Goal: Task Accomplishment & Management: Complete application form

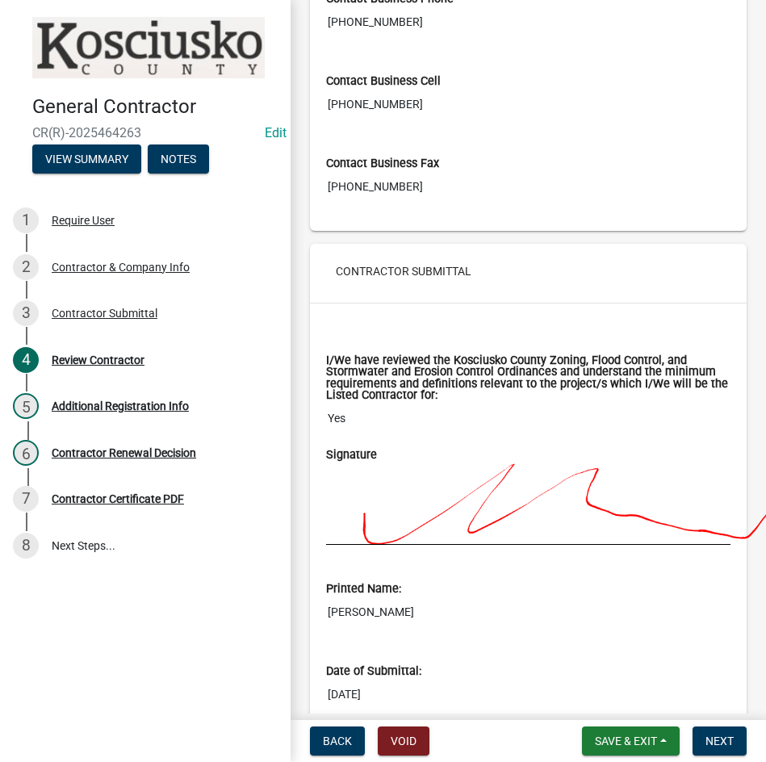
scroll to position [1193, 0]
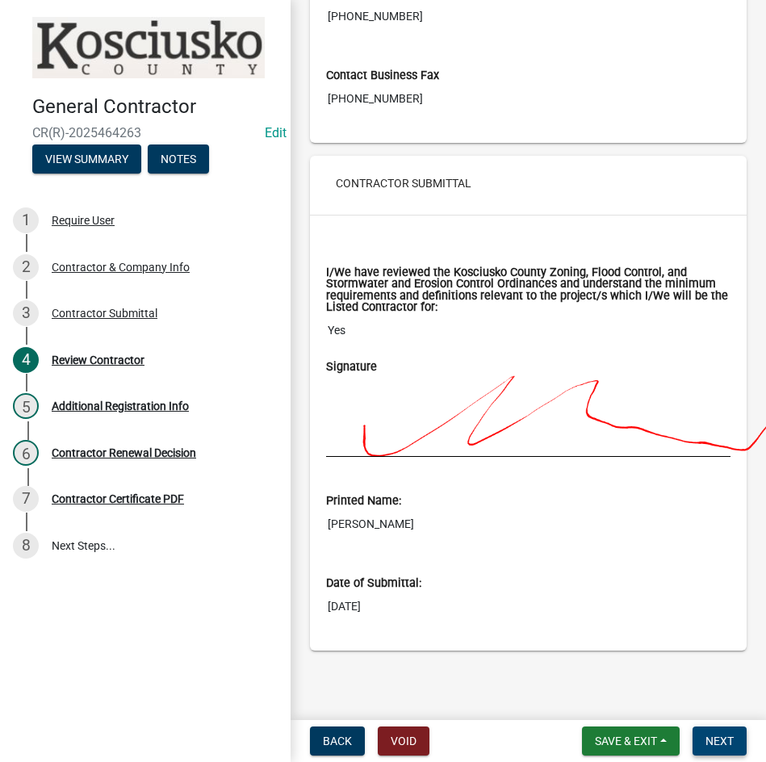
click at [711, 740] on span "Next" at bounding box center [720, 741] width 28 height 13
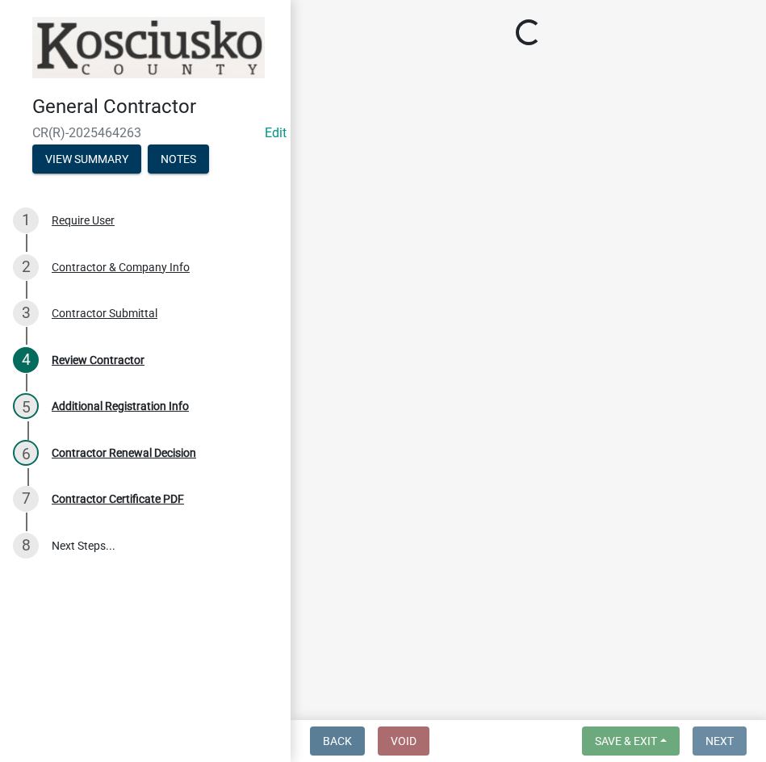
scroll to position [0, 0]
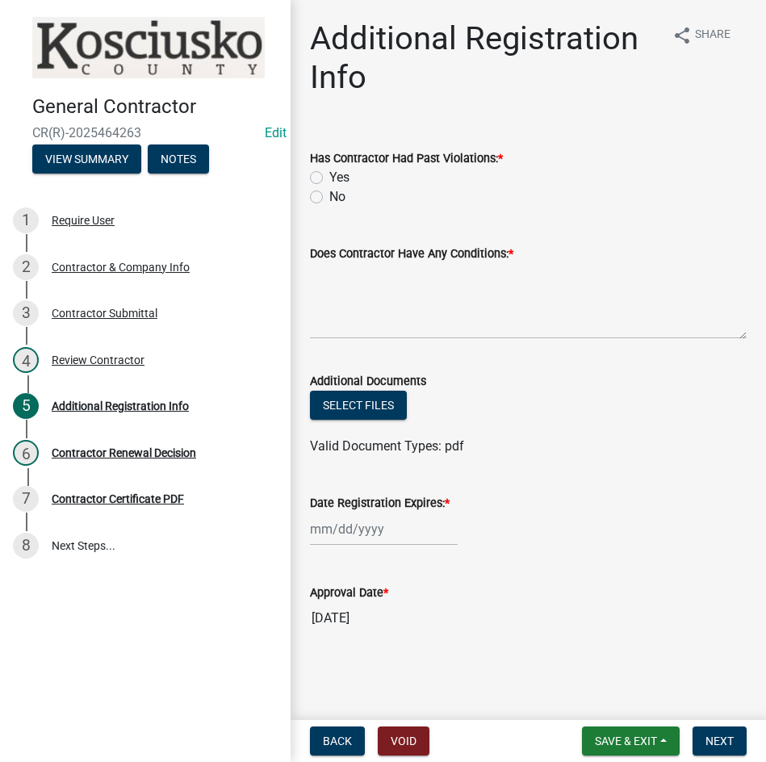
click at [329, 195] on label "No" at bounding box center [337, 196] width 16 height 19
click at [329, 195] on input "No" at bounding box center [334, 192] width 10 height 10
radio input "true"
click at [358, 305] on textarea "Does Contractor Have Any Conditions: *" at bounding box center [528, 301] width 437 height 76
type textarea "no"
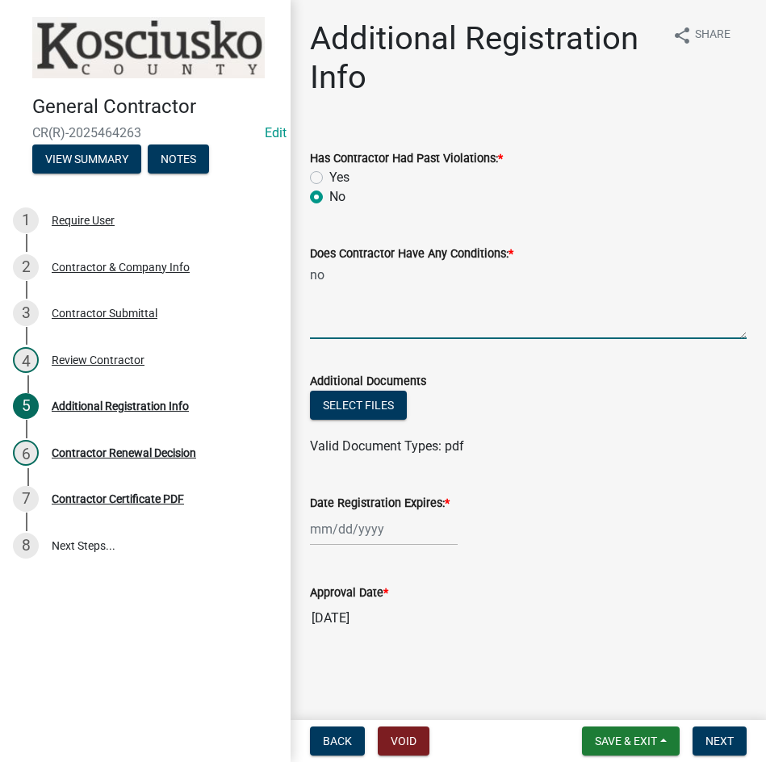
click at [354, 536] on div at bounding box center [384, 529] width 148 height 33
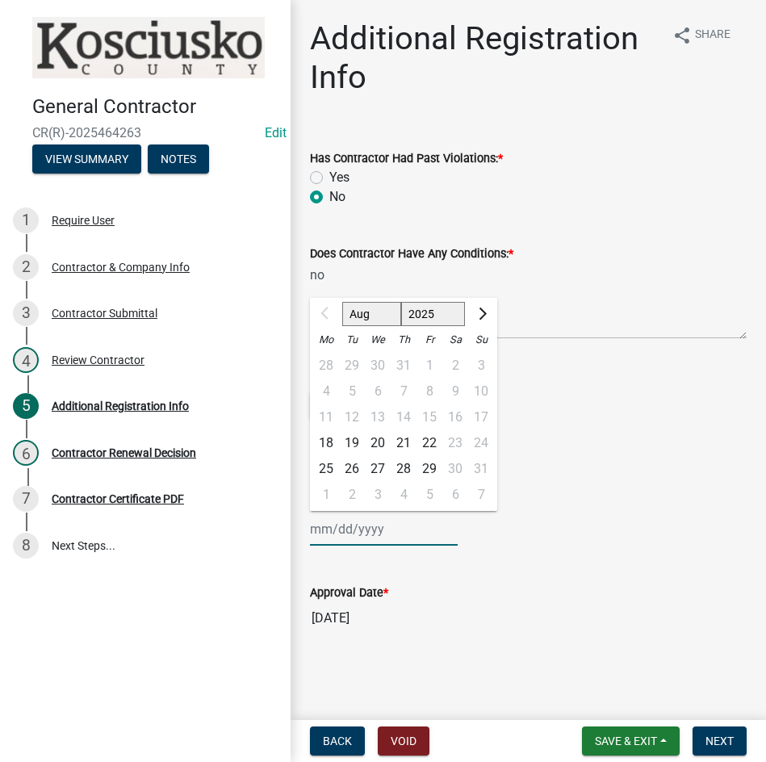
click at [421, 316] on select "2025 2026 2027 2028 2029 2030 2031 2032 2033 2034 2035 2036 2037 2038 2039 2040…" at bounding box center [433, 314] width 65 height 24
select select "2026"
click at [401, 302] on select "2025 2026 2027 2028 2029 2030 2031 2032 2033 2034 2035 2036 2037 2038 2039 2040…" at bounding box center [433, 314] width 65 height 24
click at [354, 444] on div "18" at bounding box center [352, 443] width 26 height 26
type input "08/18/2026"
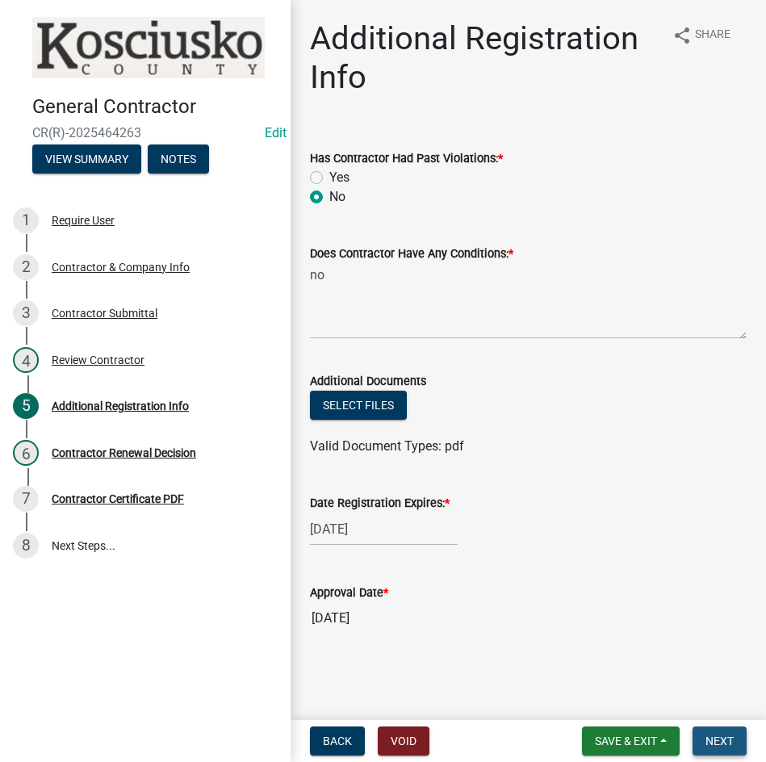
click at [705, 738] on button "Next" at bounding box center [720, 741] width 54 height 29
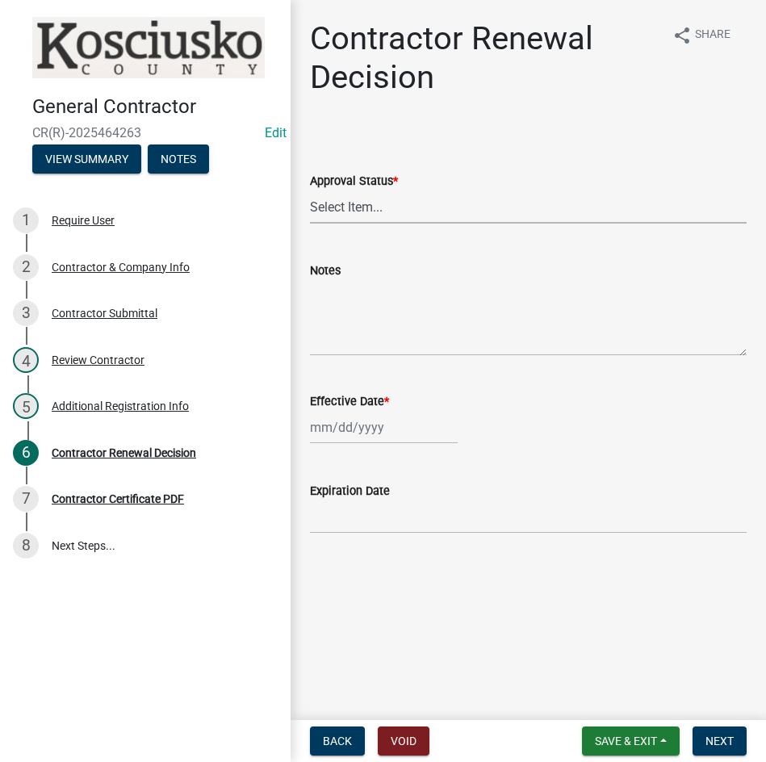
click at [413, 198] on select "Select Item... Approved Denied" at bounding box center [528, 207] width 437 height 33
click at [310, 191] on select "Select Item... Approved Denied" at bounding box center [528, 207] width 437 height 33
select select "30db8998-795d-4bbe-8e49-f1ade8865815"
click at [405, 431] on div at bounding box center [384, 427] width 148 height 33
select select "8"
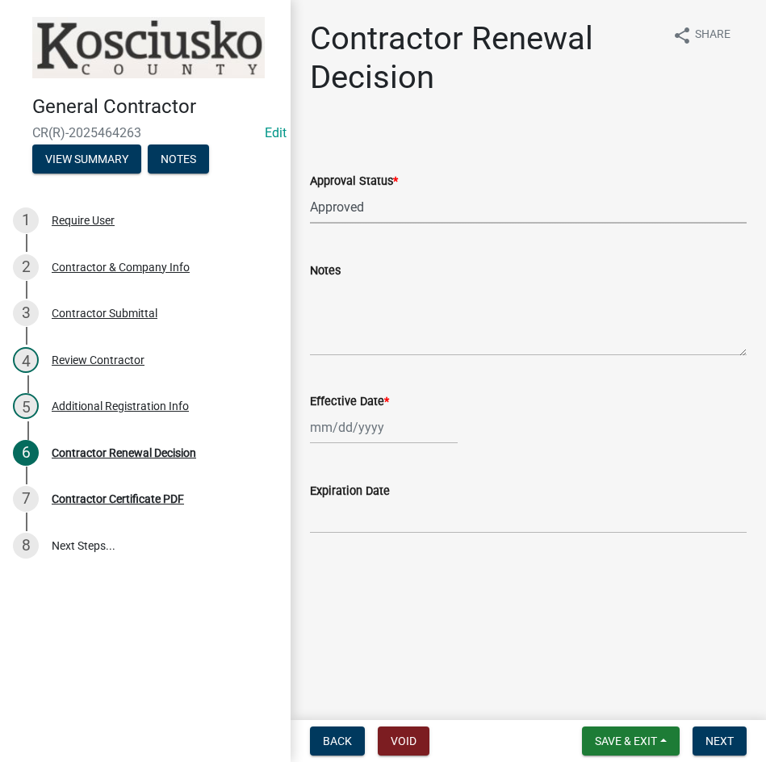
select select "2025"
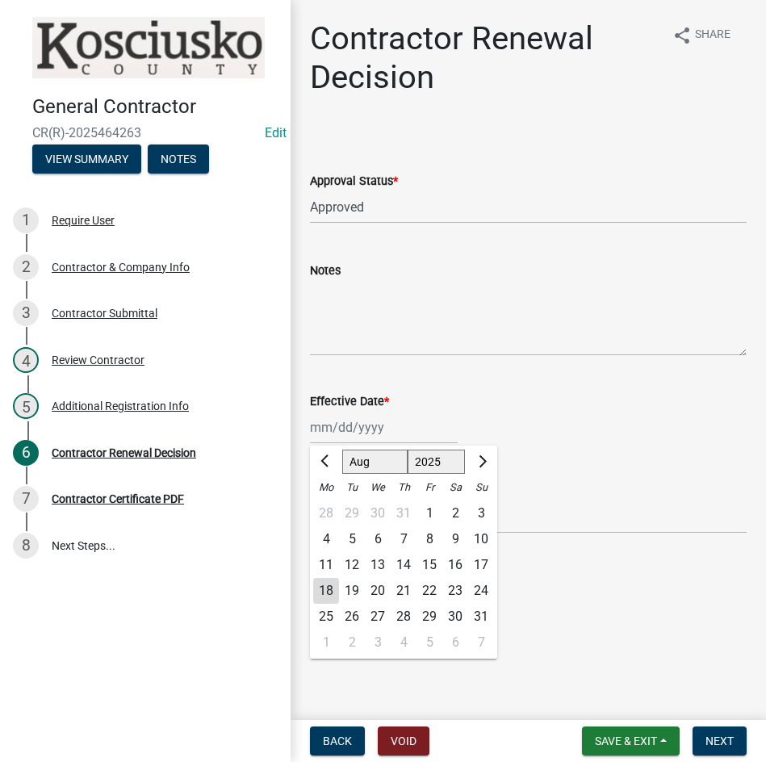
click at [327, 586] on div "18" at bounding box center [326, 591] width 26 height 26
type input "08/18/2025"
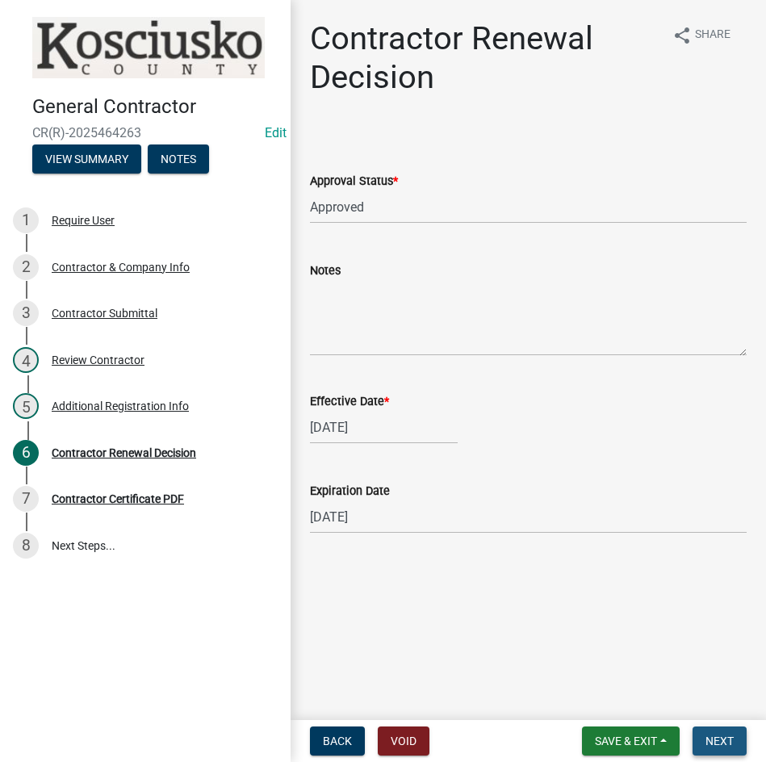
click at [725, 738] on span "Next" at bounding box center [720, 741] width 28 height 13
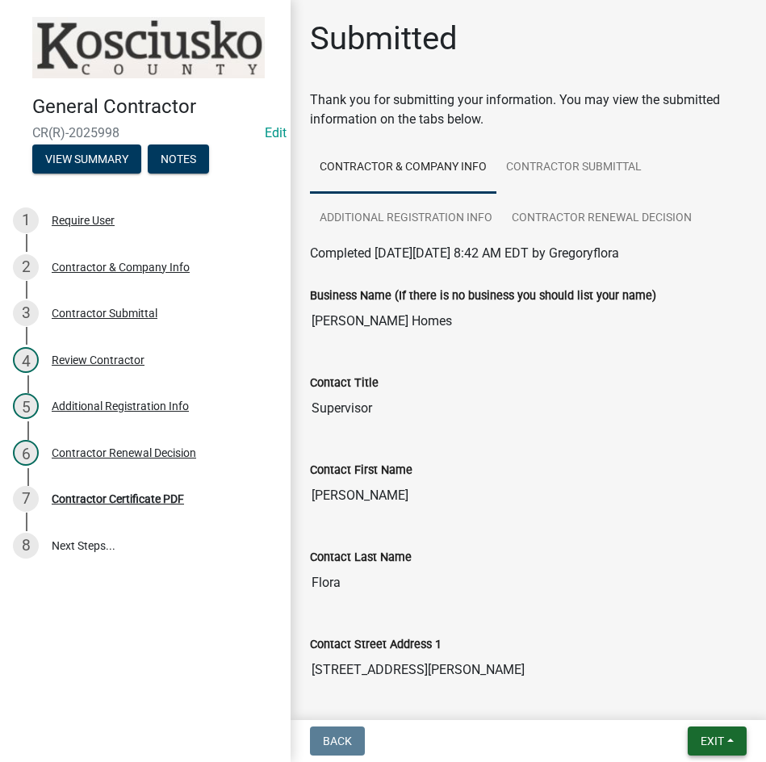
click at [701, 745] on span "Exit" at bounding box center [712, 741] width 23 height 13
click at [681, 695] on button "Save & Exit" at bounding box center [682, 699] width 129 height 39
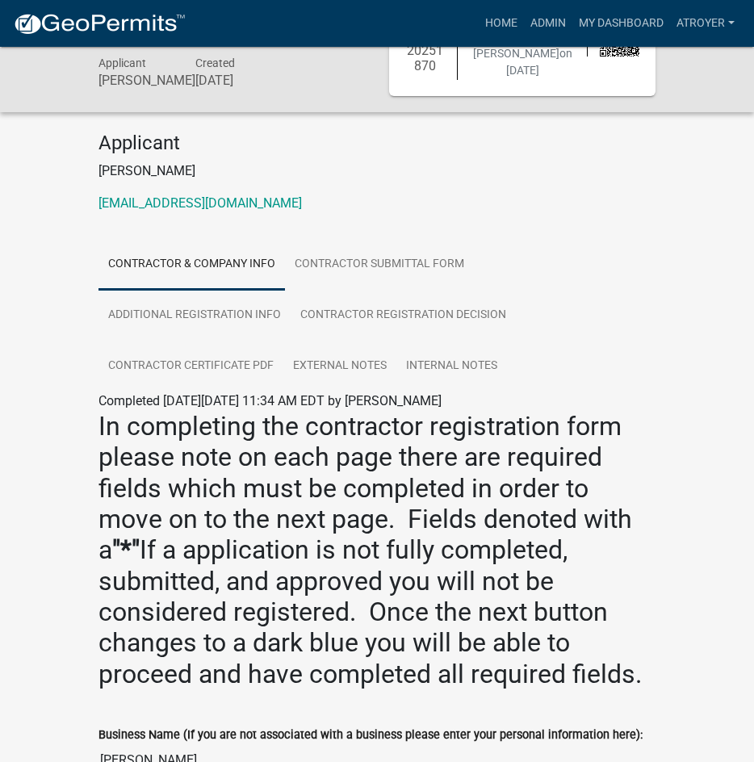
scroll to position [81, 0]
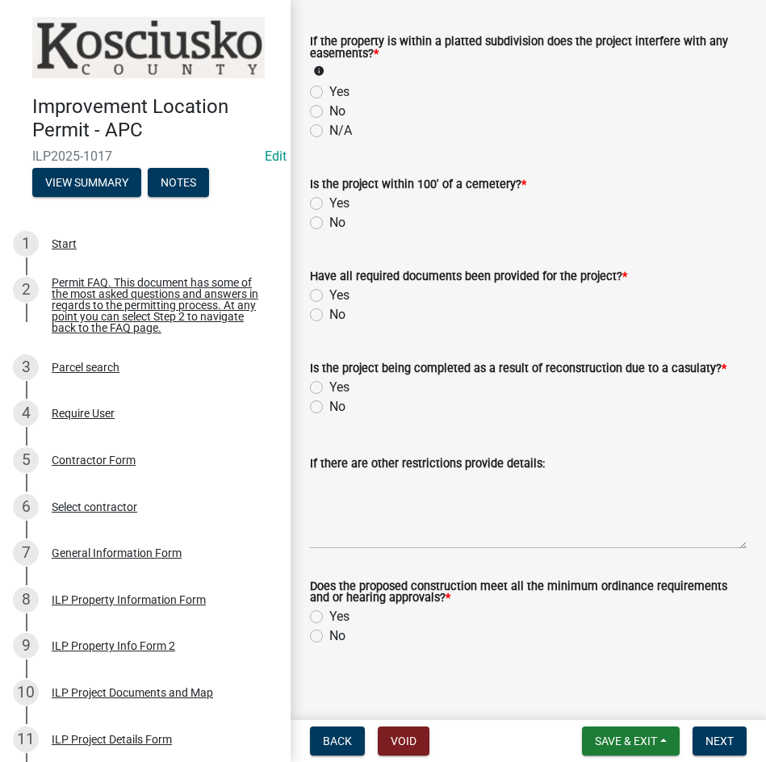
scroll to position [1653, 0]
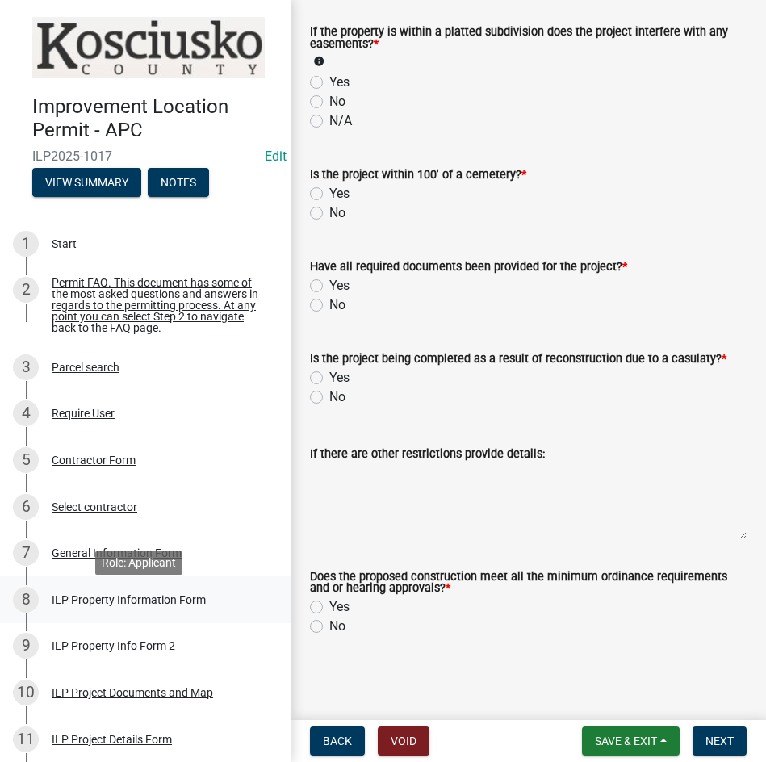
click at [135, 606] on div "ILP Property Information Form" at bounding box center [129, 599] width 154 height 11
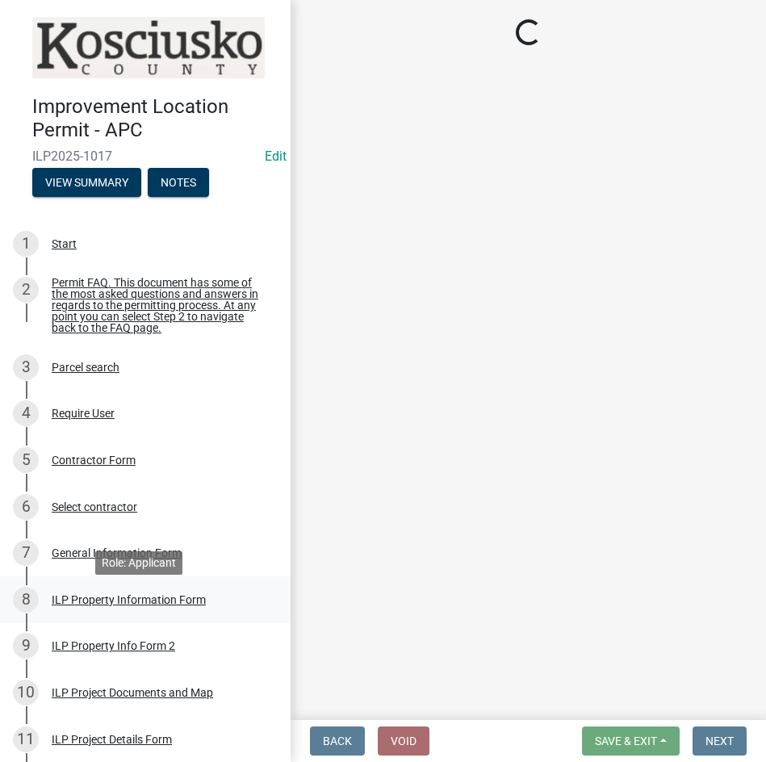
select select "57368d26-defc-477e-a8be-5a23ab554a17"
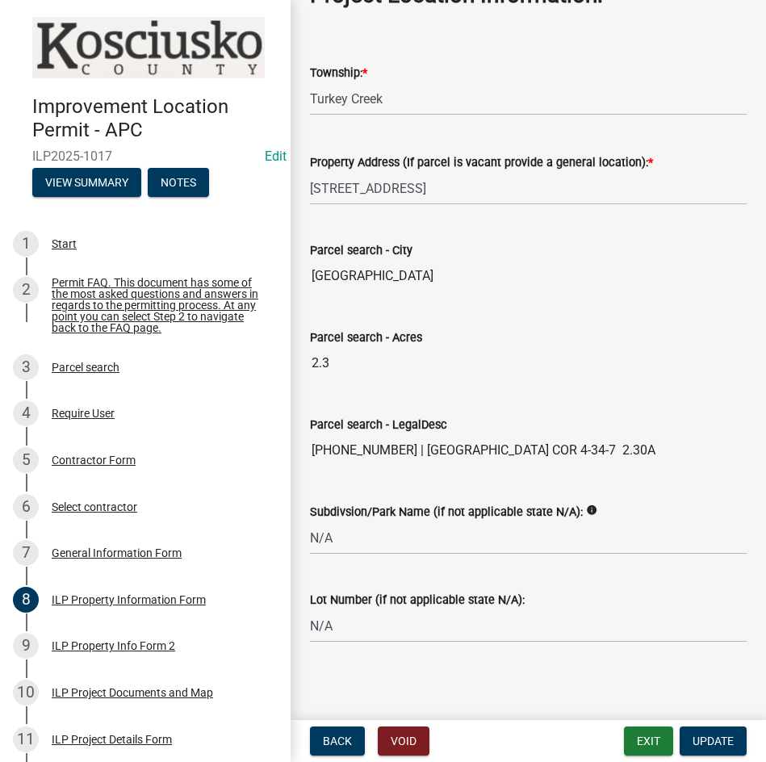
scroll to position [1245, 0]
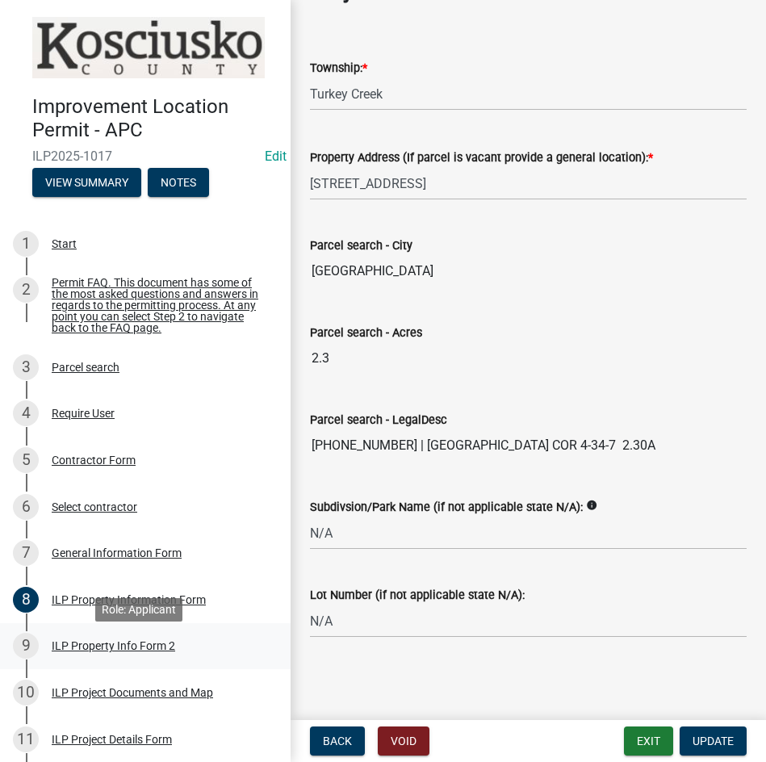
click at [106, 646] on div "9 ILP Property Info Form 2" at bounding box center [139, 646] width 252 height 26
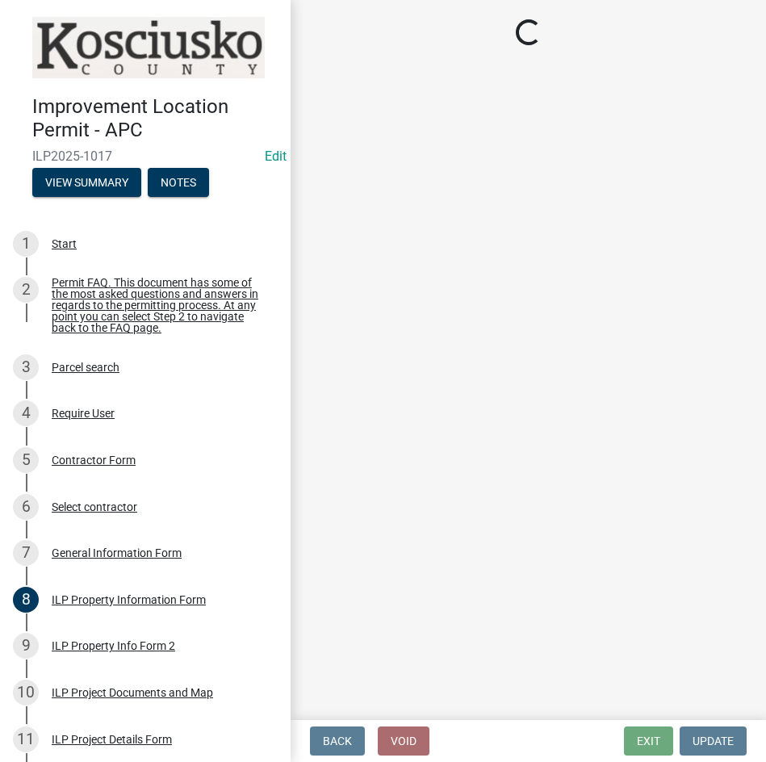
select select "d5ef8917-5513-464f-93cd-11bc9adf3566"
select select "1146270b-2111-4e23-bf7f-74ce85cf7041"
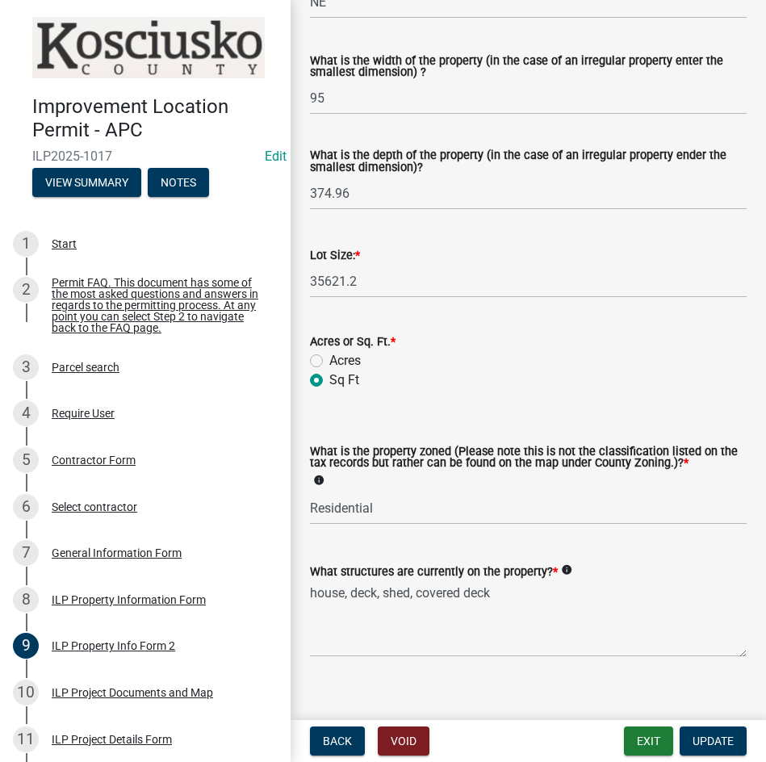
scroll to position [668, 0]
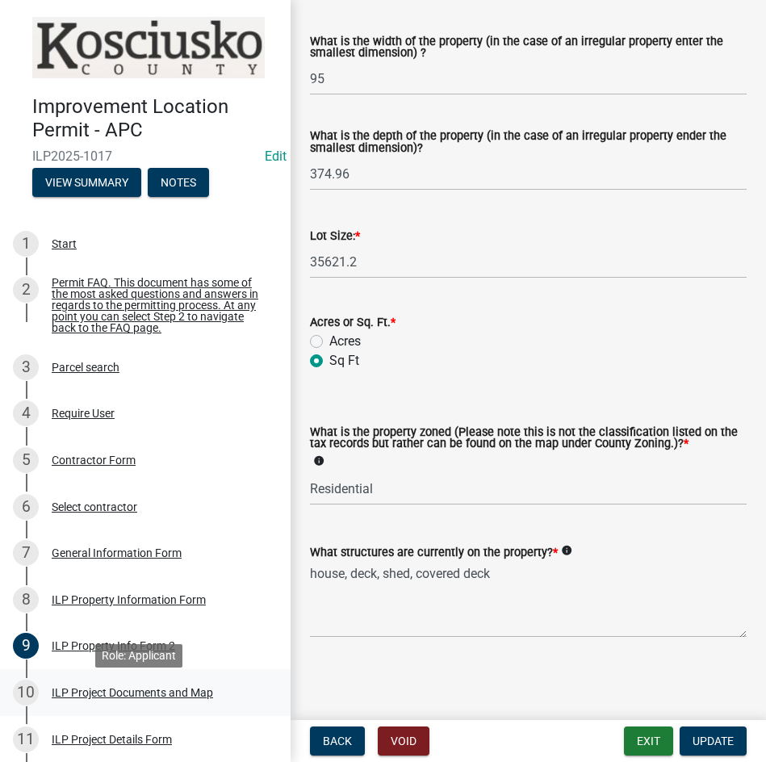
click at [104, 698] on div "ILP Project Documents and Map" at bounding box center [132, 692] width 161 height 11
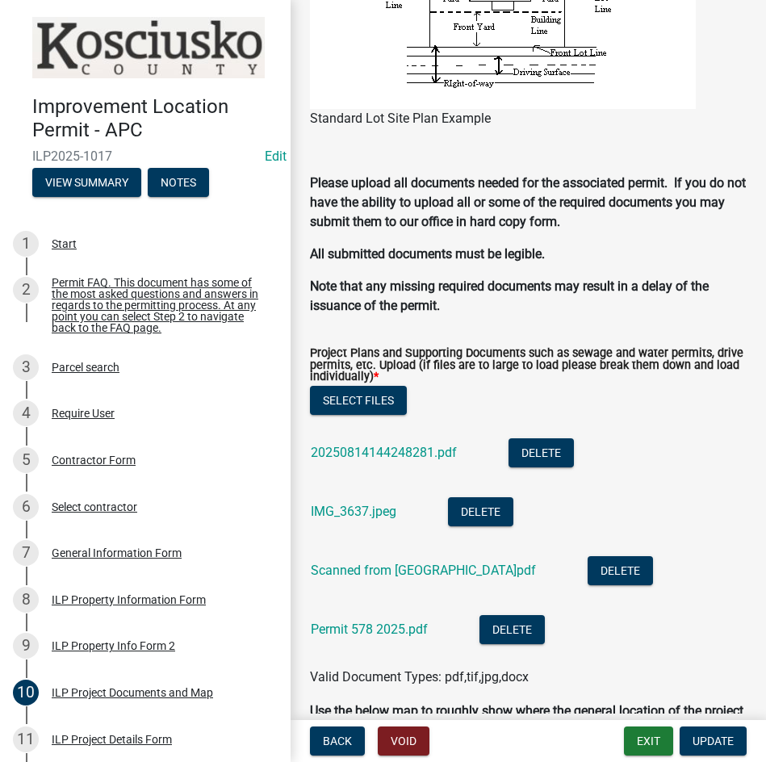
scroll to position [1695, 0]
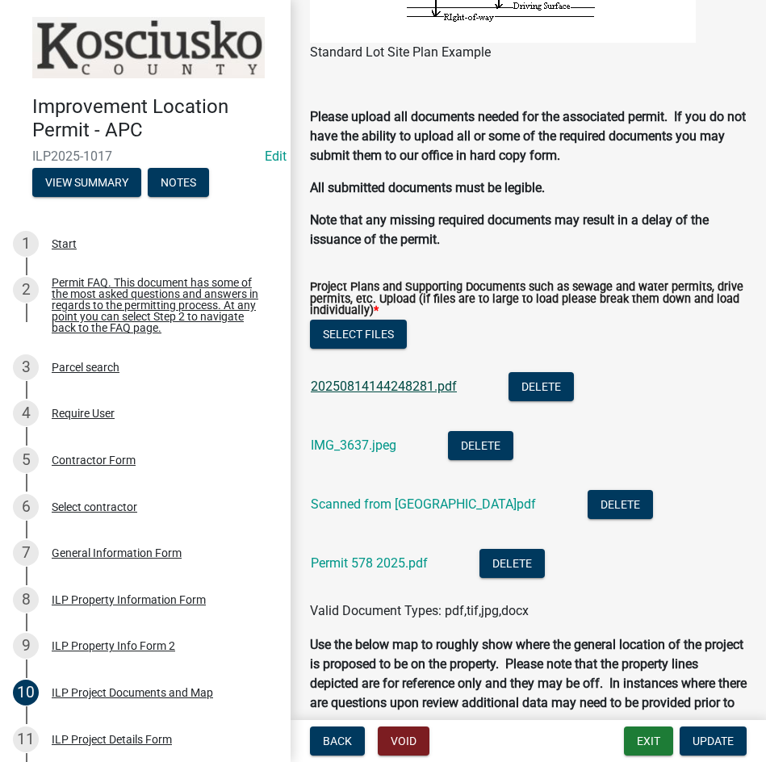
click at [371, 392] on link "20250814144248281.pdf" at bounding box center [384, 386] width 146 height 15
click at [350, 450] on link "IMG_3637.jpeg" at bounding box center [354, 445] width 86 height 15
click at [375, 447] on link "IMG_3637.jpeg" at bounding box center [354, 445] width 86 height 15
click at [411, 503] on link "Scanned from Turkey Creek Regional Sewer District.pdf" at bounding box center [423, 504] width 225 height 15
click at [359, 571] on link "Permit 578 2025.pdf" at bounding box center [369, 562] width 117 height 15
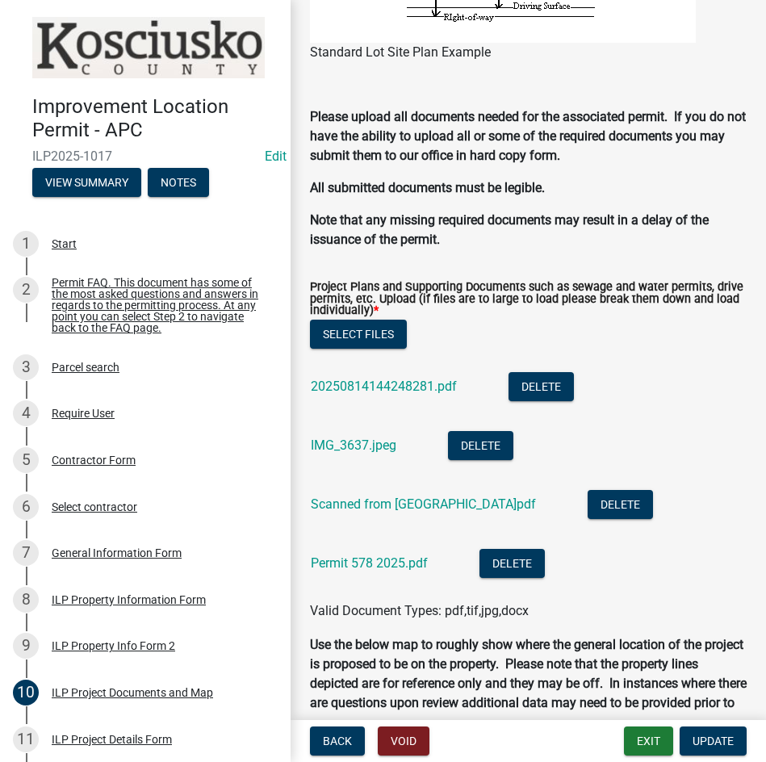
scroll to position [494, 0]
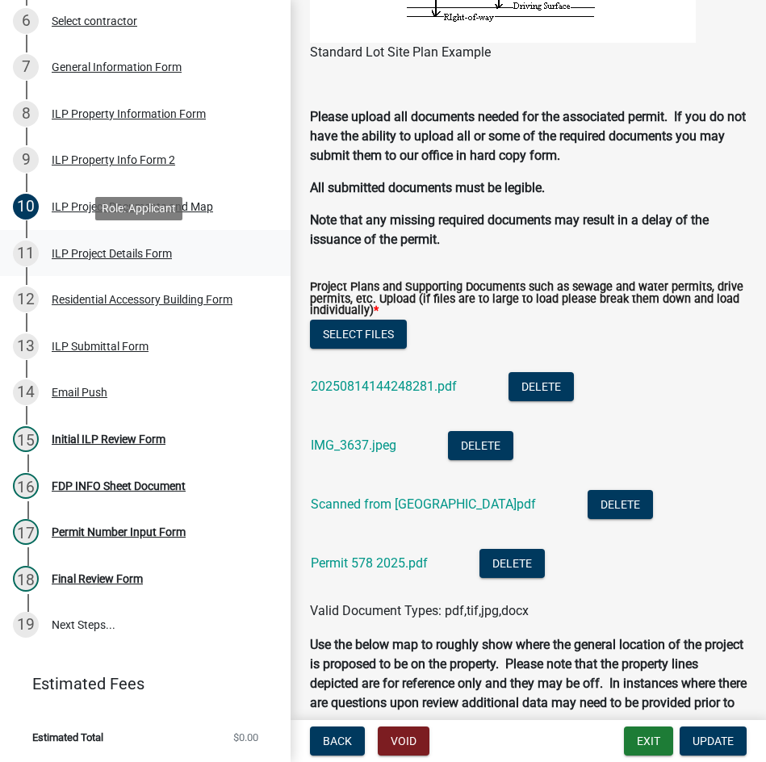
click at [79, 253] on div "ILP Project Details Form" at bounding box center [112, 253] width 120 height 11
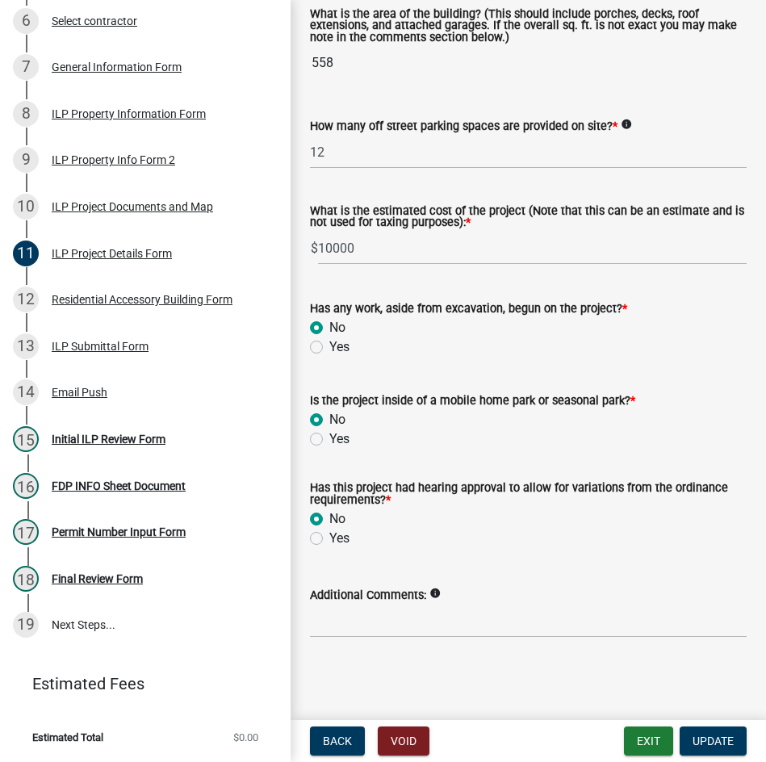
scroll to position [1236, 0]
click at [93, 295] on div "Residential Accessory Building Form" at bounding box center [142, 299] width 181 height 11
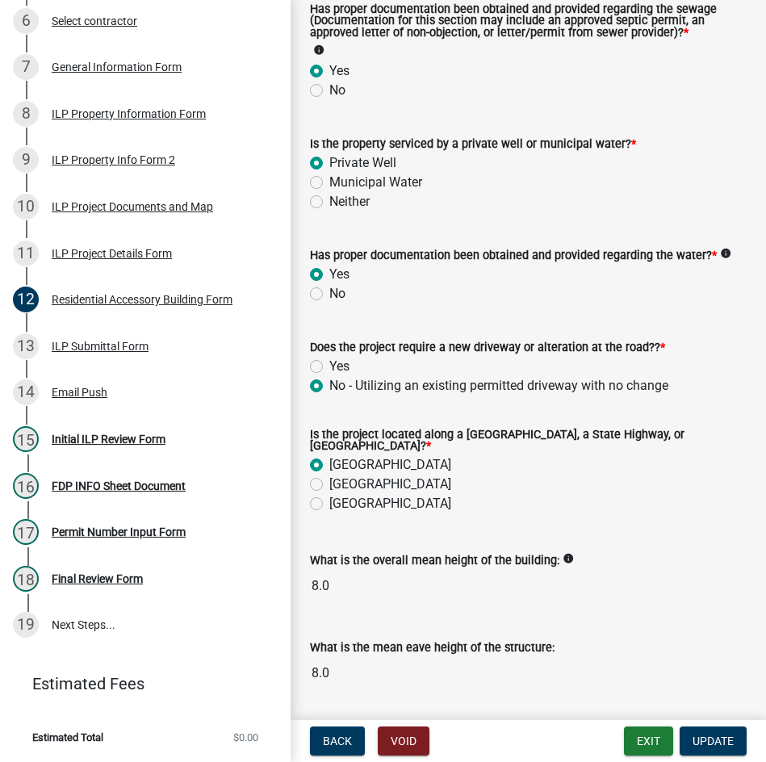
scroll to position [486, 0]
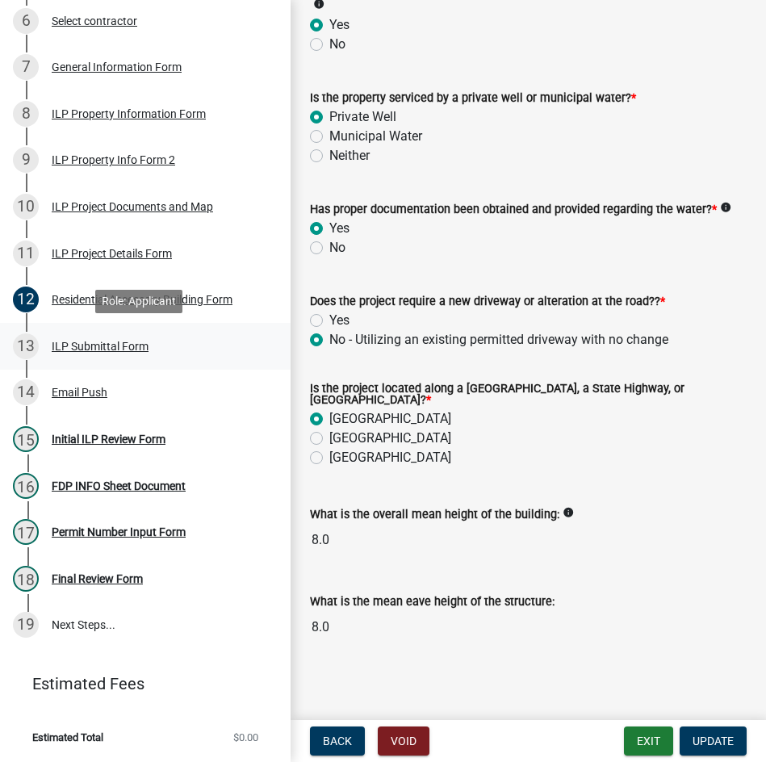
click at [85, 350] on div "ILP Submittal Form" at bounding box center [100, 346] width 97 height 11
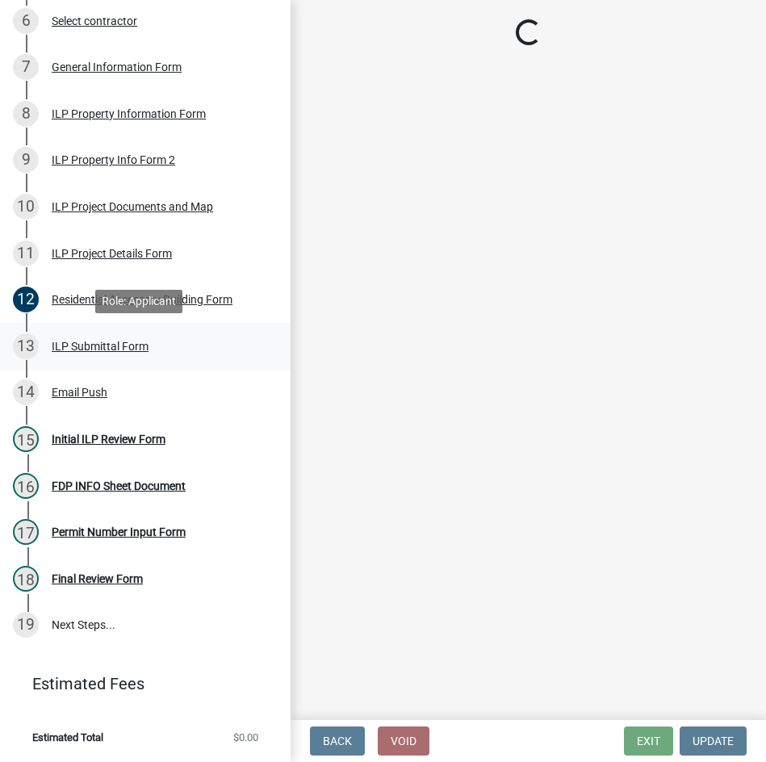
scroll to position [0, 0]
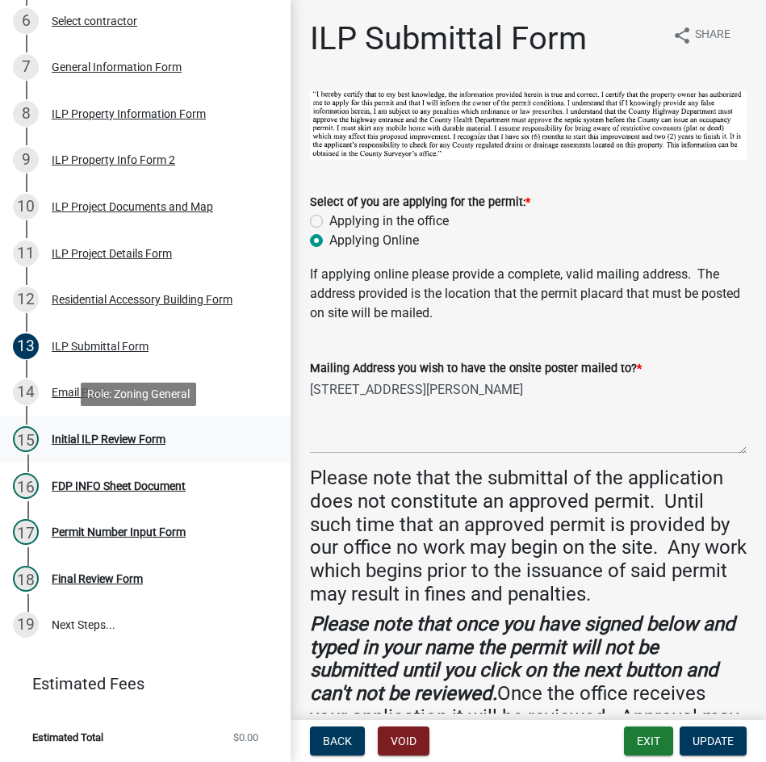
click at [133, 443] on div "Initial ILP Review Form" at bounding box center [109, 439] width 114 height 11
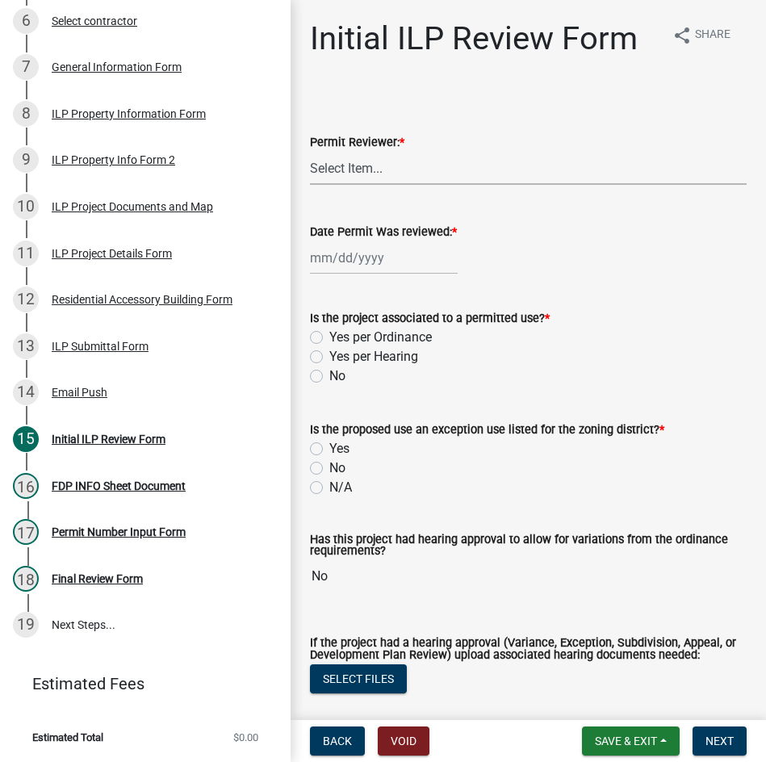
click at [389, 170] on select "Select Item... MMS LT AT CS Vacant Vacant" at bounding box center [528, 168] width 437 height 33
click at [310, 152] on select "Select Item... MMS LT AT CS Vacant Vacant" at bounding box center [528, 168] width 437 height 33
select select "d95389f4-ab5a-4603-9826-29cf73316391"
select select "8"
select select "2025"
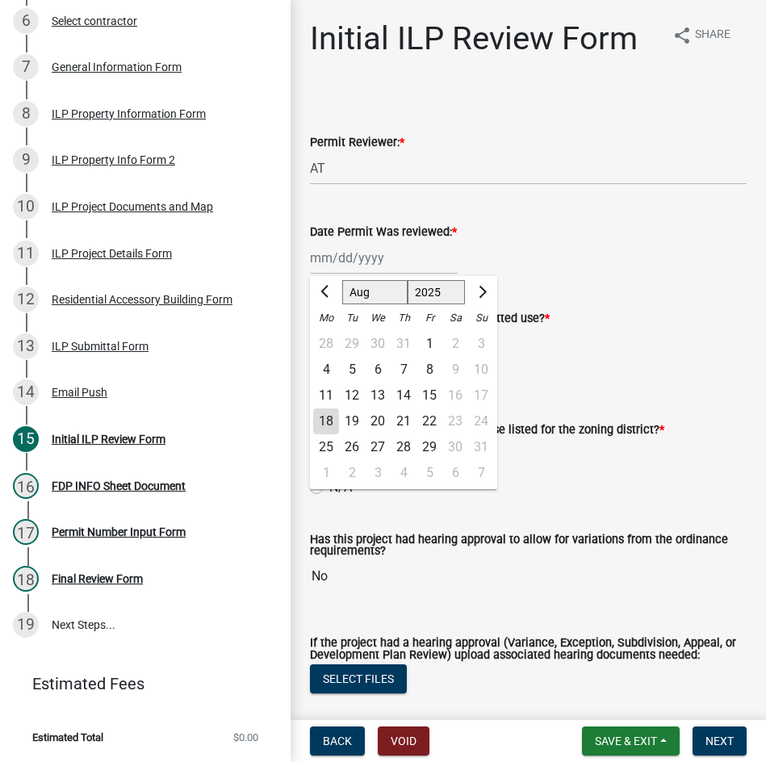
click at [333, 264] on div "Jan Feb Mar Apr May Jun Jul Aug Sep Oct Nov Dec 1525 1526 1527 1528 1529 1530 1…" at bounding box center [384, 257] width 148 height 33
click at [329, 420] on div "18" at bounding box center [326, 422] width 26 height 26
type input "[DATE]"
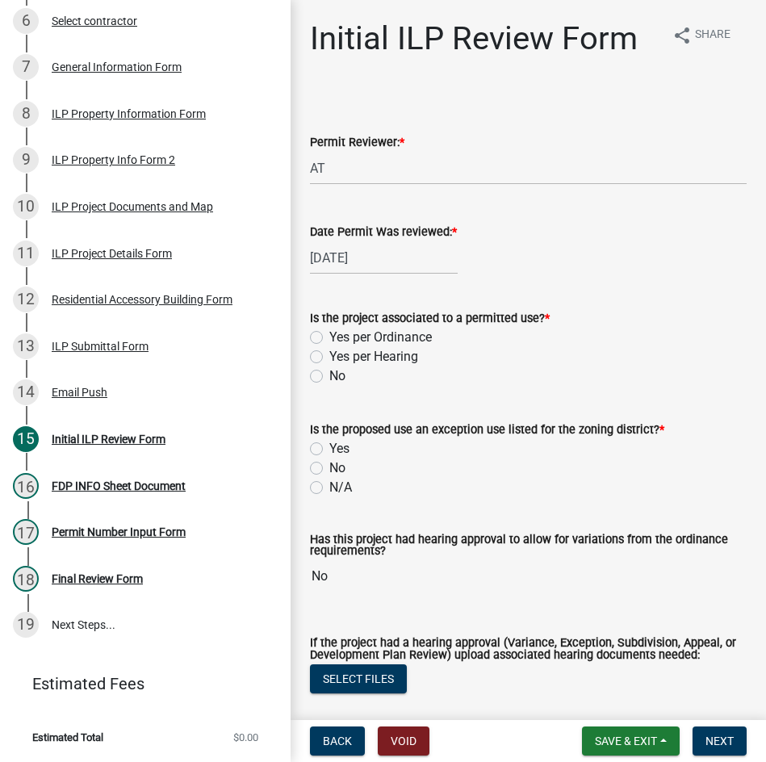
click at [329, 338] on label "Yes per Ordinance" at bounding box center [380, 337] width 103 height 19
click at [329, 338] on input "Yes per Ordinance" at bounding box center [334, 333] width 10 height 10
radio input "true"
click at [316, 494] on div "N/A" at bounding box center [528, 487] width 437 height 19
click at [329, 488] on label "N/A" at bounding box center [340, 487] width 23 height 19
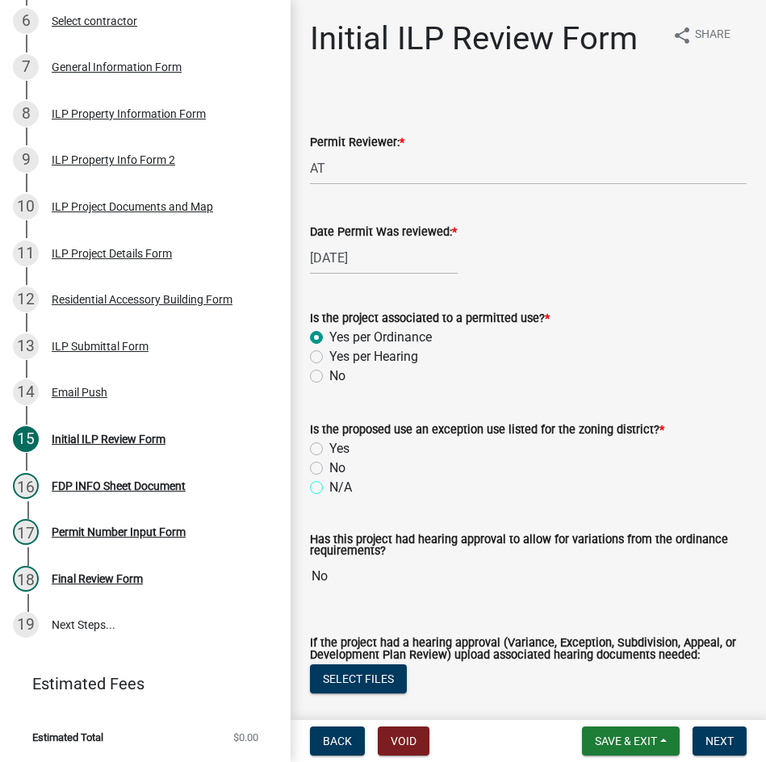
click at [329, 488] on input "N/A" at bounding box center [334, 483] width 10 height 10
radio input "true"
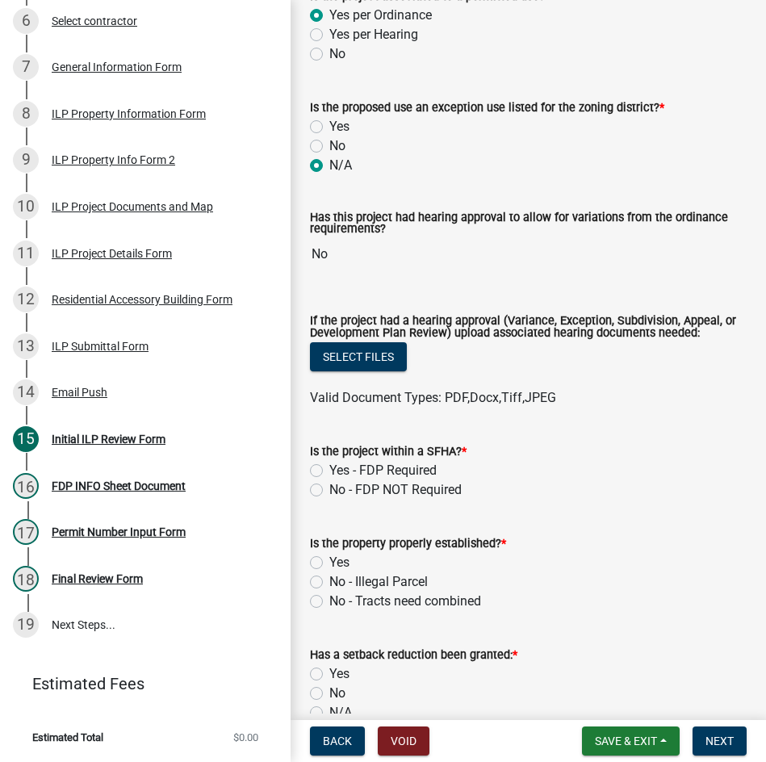
scroll to position [323, 0]
click at [329, 492] on label "No - FDP NOT Required" at bounding box center [395, 489] width 132 height 19
click at [329, 490] on input "No - FDP NOT Required" at bounding box center [334, 485] width 10 height 10
radio input "true"
click at [329, 565] on label "Yes" at bounding box center [339, 561] width 20 height 19
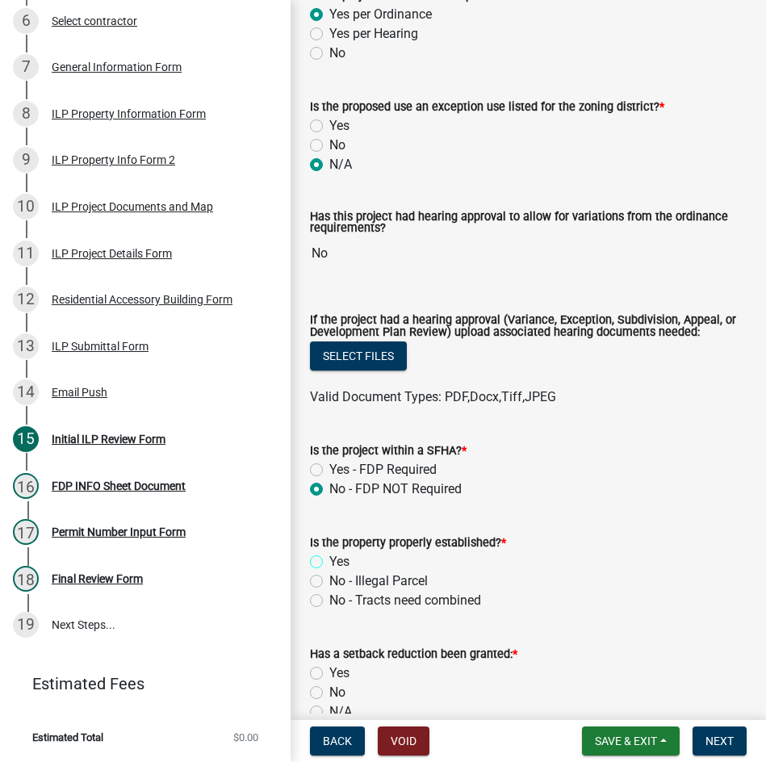
click at [329, 563] on input "Yes" at bounding box center [334, 557] width 10 height 10
radio input "true"
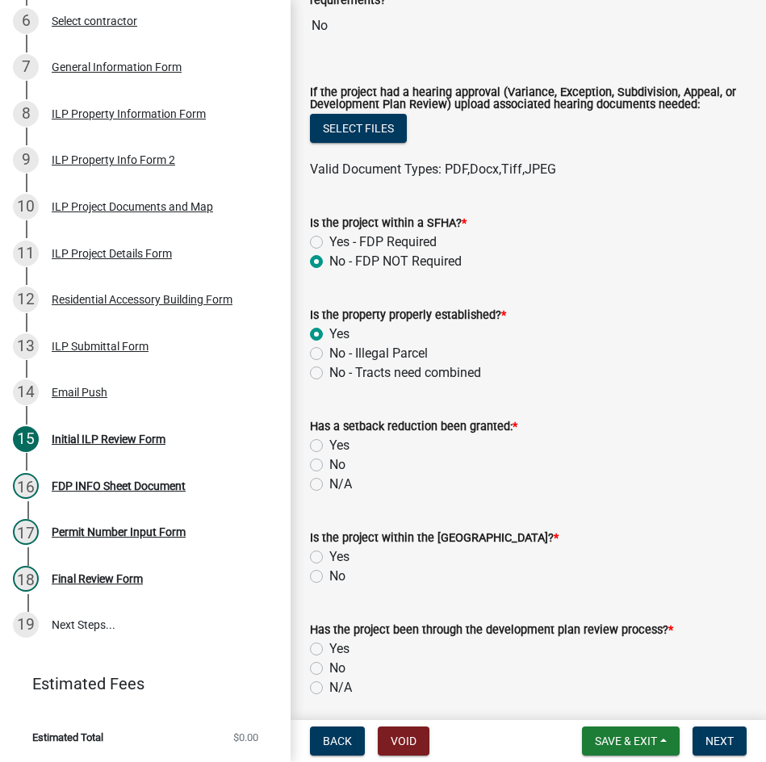
scroll to position [565, 0]
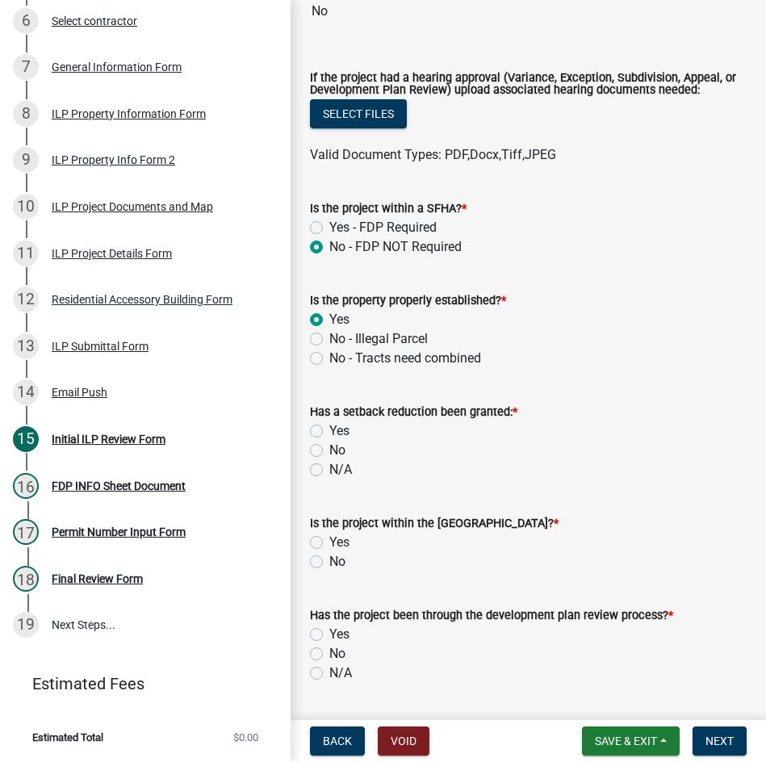
click at [329, 450] on label "No" at bounding box center [337, 450] width 16 height 19
click at [329, 450] on input "No" at bounding box center [334, 446] width 10 height 10
radio input "true"
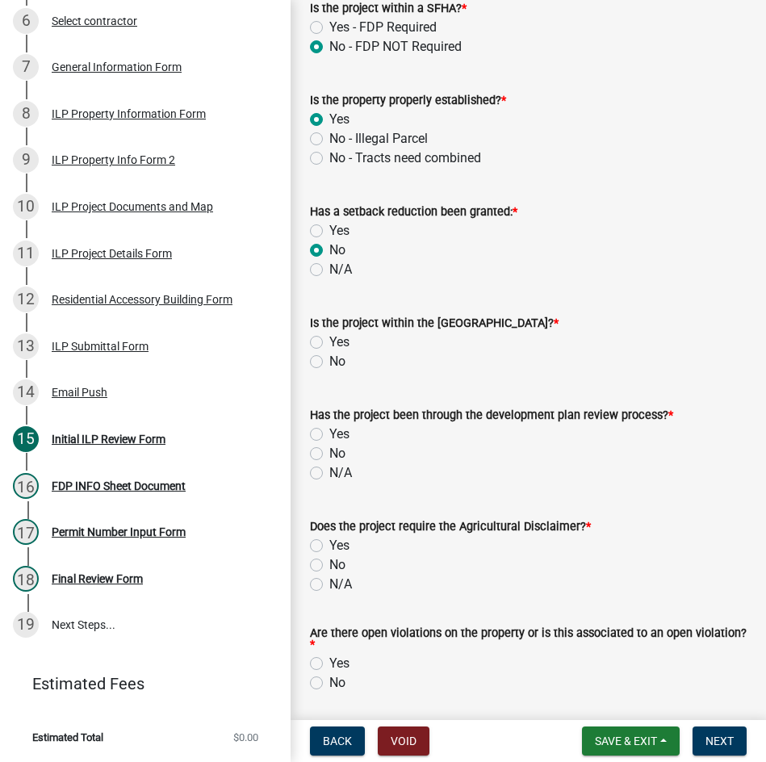
scroll to position [807, 0]
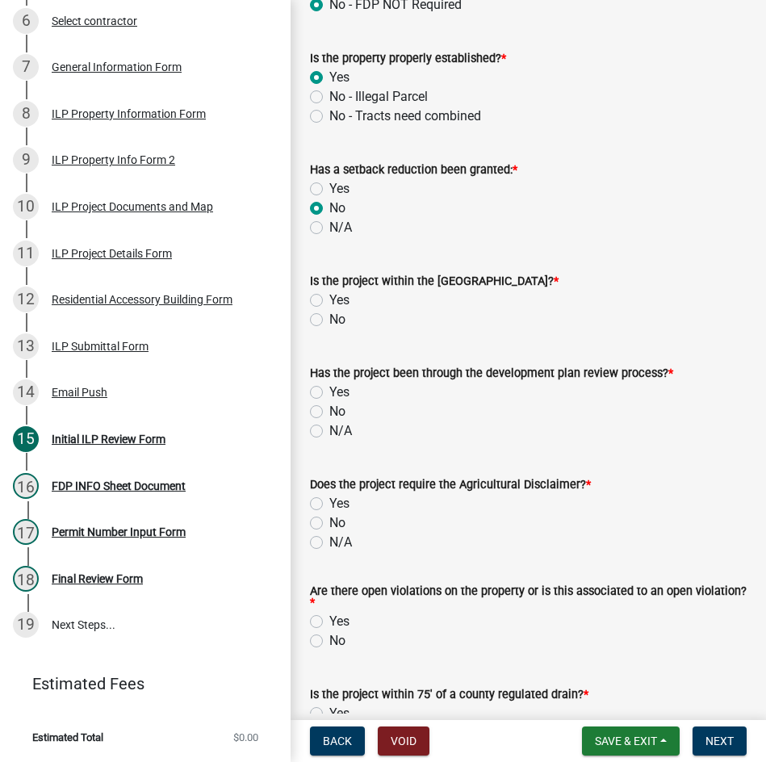
click at [329, 325] on label "No" at bounding box center [337, 319] width 16 height 19
click at [329, 321] on input "No" at bounding box center [334, 315] width 10 height 10
radio input "true"
click at [329, 434] on label "N/A" at bounding box center [340, 430] width 23 height 19
click at [329, 432] on input "N/A" at bounding box center [334, 426] width 10 height 10
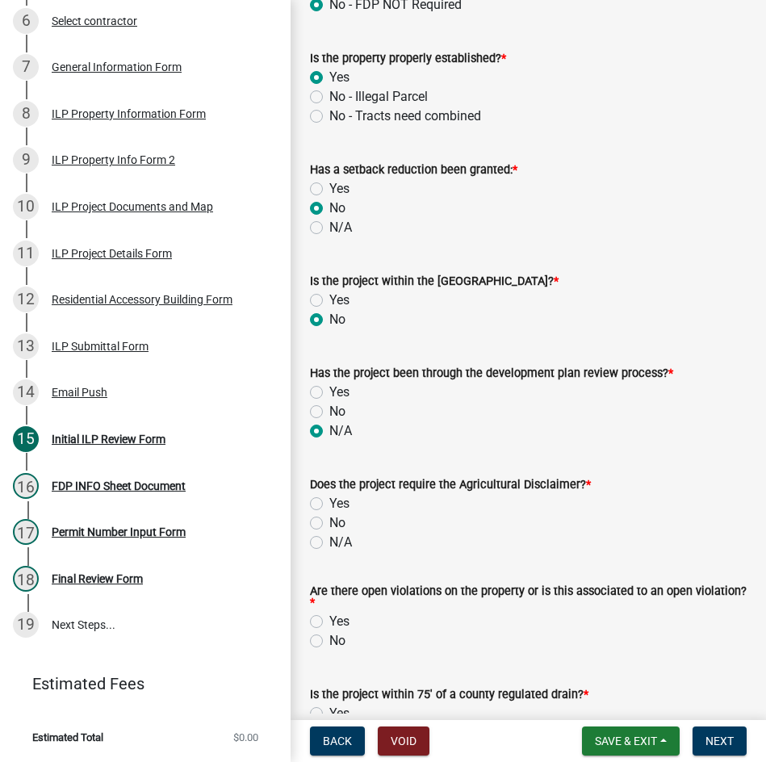
radio input "true"
click at [329, 528] on label "No" at bounding box center [337, 522] width 16 height 19
click at [329, 524] on input "No" at bounding box center [334, 518] width 10 height 10
radio input "true"
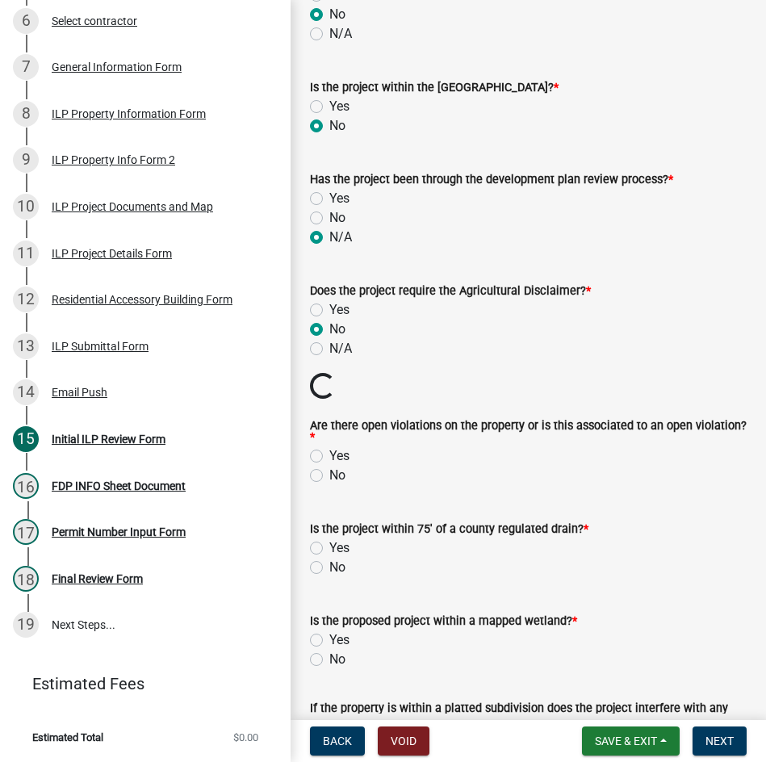
scroll to position [1050, 0]
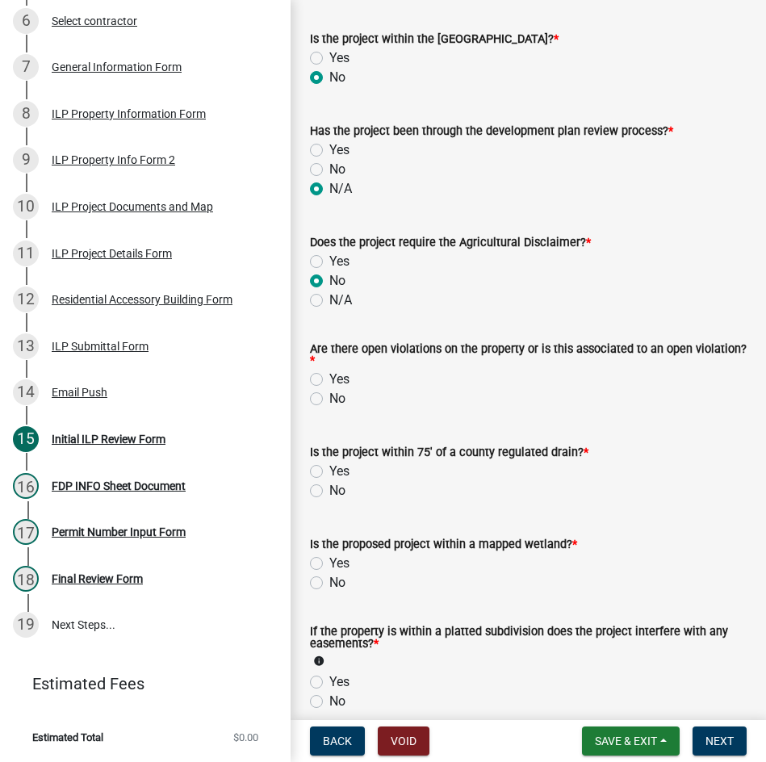
click at [329, 399] on label "No" at bounding box center [337, 398] width 16 height 19
click at [329, 399] on input "No" at bounding box center [334, 394] width 10 height 10
radio input "true"
click at [329, 491] on label "No" at bounding box center [337, 490] width 16 height 19
click at [329, 491] on input "No" at bounding box center [334, 486] width 10 height 10
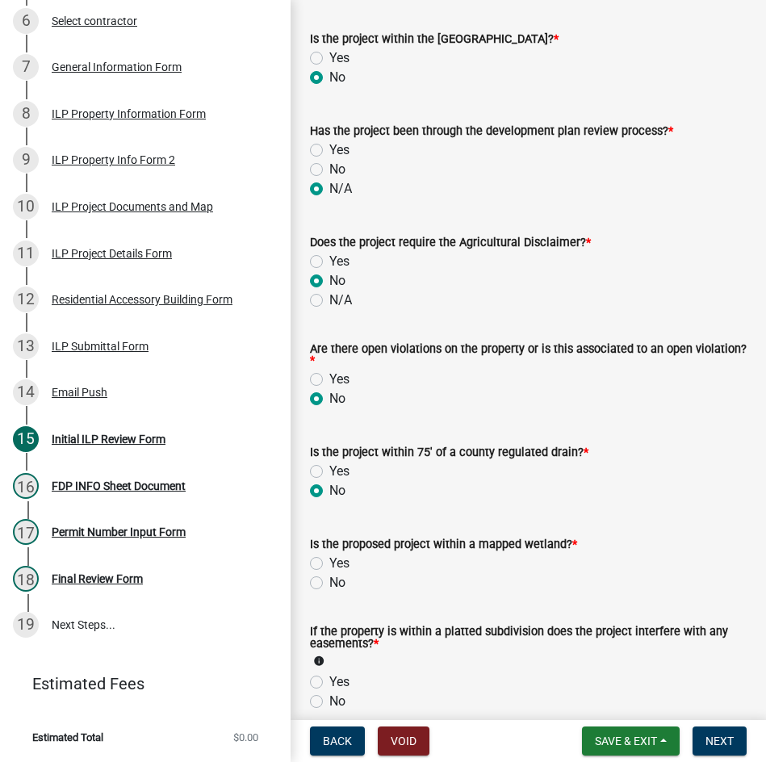
radio input "true"
click at [329, 585] on label "No" at bounding box center [337, 582] width 16 height 19
click at [329, 584] on input "No" at bounding box center [334, 578] width 10 height 10
radio input "true"
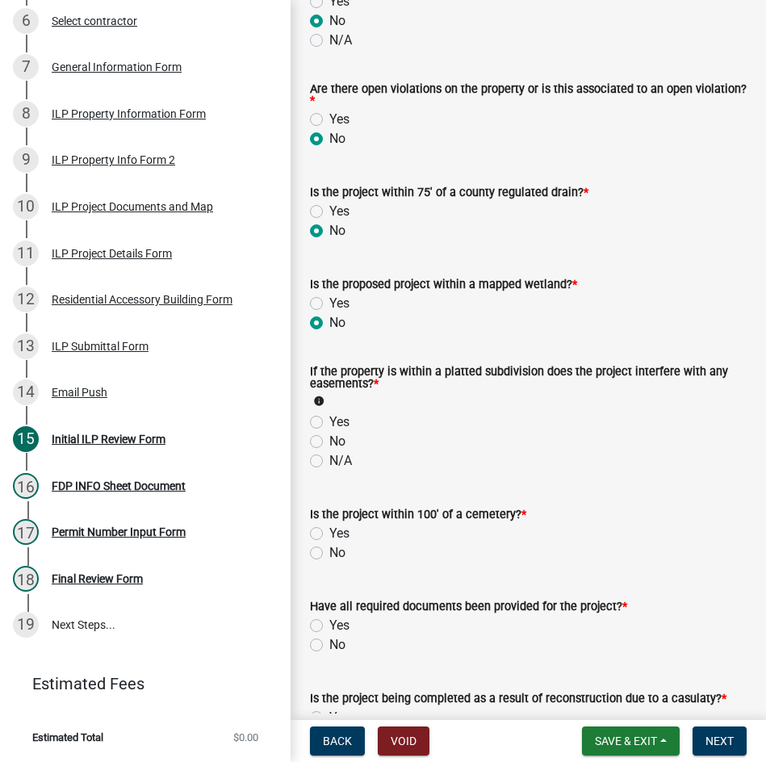
scroll to position [1372, 0]
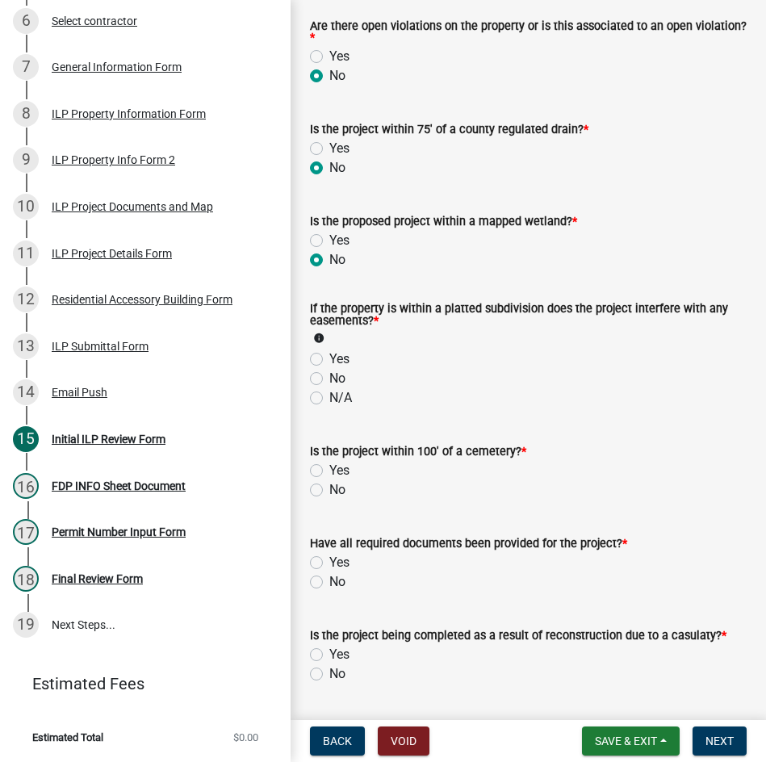
click at [329, 404] on label "N/A" at bounding box center [340, 397] width 23 height 19
click at [329, 399] on input "N/A" at bounding box center [334, 393] width 10 height 10
radio input "true"
click at [329, 497] on label "No" at bounding box center [337, 489] width 16 height 19
click at [329, 491] on input "No" at bounding box center [334, 485] width 10 height 10
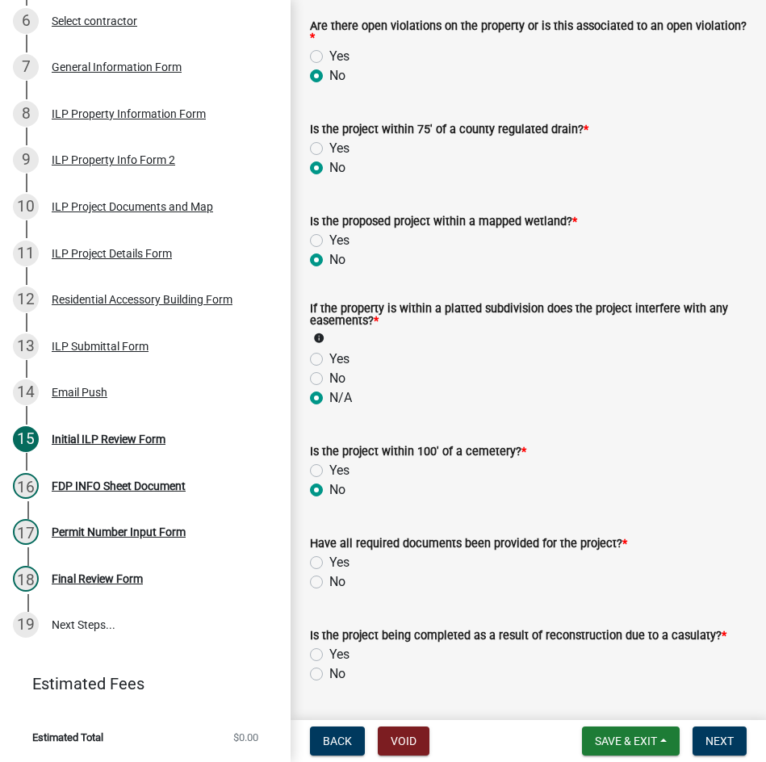
radio input "true"
click at [329, 568] on label "Yes" at bounding box center [339, 562] width 20 height 19
click at [329, 564] on input "Yes" at bounding box center [334, 558] width 10 height 10
radio input "true"
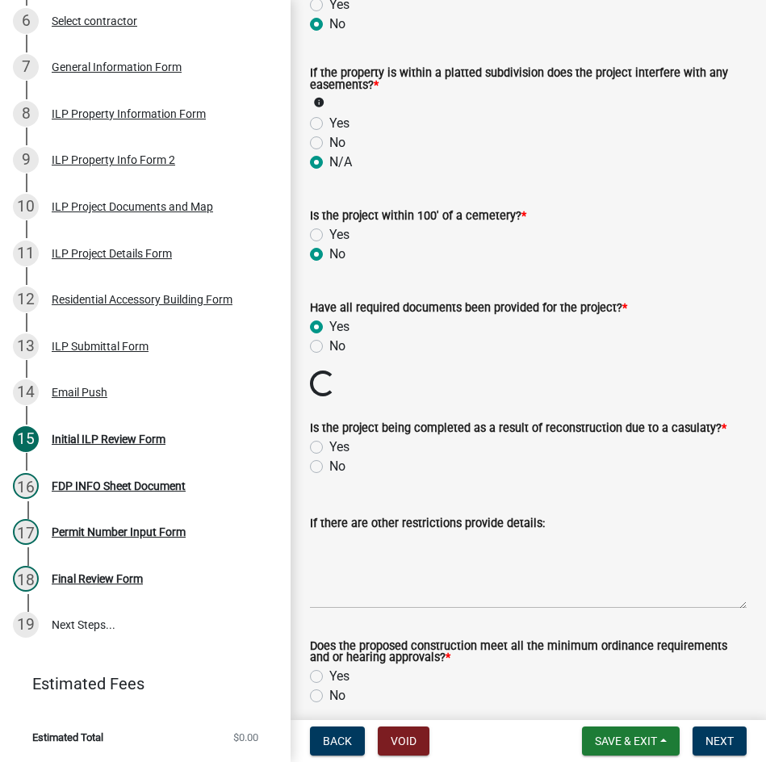
scroll to position [1615, 0]
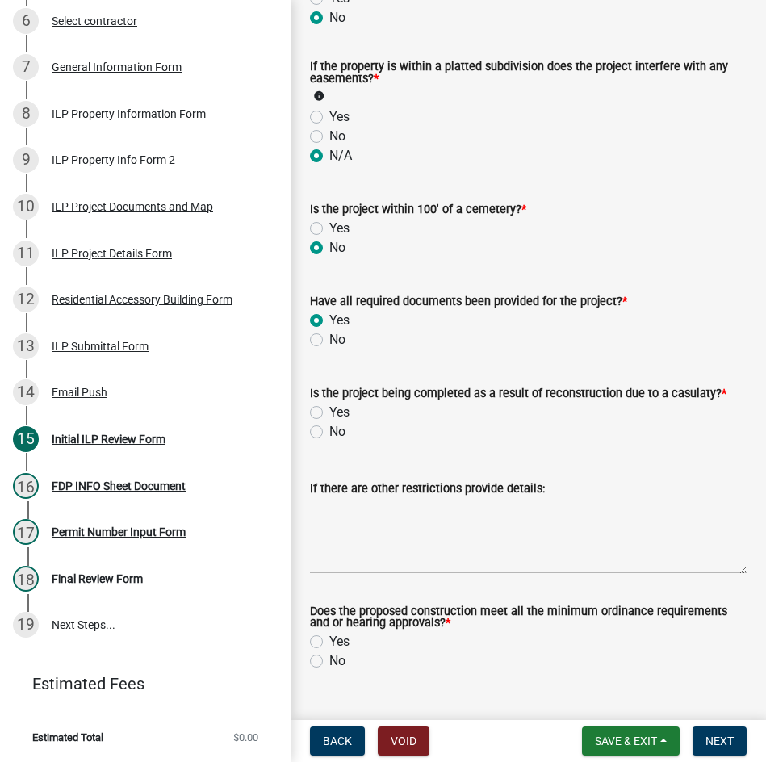
click at [329, 439] on label "No" at bounding box center [337, 431] width 16 height 19
click at [329, 433] on input "No" at bounding box center [334, 427] width 10 height 10
radio input "true"
click at [329, 642] on label "Yes" at bounding box center [339, 641] width 20 height 19
click at [329, 642] on input "Yes" at bounding box center [334, 637] width 10 height 10
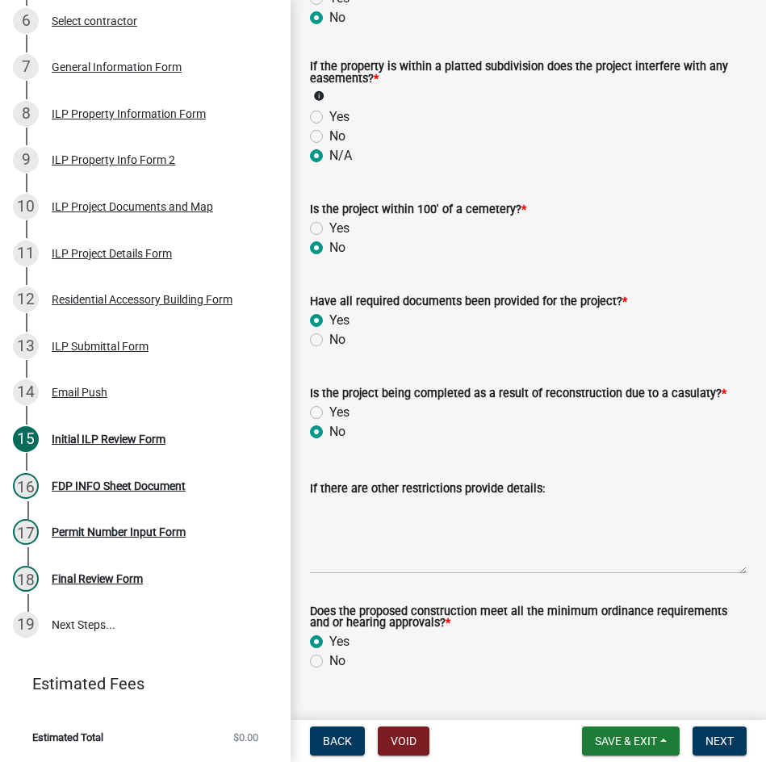
radio input "true"
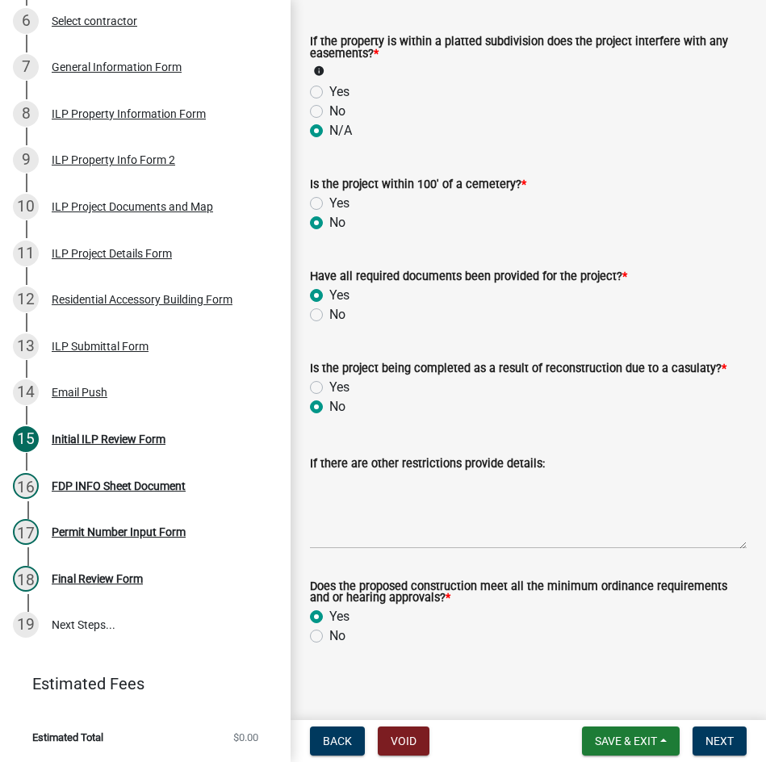
scroll to position [1653, 0]
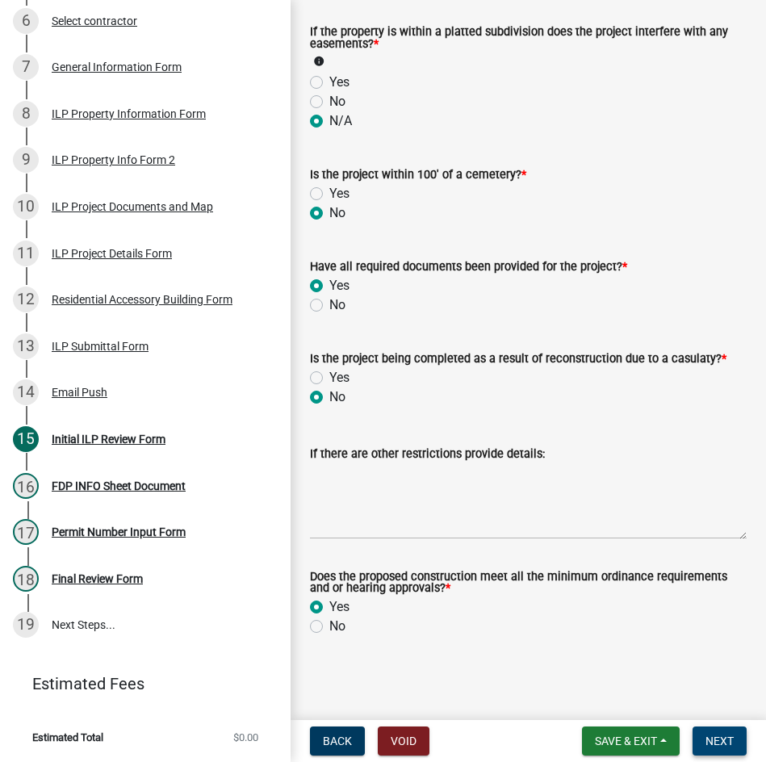
click at [720, 737] on span "Next" at bounding box center [720, 741] width 28 height 13
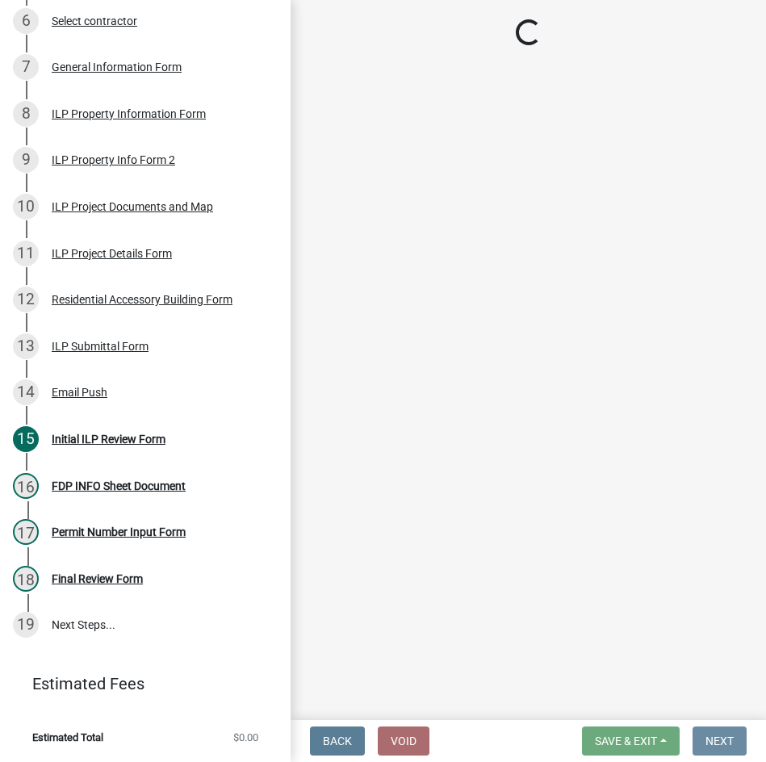
scroll to position [0, 0]
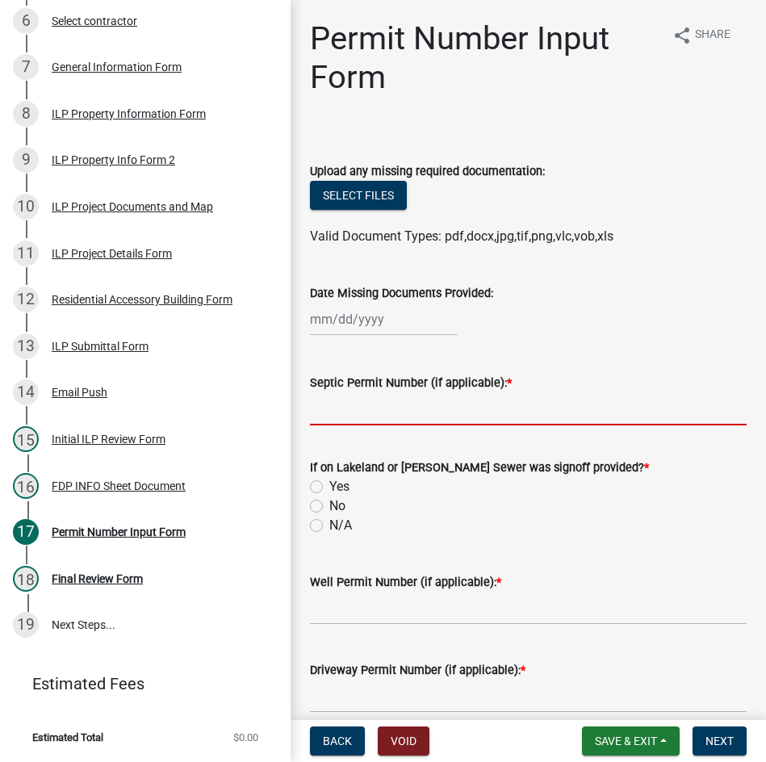
click at [395, 409] on input "Septic Permit Number (if applicable): *" at bounding box center [528, 408] width 437 height 33
type input "SEWER"
click at [329, 525] on label "N/A" at bounding box center [340, 525] width 23 height 19
click at [329, 525] on input "N/A" at bounding box center [334, 521] width 10 height 10
radio input "true"
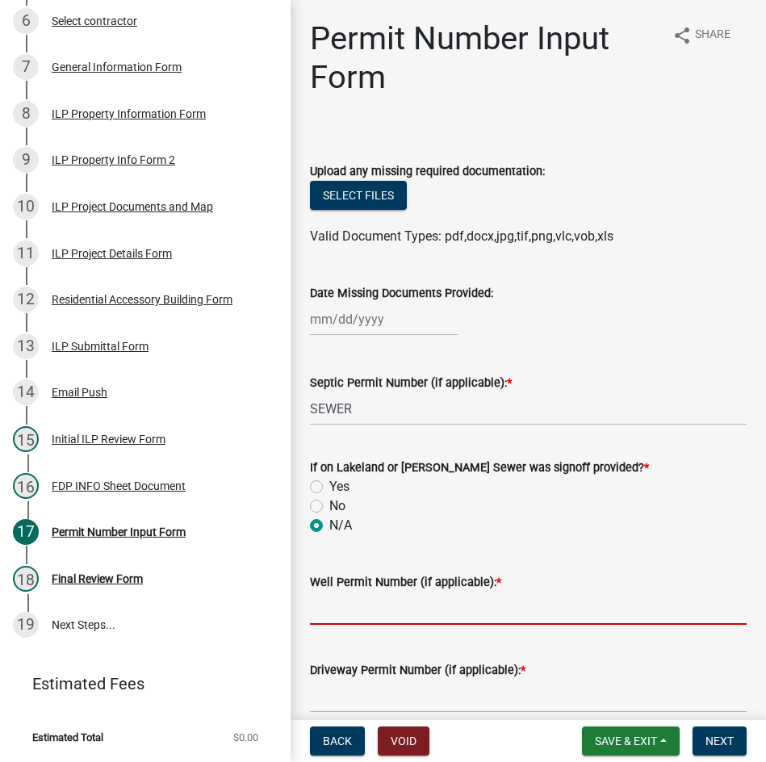
click at [501, 605] on input "Well Permit Number (if applicable): *" at bounding box center [528, 608] width 437 height 33
type input "LETTER"
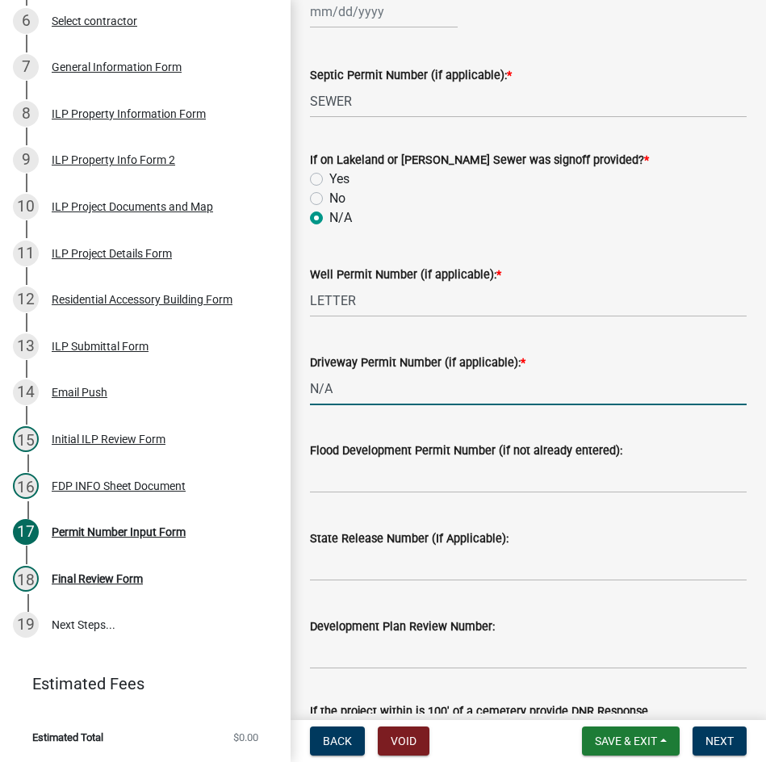
scroll to position [404, 0]
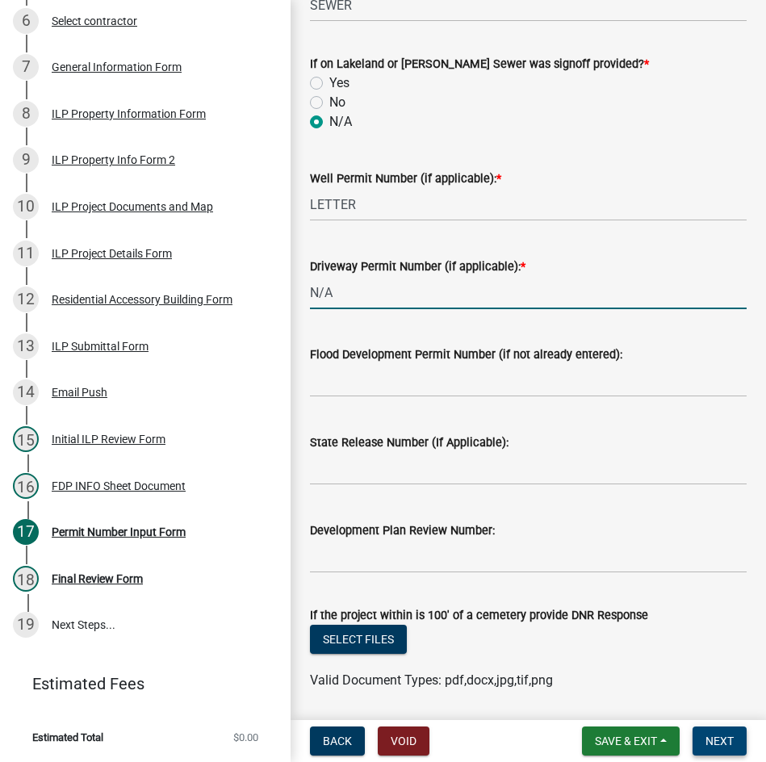
type input "N/A"
click at [714, 738] on span "Next" at bounding box center [720, 741] width 28 height 13
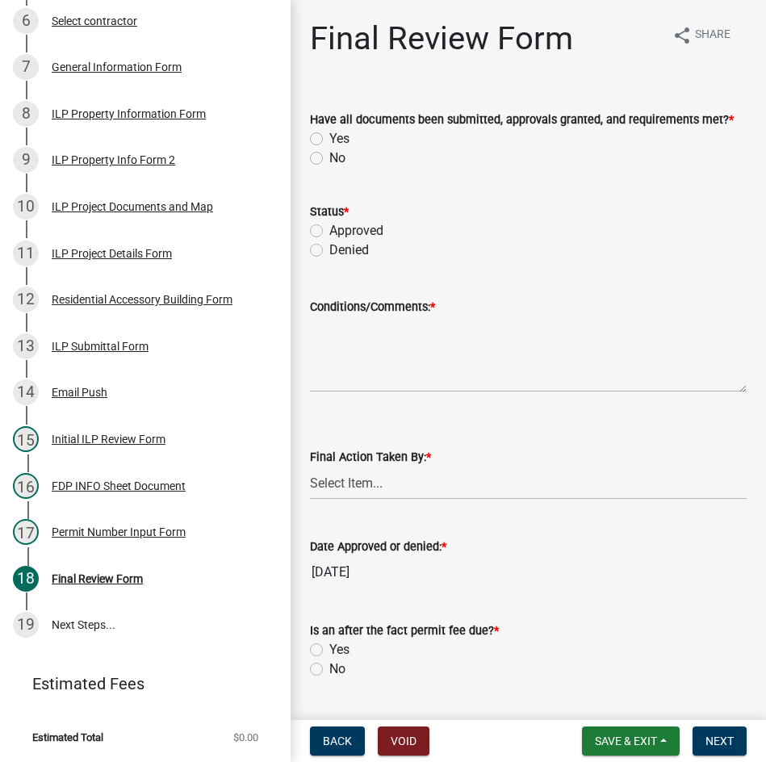
drag, startPoint x: 318, startPoint y: 134, endPoint x: 323, endPoint y: 149, distance: 15.3
click at [329, 135] on label "Yes" at bounding box center [339, 138] width 20 height 19
click at [329, 135] on input "Yes" at bounding box center [334, 134] width 10 height 10
radio input "true"
click at [329, 231] on label "Approved" at bounding box center [356, 230] width 54 height 19
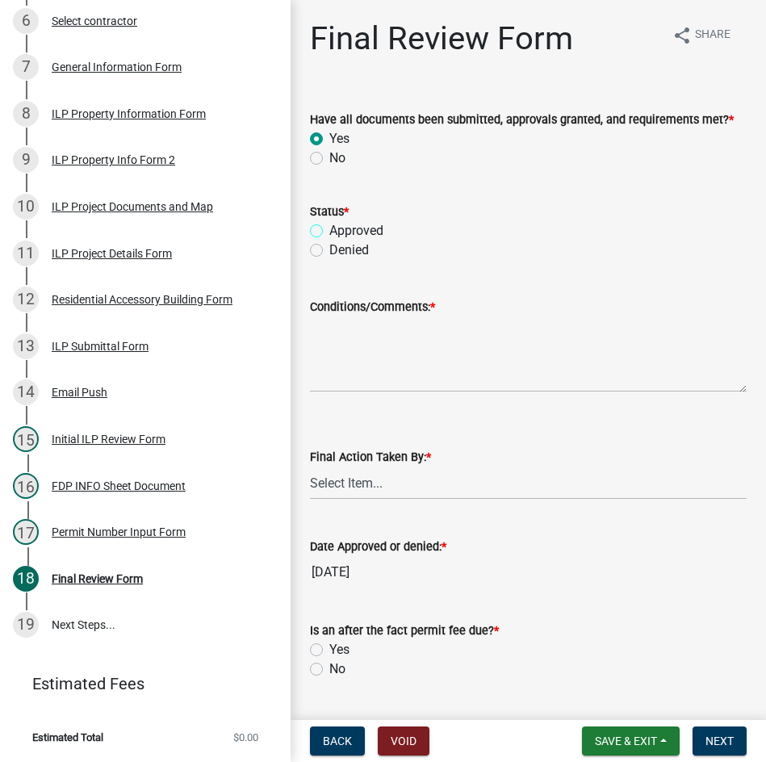
click at [329, 231] on input "Approved" at bounding box center [334, 226] width 10 height 10
radio input "true"
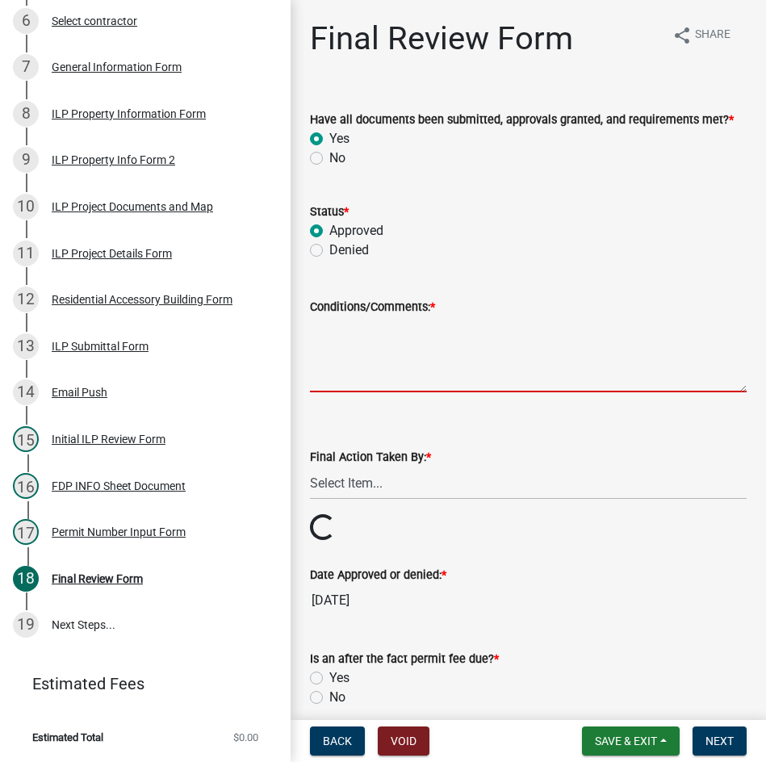
click at [421, 372] on textarea "Conditions/Comments: *" at bounding box center [528, 354] width 437 height 76
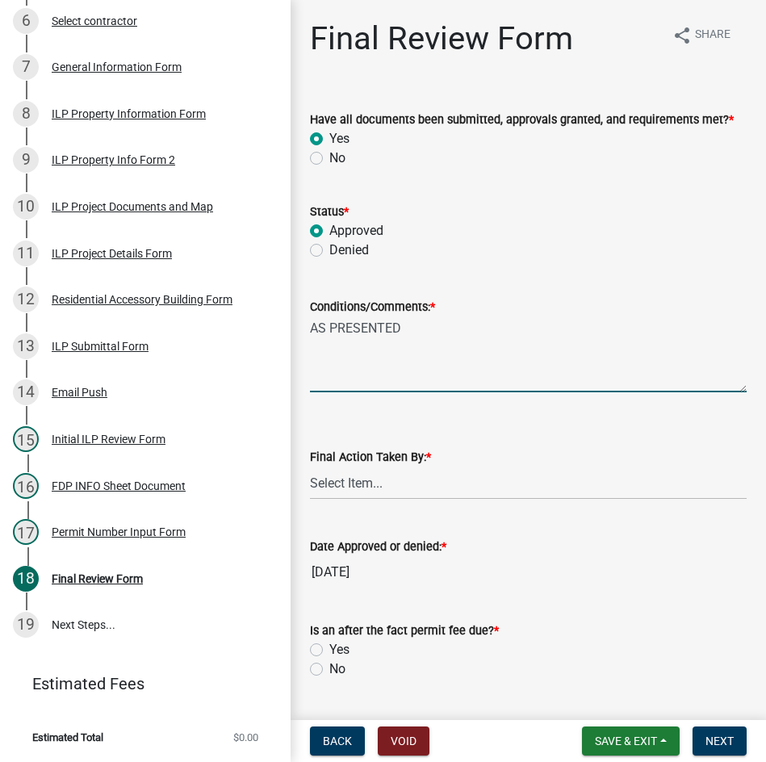
type textarea "AS PRESENTED"
click at [395, 491] on select "Select Item... MMS LT AT CS Vacant Vacant" at bounding box center [528, 483] width 437 height 33
click at [310, 467] on select "Select Item... MMS LT AT CS Vacant Vacant" at bounding box center [528, 483] width 437 height 33
select select "d95389f4-ab5a-4603-9826-29cf73316391"
click at [329, 668] on label "No" at bounding box center [337, 669] width 16 height 19
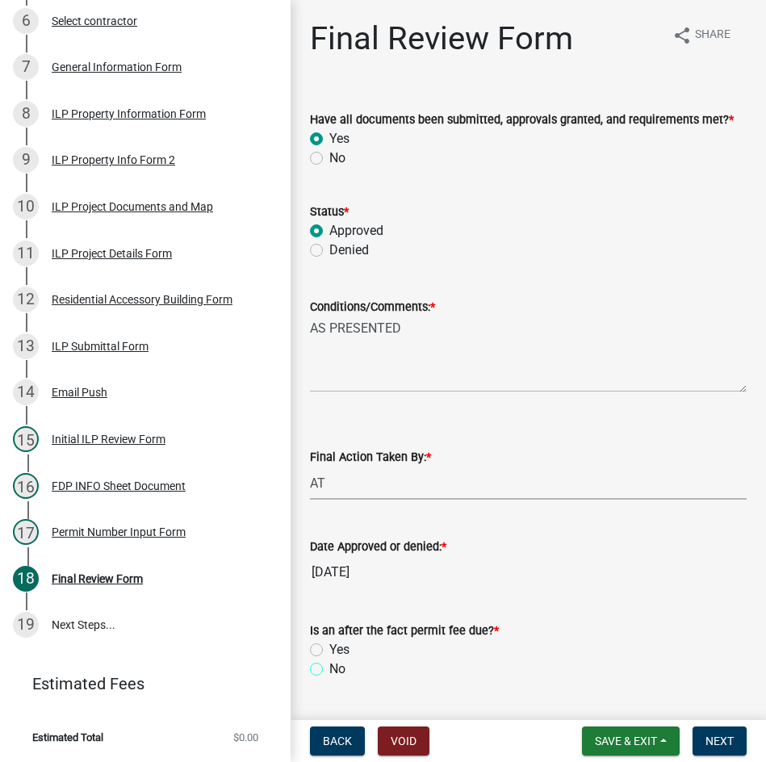
click at [329, 668] on input "No" at bounding box center [334, 665] width 10 height 10
radio input "true"
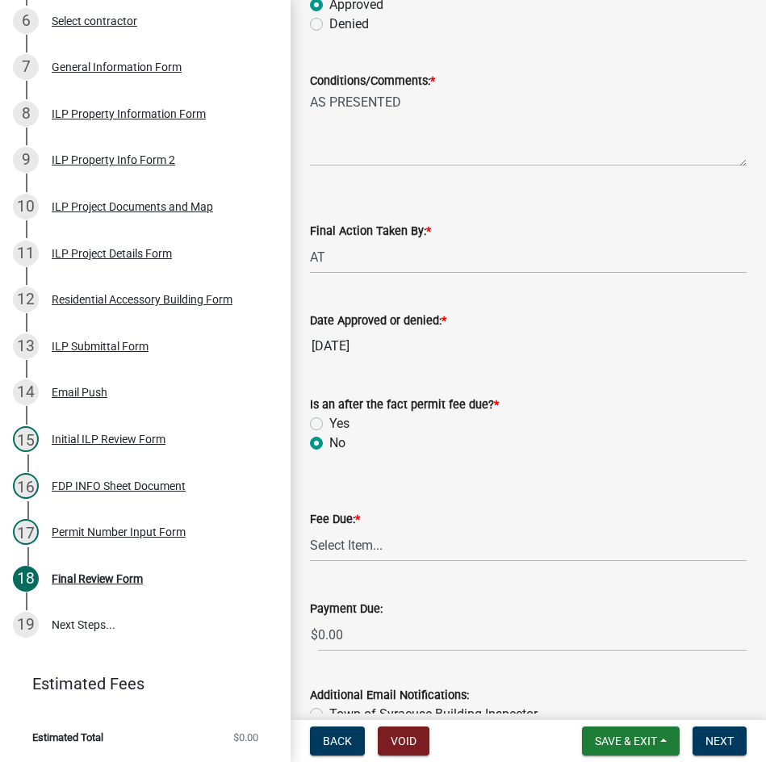
scroll to position [242, 0]
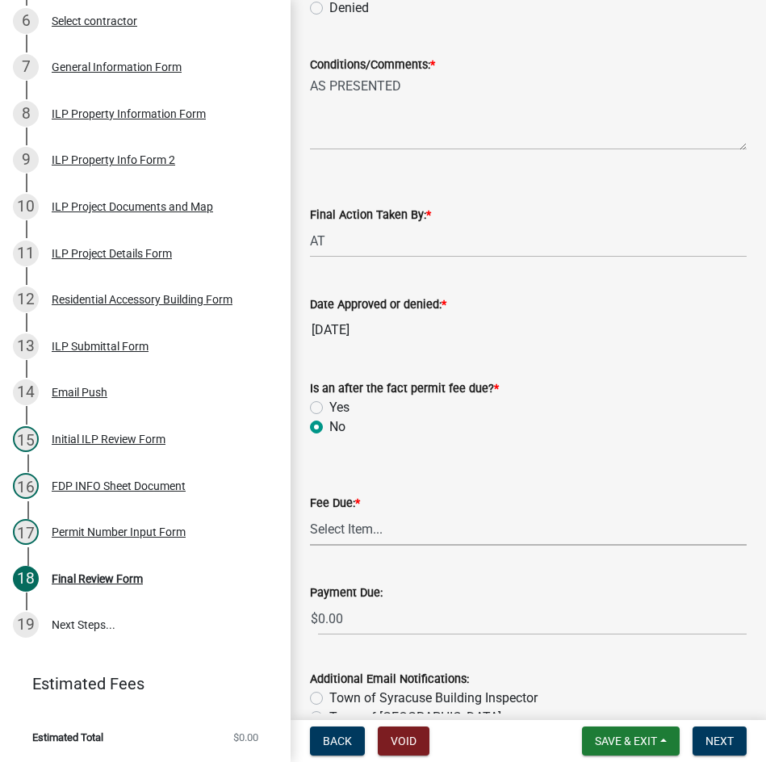
click at [371, 535] on select "Select Item... N/A $10.00 $25.00 $125.00 $250 $500 $500 + $10.00 for every 10 s…" at bounding box center [528, 529] width 437 height 33
click at [310, 513] on select "Select Item... N/A $10.00 $25.00 $125.00 $250 $500 $500 + $10.00 for every 10 s…" at bounding box center [528, 529] width 437 height 33
select select "6f482d1d-eb35-47e6-92b0-143404755581"
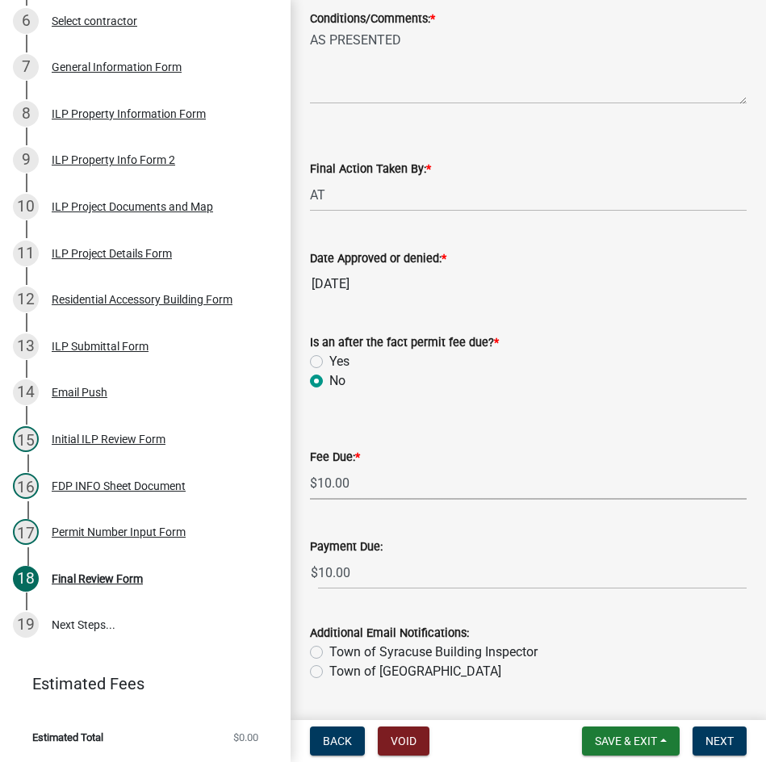
scroll to position [333, 0]
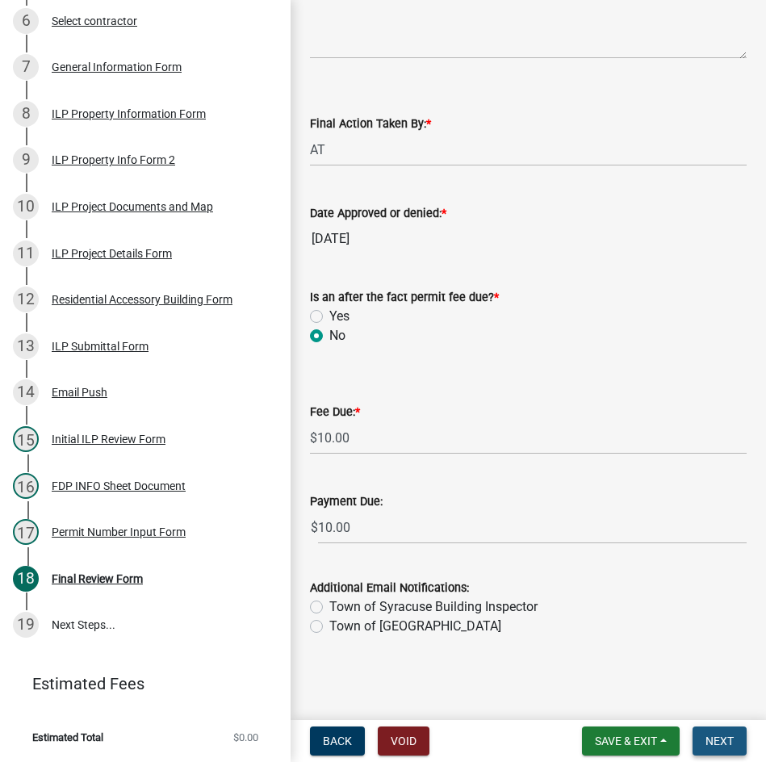
click at [712, 740] on span "Next" at bounding box center [720, 741] width 28 height 13
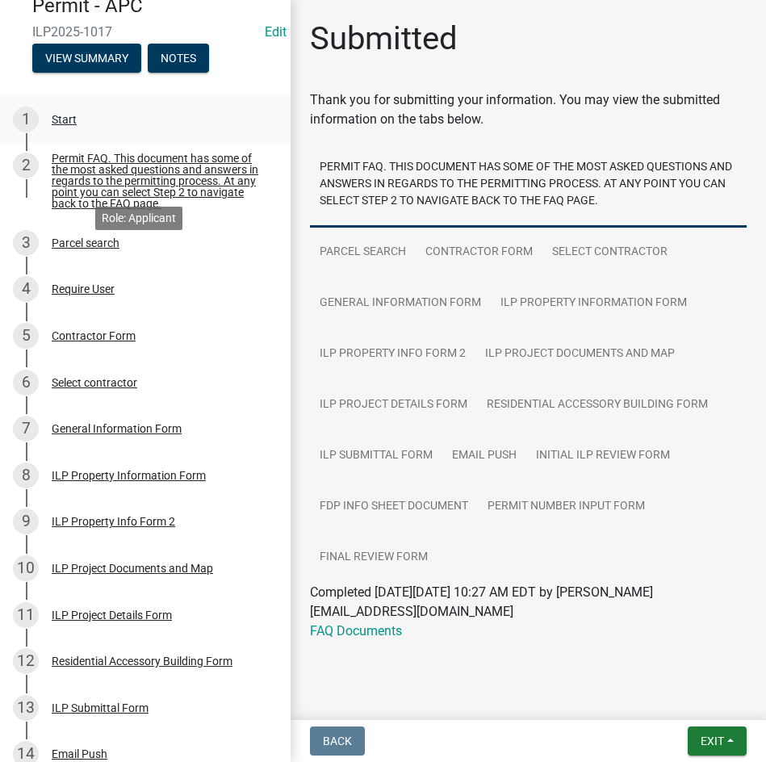
scroll to position [0, 0]
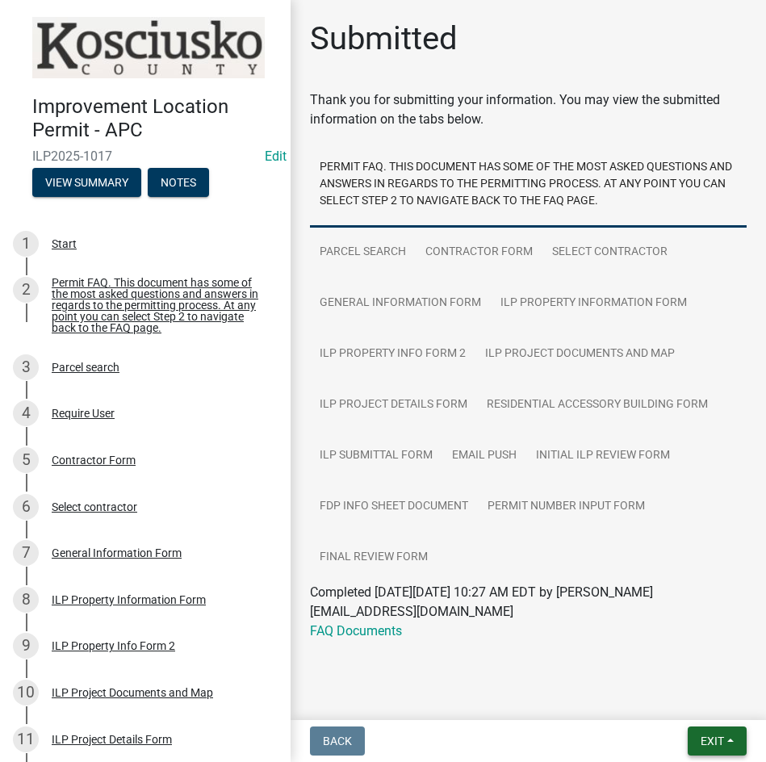
click at [720, 741] on span "Exit" at bounding box center [712, 741] width 23 height 13
click at [668, 693] on button "Save & Exit" at bounding box center [682, 699] width 129 height 39
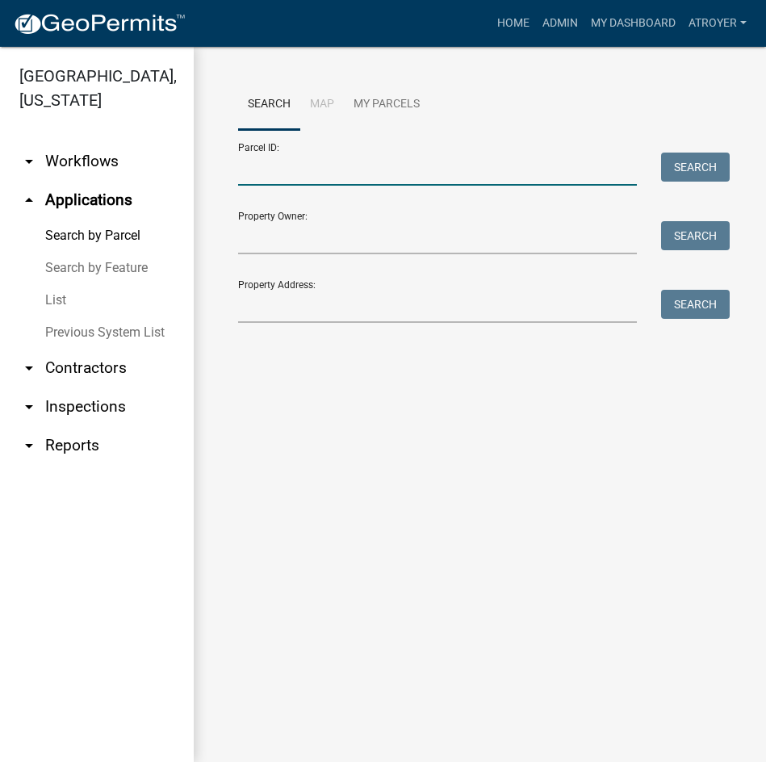
click at [371, 166] on input "Parcel ID:" at bounding box center [437, 169] width 399 height 33
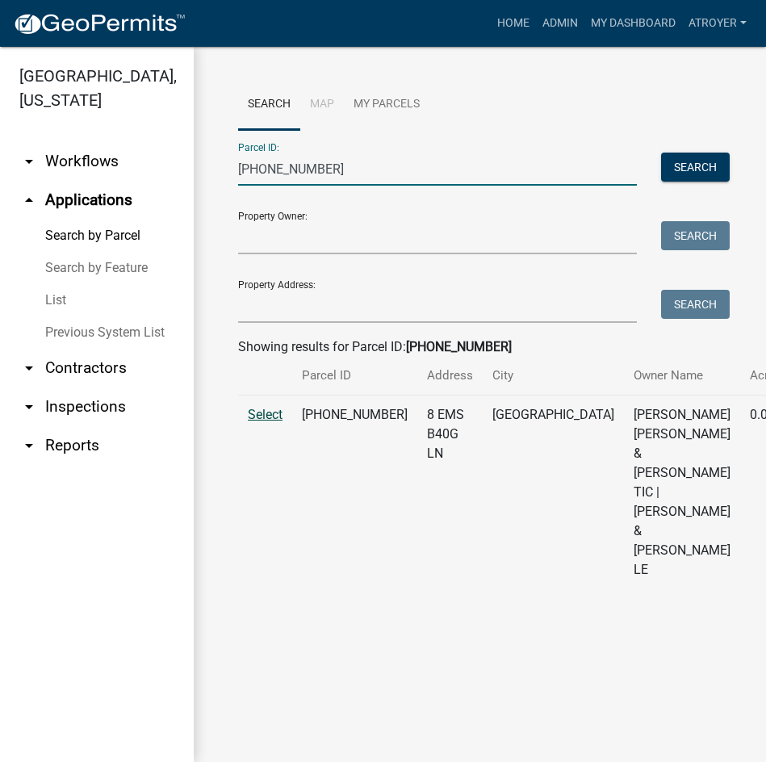
type input "[PHONE_NUMBER]"
click at [262, 422] on span "Select" at bounding box center [265, 414] width 35 height 15
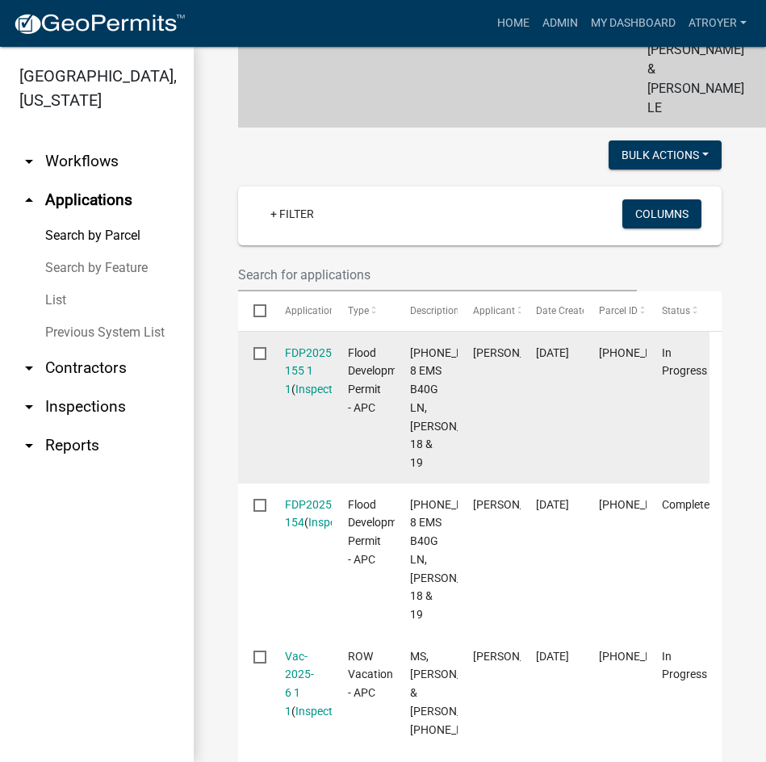
scroll to position [484, 0]
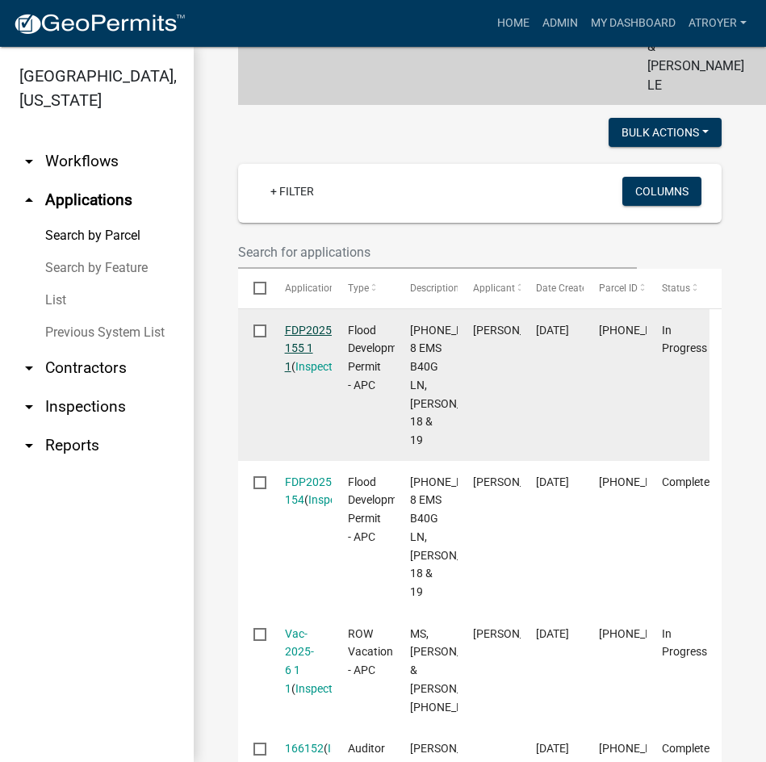
click at [306, 363] on link "FDP2025-155 1 1" at bounding box center [310, 349] width 50 height 50
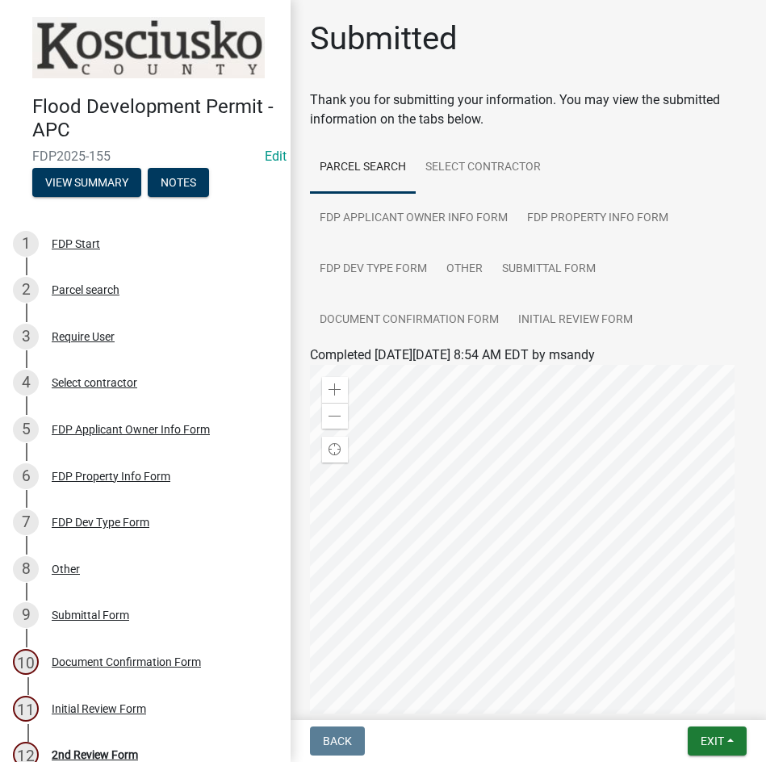
scroll to position [66, 0]
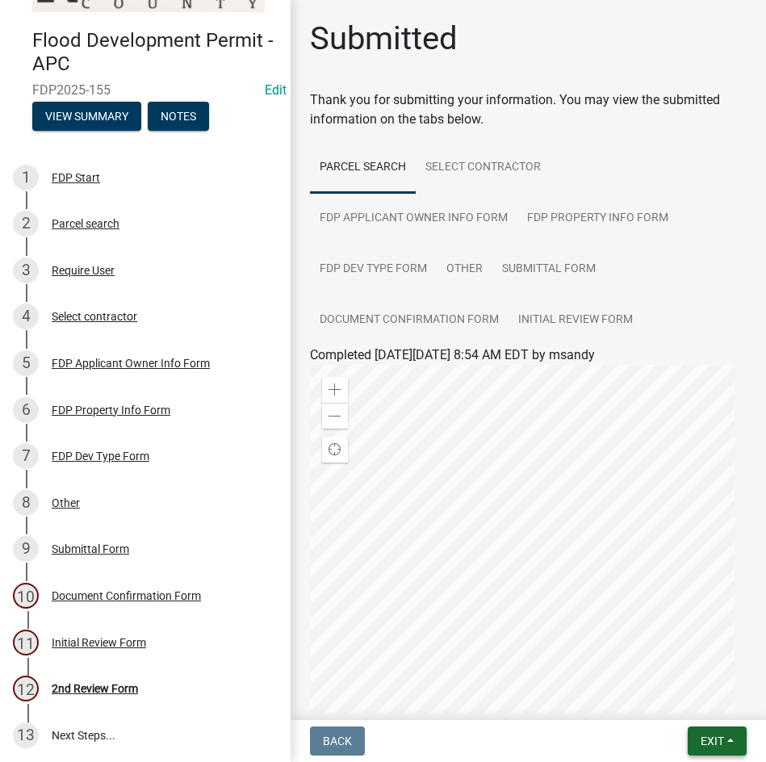
click at [709, 740] on span "Exit" at bounding box center [712, 741] width 23 height 13
click at [669, 702] on button "Save & Exit" at bounding box center [682, 699] width 129 height 39
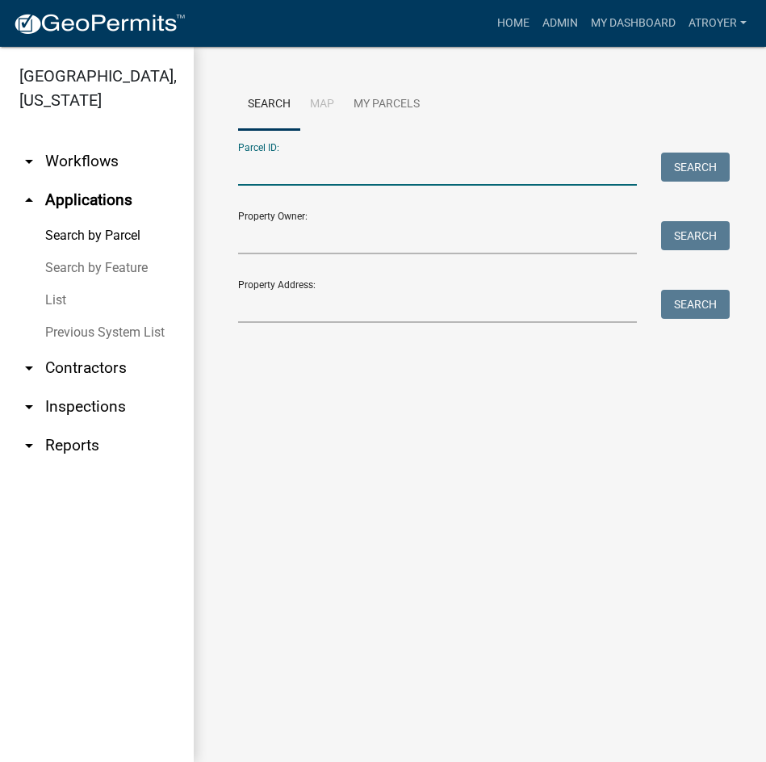
click at [425, 176] on input "Parcel ID:" at bounding box center [437, 169] width 399 height 33
click at [389, 175] on input "Parcel ID:" at bounding box center [437, 169] width 399 height 33
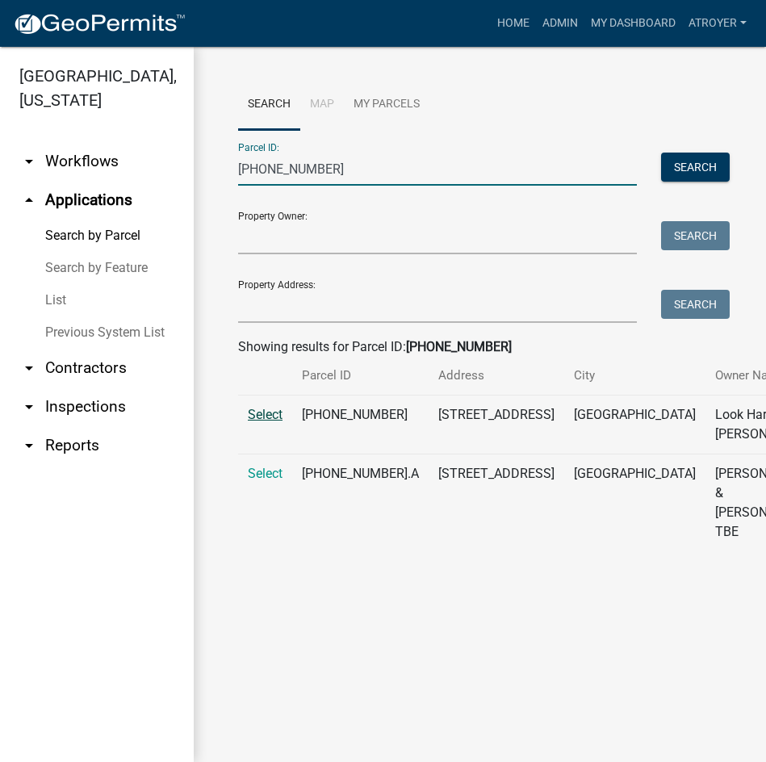
type input "[PHONE_NUMBER]"
click at [260, 422] on span "Select" at bounding box center [265, 414] width 35 height 15
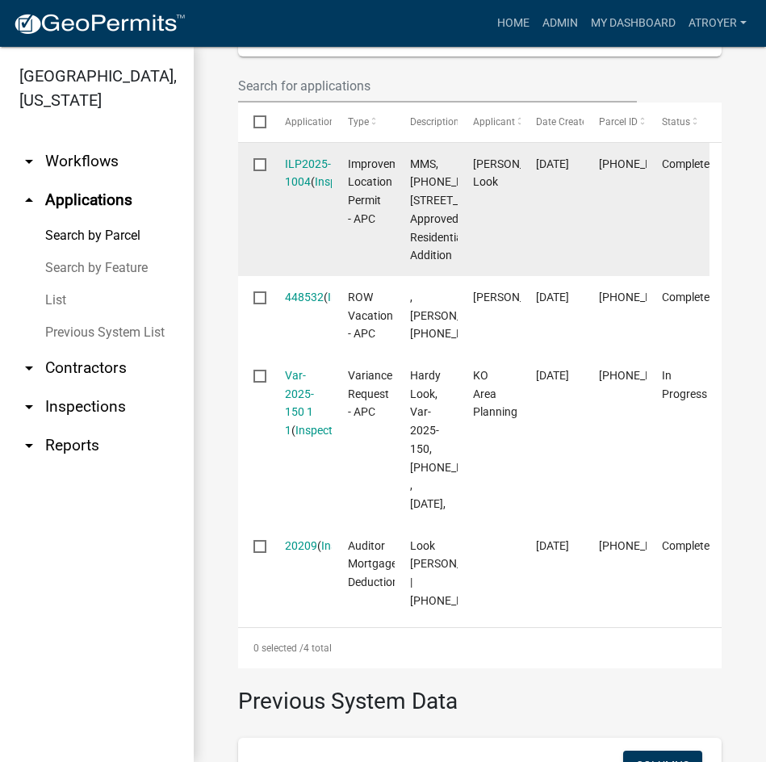
scroll to position [646, 0]
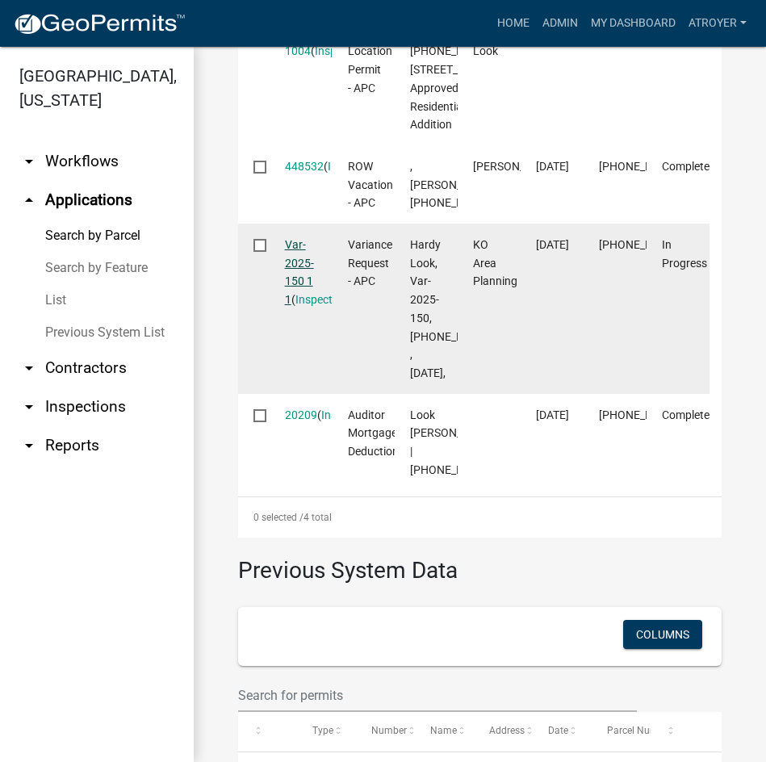
click at [295, 306] on link "Var-2025-150 1 1" at bounding box center [299, 272] width 29 height 68
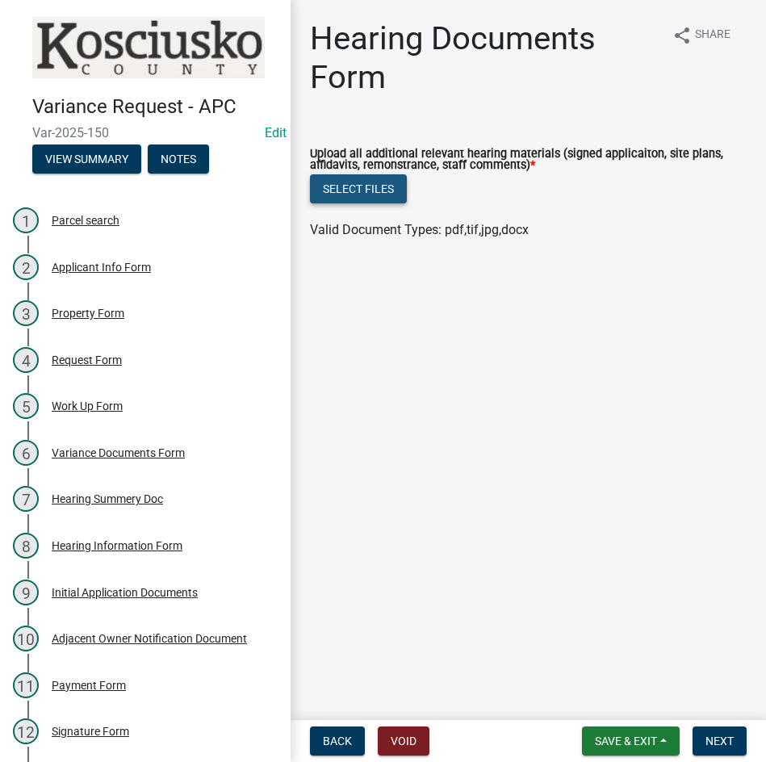
click at [365, 186] on button "Select files" at bounding box center [358, 188] width 97 height 29
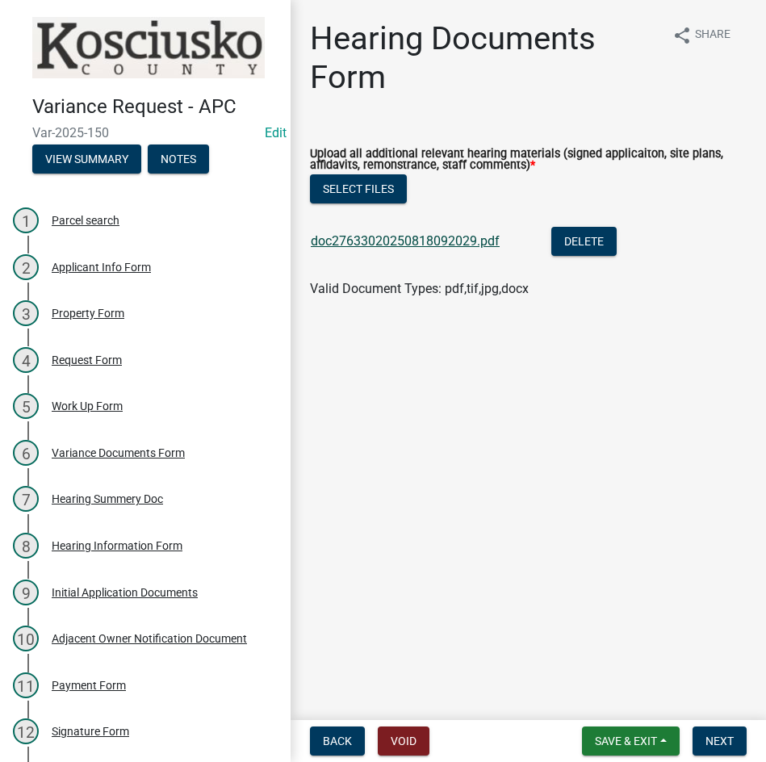
click at [418, 243] on link "doc27633020250818092029.pdf" at bounding box center [405, 240] width 189 height 15
click at [717, 737] on span "Next" at bounding box center [720, 741] width 28 height 13
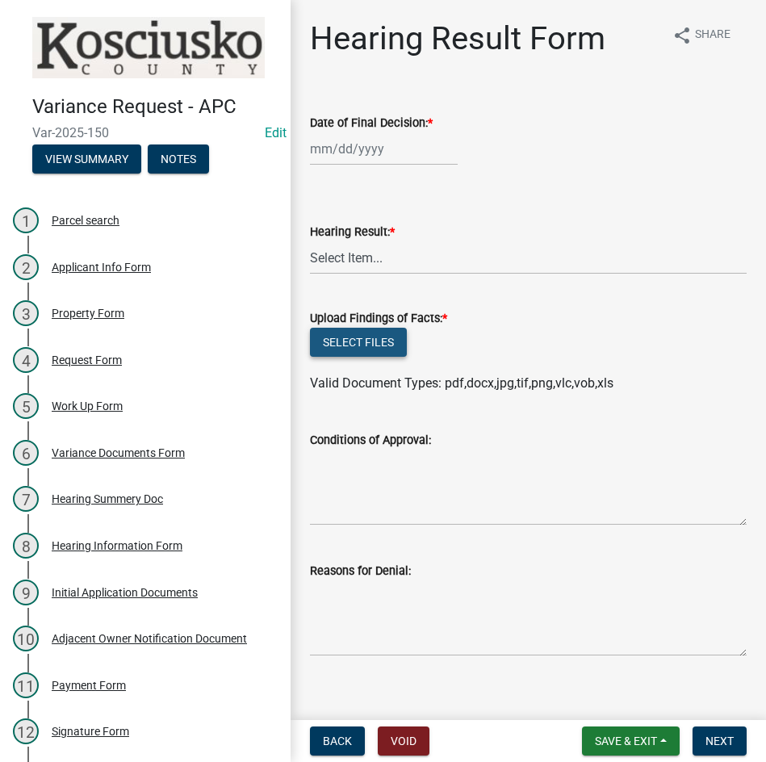
click at [351, 342] on button "Select files" at bounding box center [358, 342] width 97 height 29
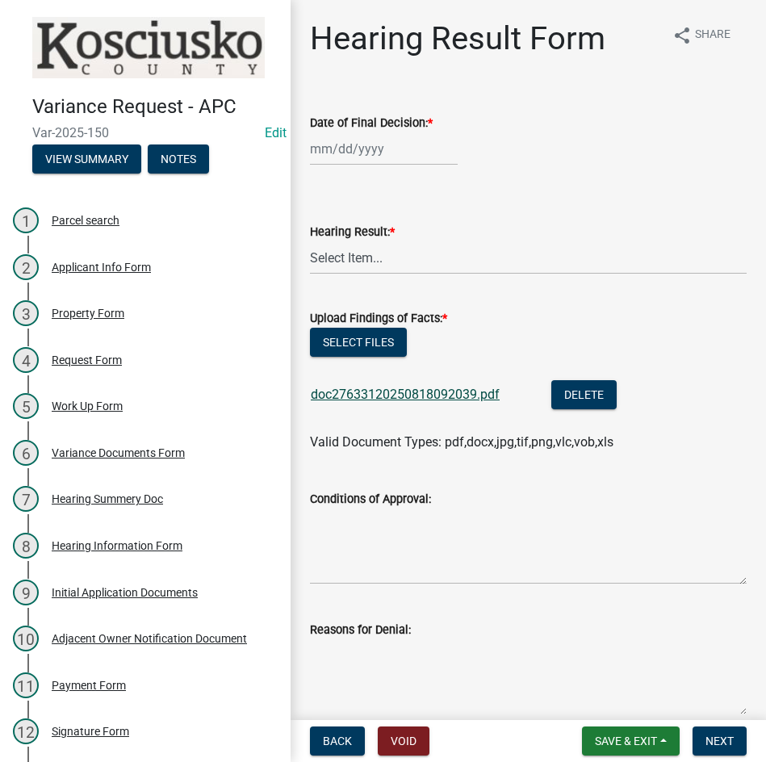
click at [395, 388] on link "doc27633120250818092039.pdf" at bounding box center [405, 394] width 189 height 15
click at [410, 153] on div at bounding box center [384, 148] width 148 height 33
select select "8"
select select "2025"
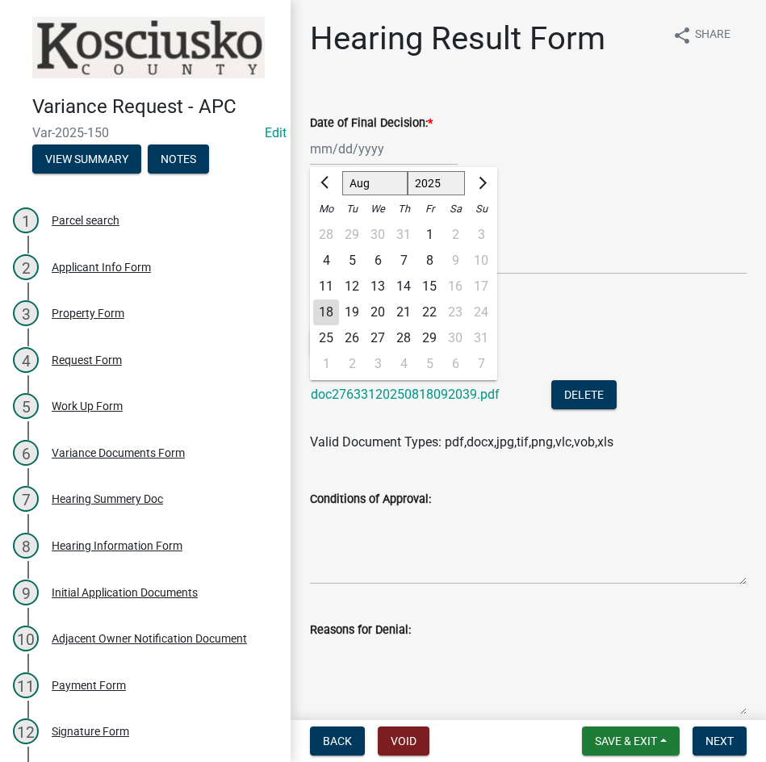
click at [325, 285] on div "11" at bounding box center [326, 287] width 26 height 26
type input "[DATE]"
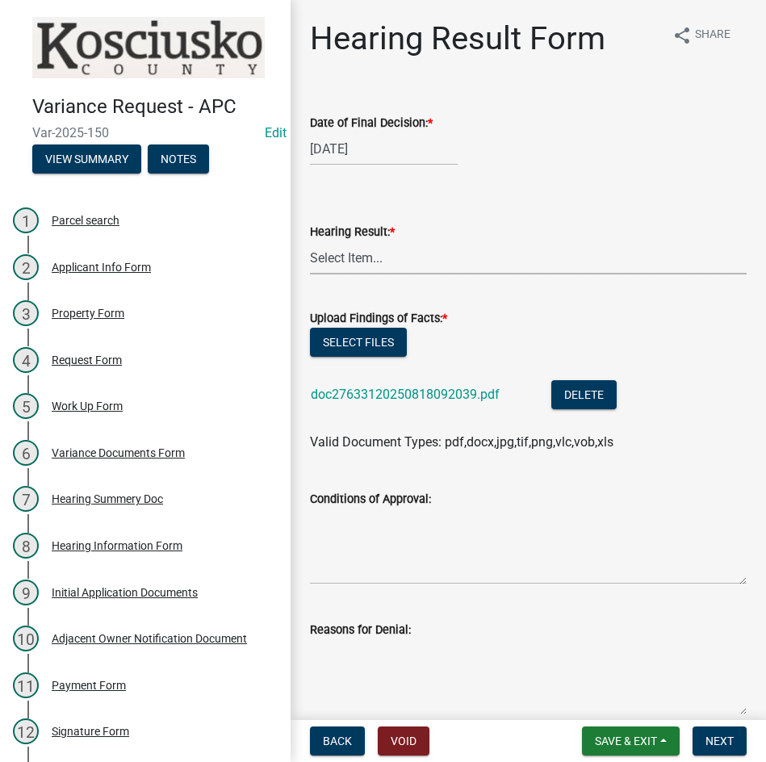
click at [407, 266] on select "Select Item... Approved Denied Withdrawn/Dropped" at bounding box center [528, 257] width 437 height 33
click at [310, 241] on select "Select Item... Approved Denied Withdrawn/Dropped" at bounding box center [528, 257] width 437 height 33
select select "808690c7-bf4f-4afa-b87c-7c10797e051c"
click at [395, 530] on textarea "Conditions of Approval:" at bounding box center [528, 547] width 437 height 76
type textarea "`"
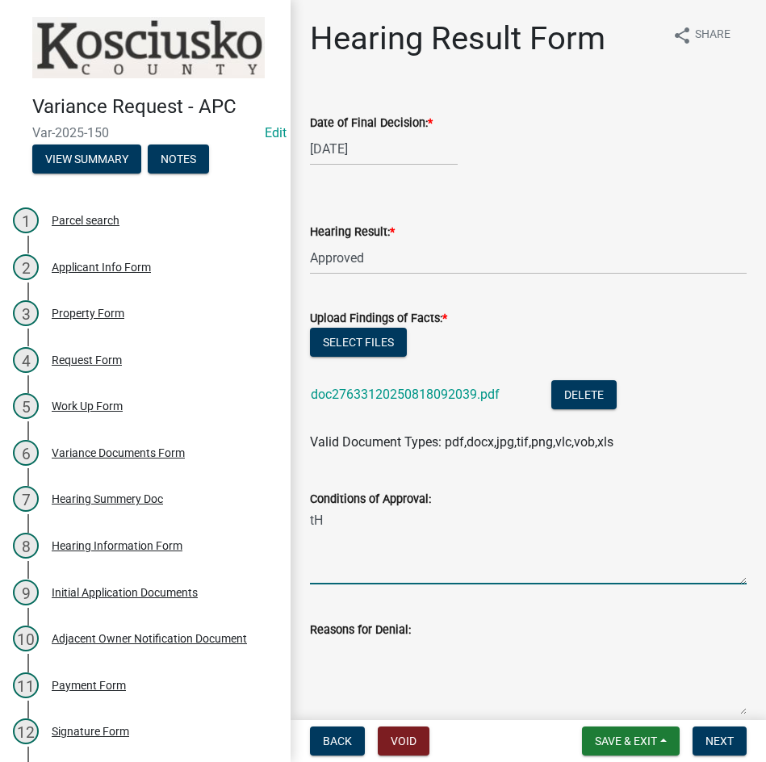
type textarea "t"
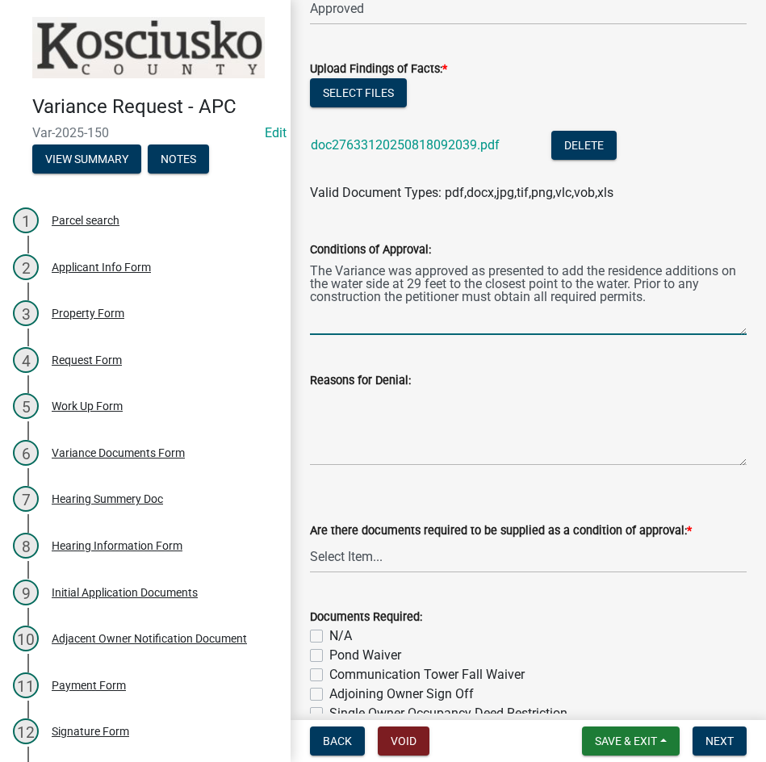
scroll to position [323, 0]
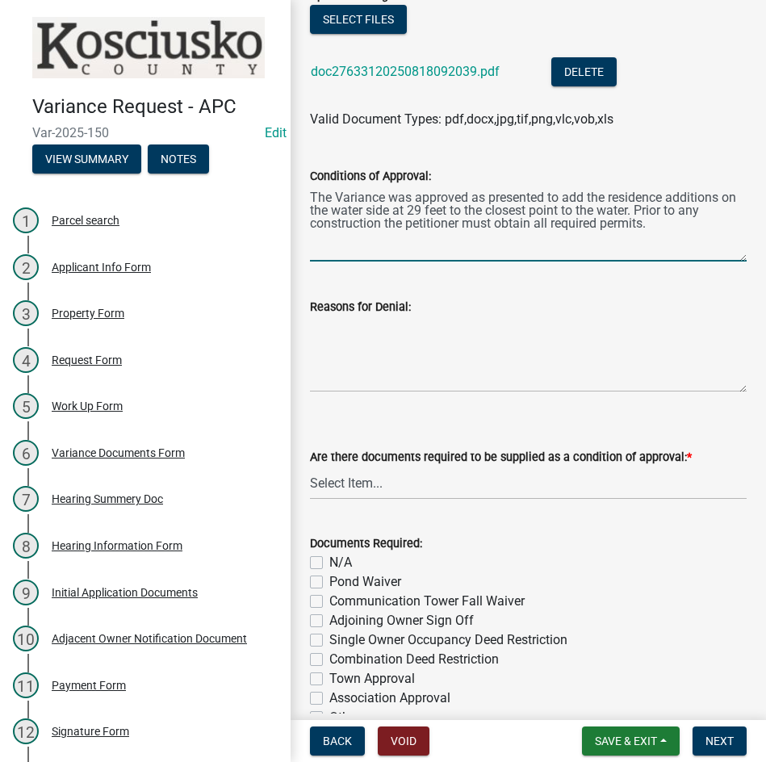
type textarea "The Variance was approved as presented to add the residence additions on the wa…"
click at [417, 489] on select "Select Item... Yes No N/A" at bounding box center [528, 483] width 437 height 33
click at [310, 467] on select "Select Item... Yes No N/A" at bounding box center [528, 483] width 437 height 33
select select "3ebdabd2-24d2-4634-81b5-20525b4a7a54"
click at [319, 555] on div "N/A" at bounding box center [528, 562] width 437 height 19
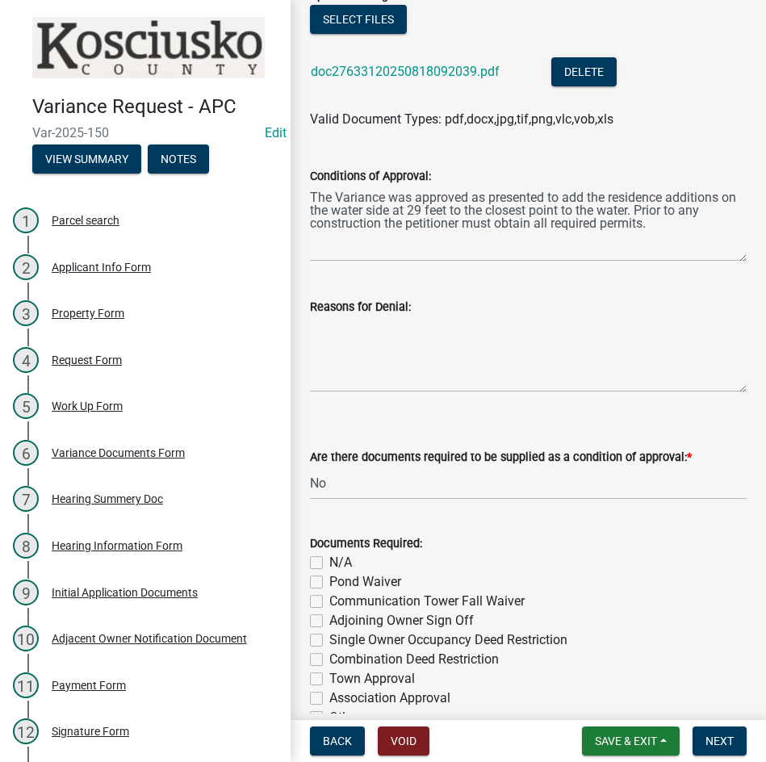
drag, startPoint x: 313, startPoint y: 560, endPoint x: 320, endPoint y: 566, distance: 8.6
click at [329, 561] on label "N/A" at bounding box center [340, 562] width 23 height 19
click at [329, 561] on input "N/A" at bounding box center [334, 558] width 10 height 10
checkbox input "true"
checkbox input "false"
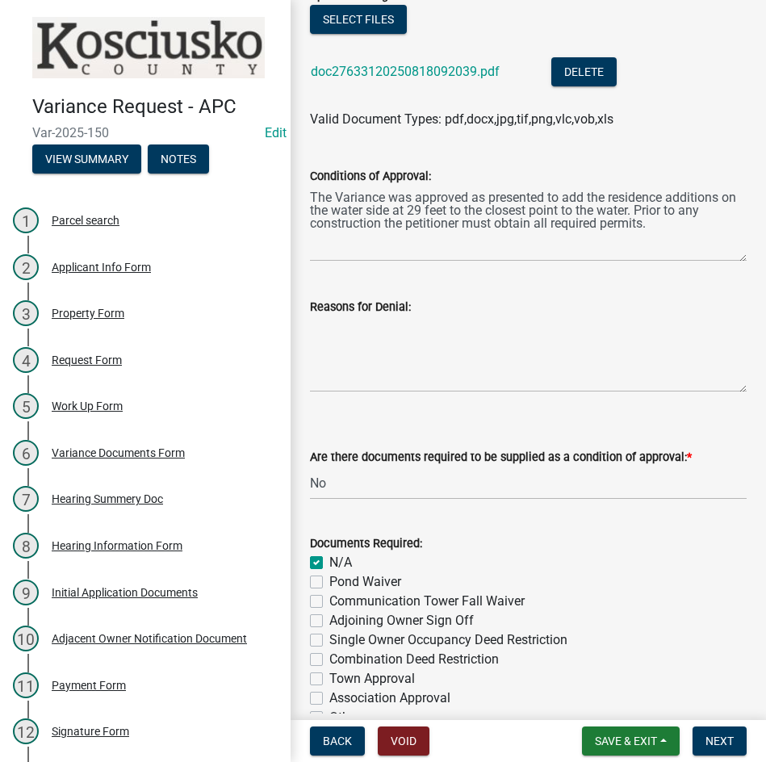
checkbox input "false"
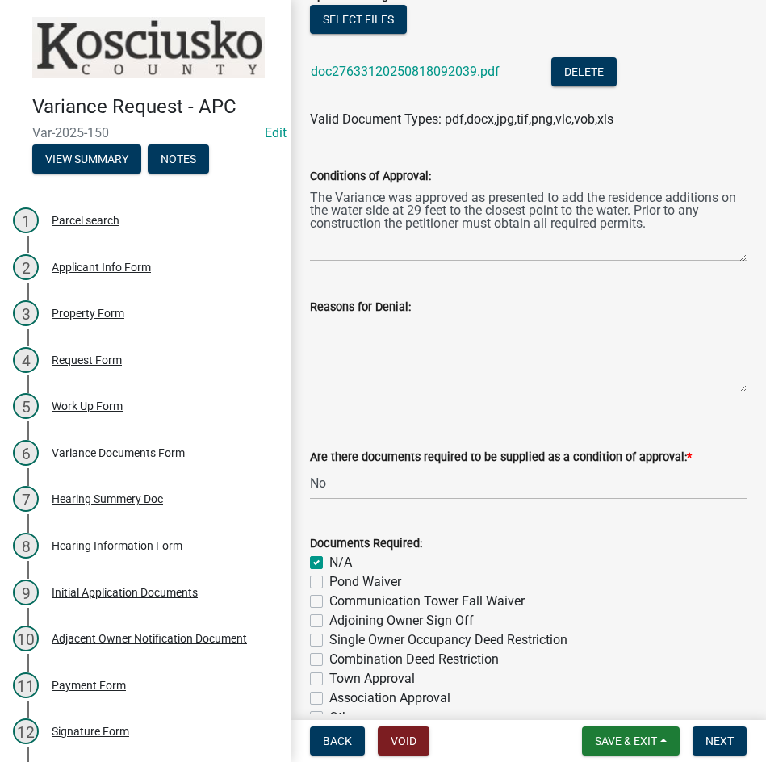
checkbox input "false"
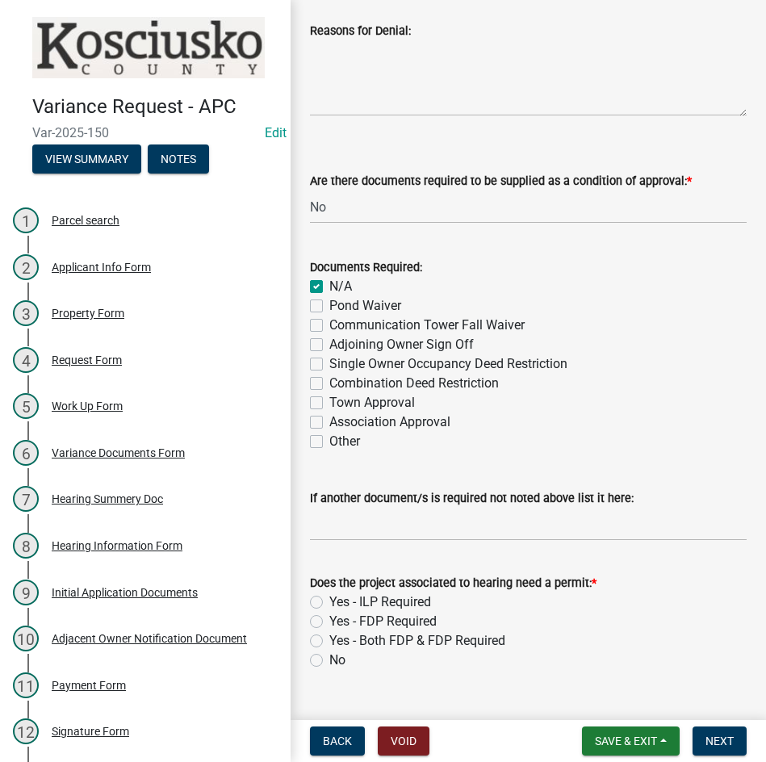
scroll to position [633, 0]
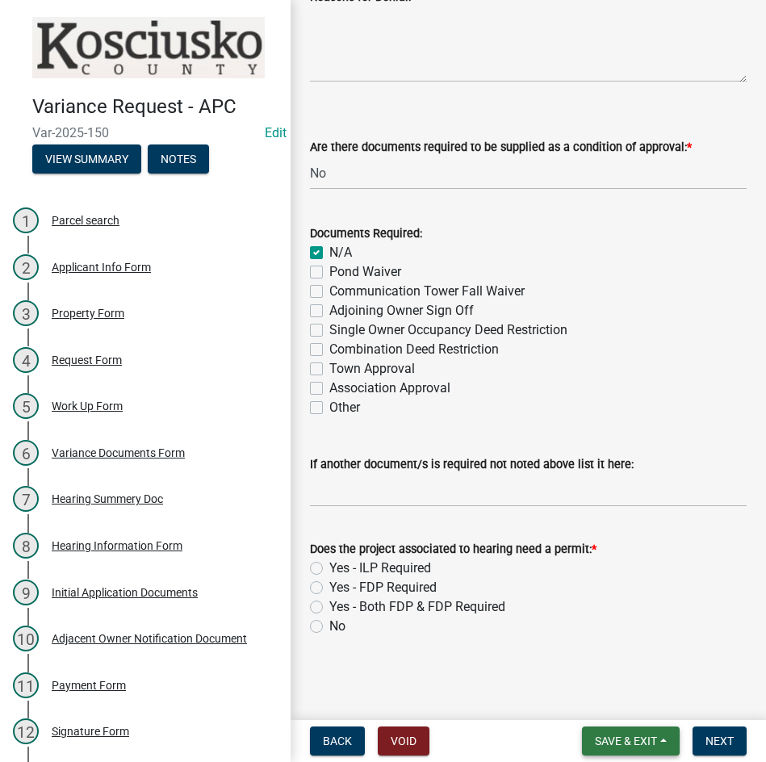
click at [610, 737] on span "Save & Exit" at bounding box center [626, 741] width 62 height 13
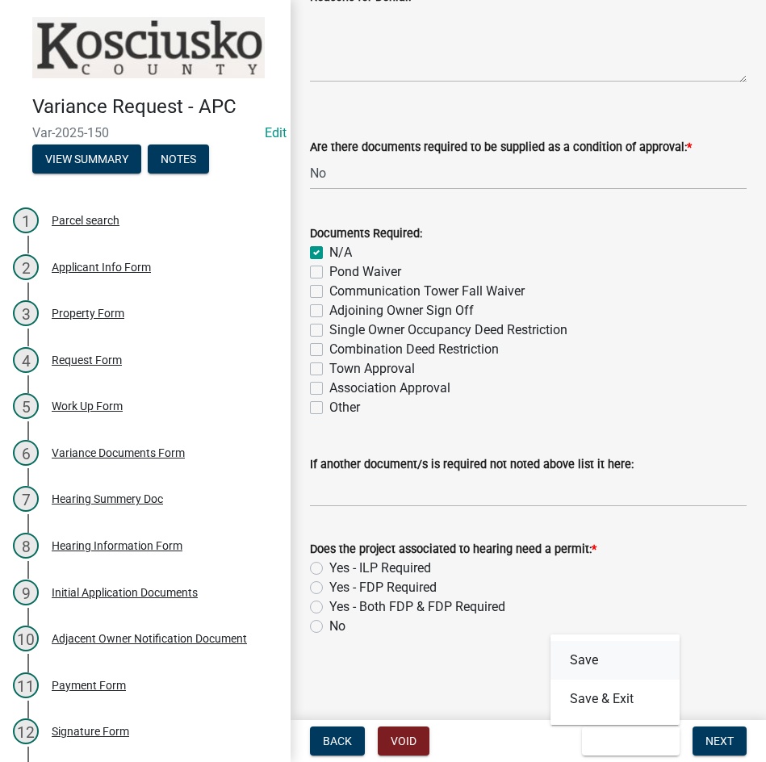
click at [593, 657] on button "Save" at bounding box center [615, 660] width 129 height 39
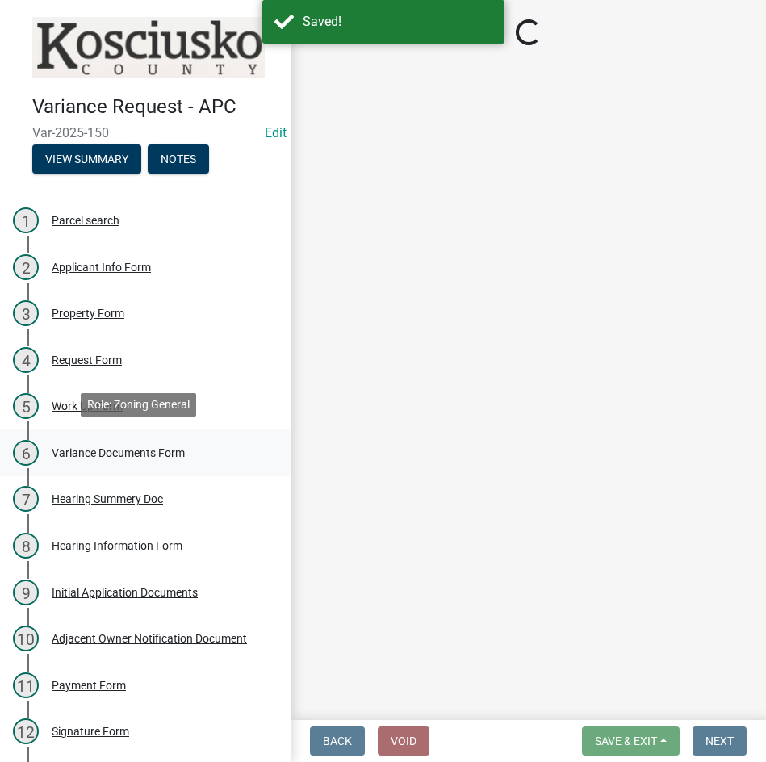
select select "808690c7-bf4f-4afa-b87c-7c10797e051c"
select select "3ebdabd2-24d2-4634-81b5-20525b4a7a54"
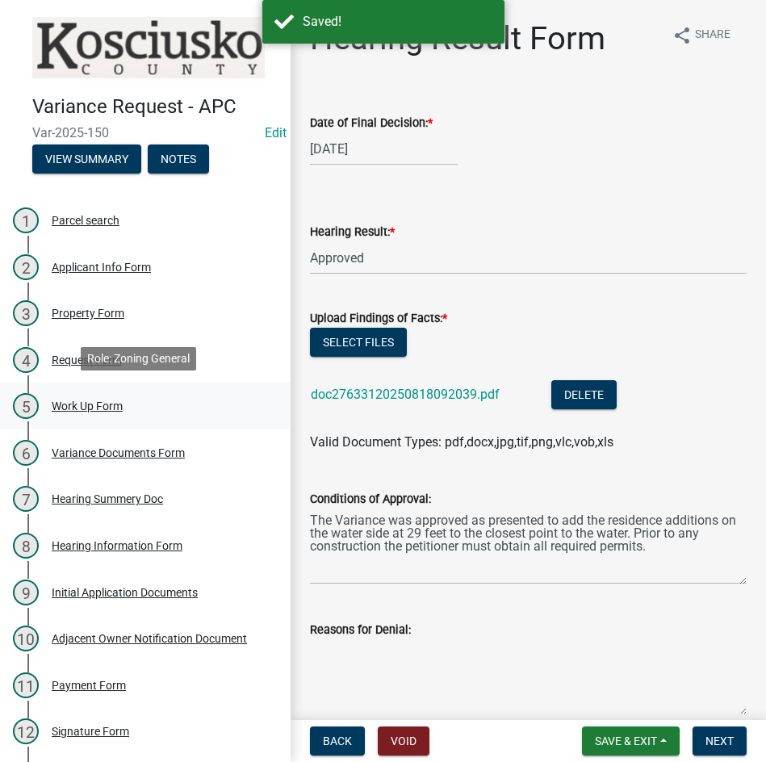
click at [95, 404] on div "Work Up Form" at bounding box center [87, 405] width 71 height 11
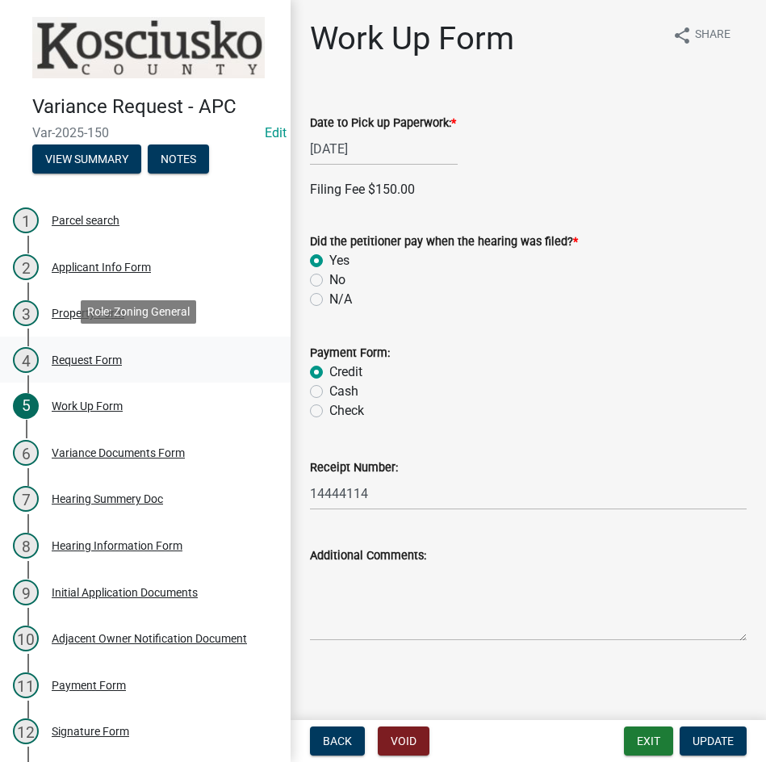
click at [95, 354] on div "Request Form" at bounding box center [87, 359] width 70 height 11
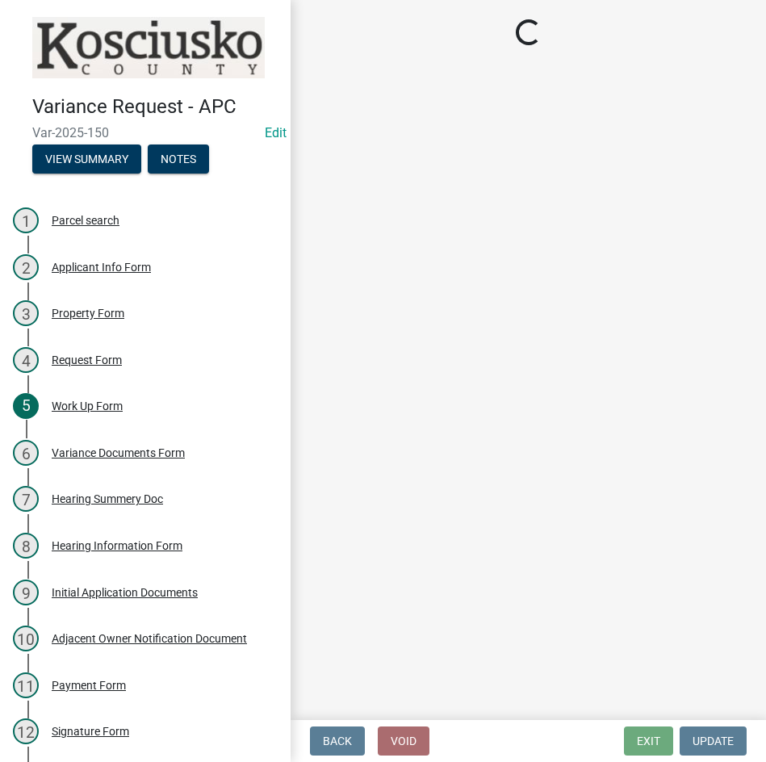
select select "77eb12f8-2a64-4a31-bfec-9b00716b2165"
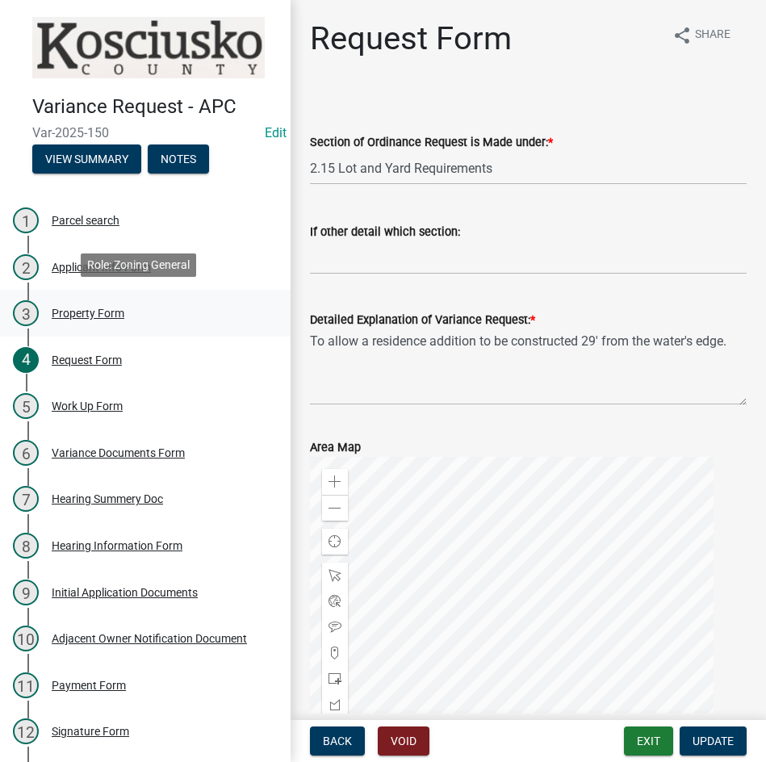
click at [92, 316] on div "Property Form" at bounding box center [88, 313] width 73 height 11
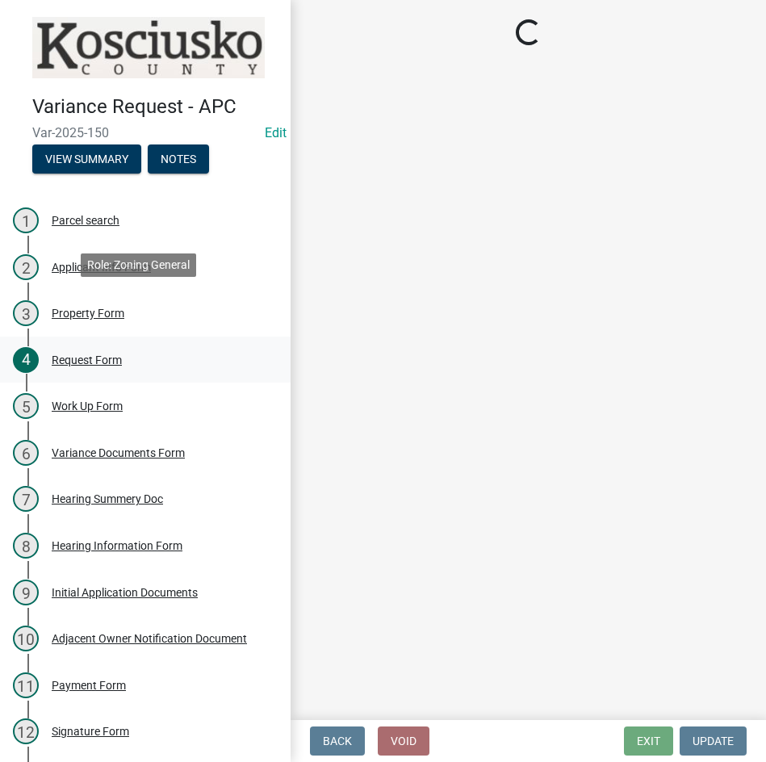
select select "1146270b-2111-4e23-bf7f-74ce85cf7041"
select select "a970d481-4b24-4397-adea-9fa616519827"
select select "cfa04aa3-54af-4fa3-ad31-ac65a78d0644"
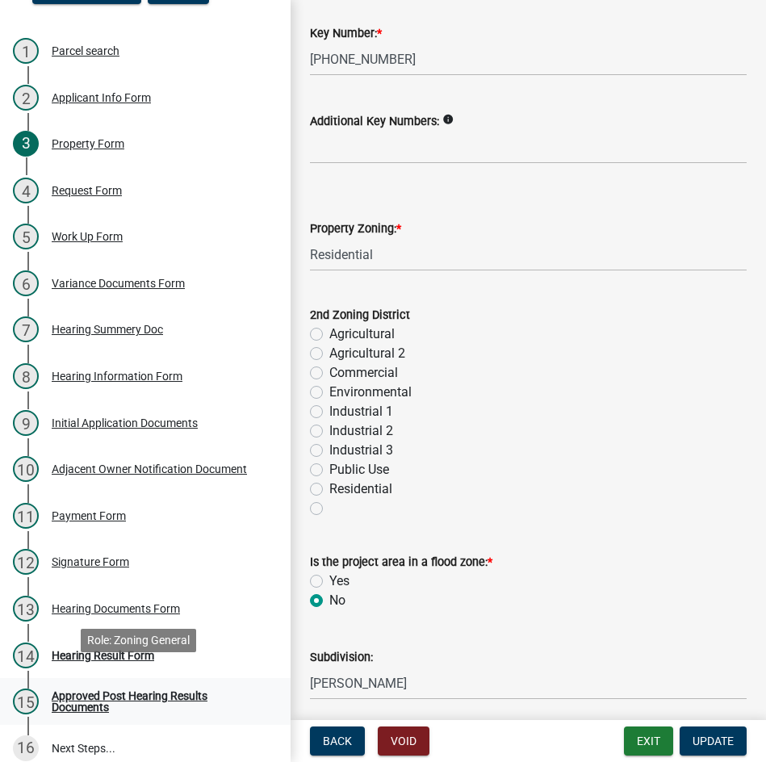
scroll to position [182, 0]
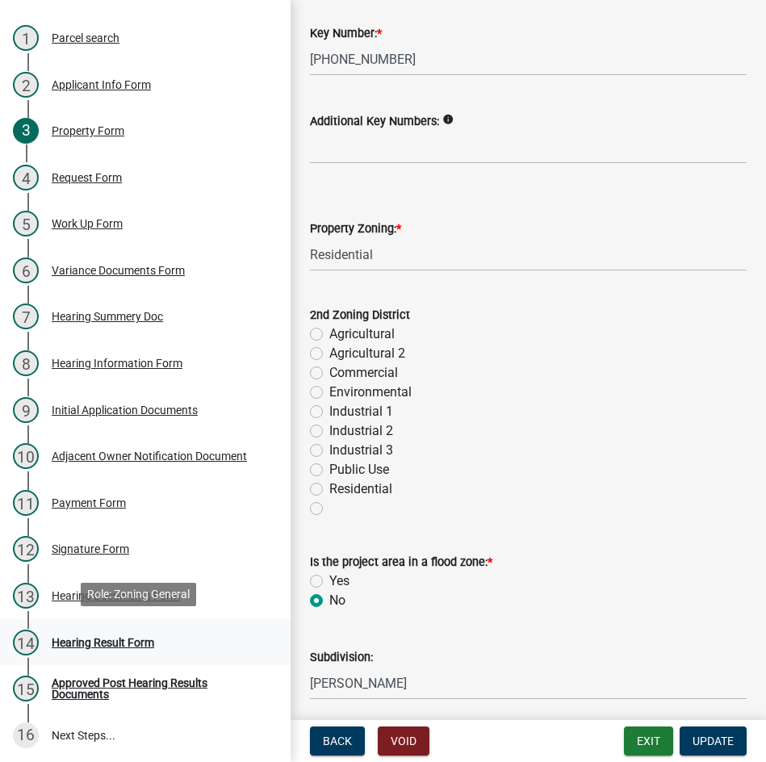
click at [106, 637] on div "Hearing Result Form" at bounding box center [103, 642] width 103 height 11
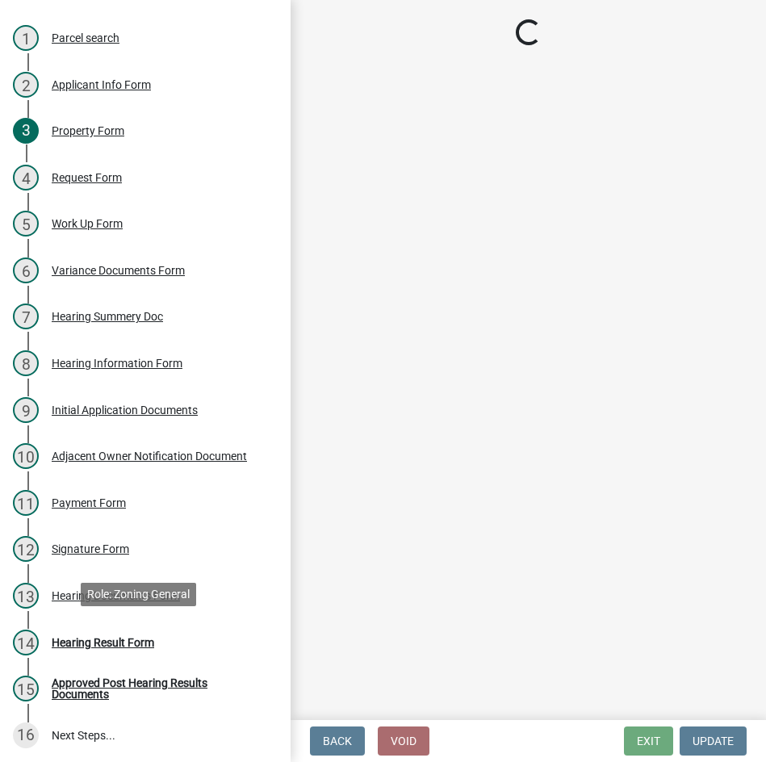
scroll to position [0, 0]
select select "808690c7-bf4f-4afa-b87c-7c10797e051c"
select select "3ebdabd2-24d2-4634-81b5-20525b4a7a54"
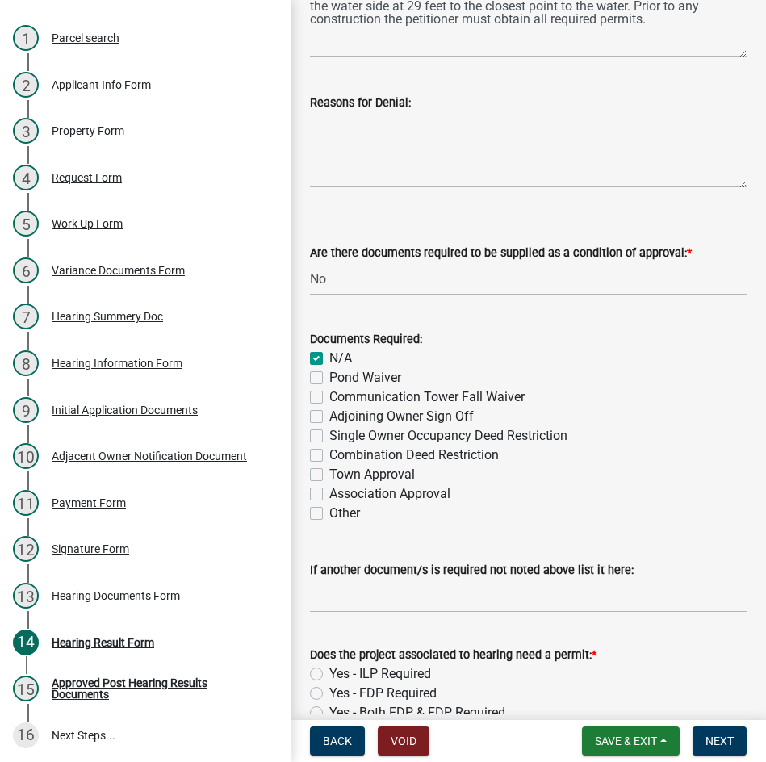
scroll to position [633, 0]
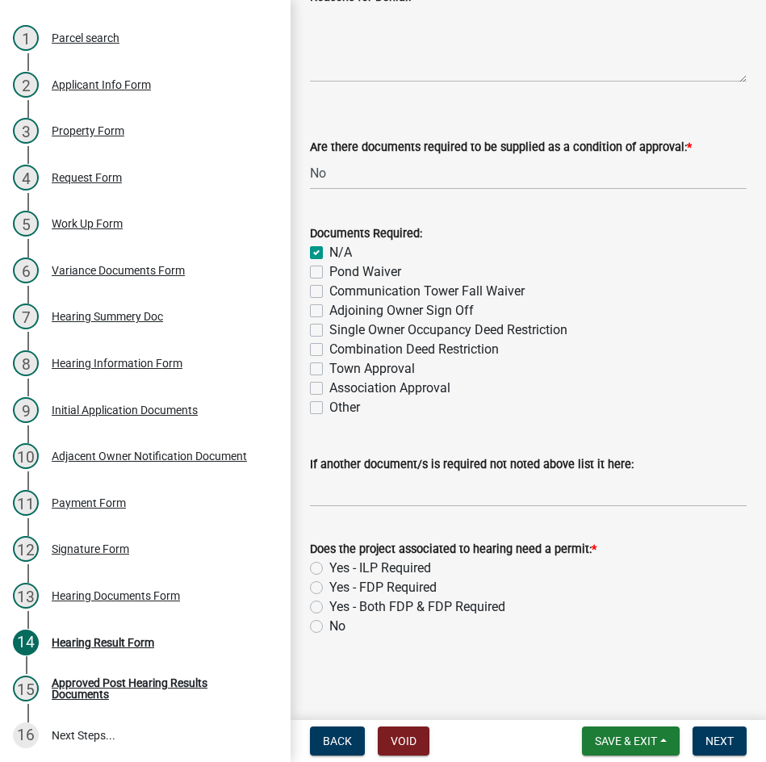
click at [329, 572] on label "Yes - ILP Required" at bounding box center [380, 568] width 102 height 19
click at [329, 569] on input "Yes - ILP Required" at bounding box center [334, 564] width 10 height 10
radio input "true"
click at [727, 732] on button "Next" at bounding box center [720, 741] width 54 height 29
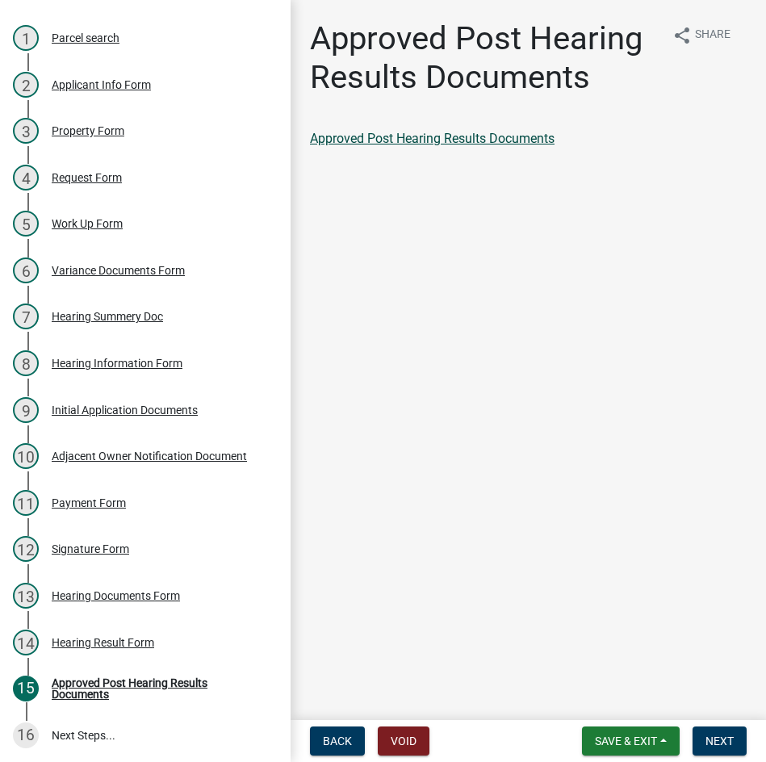
click at [419, 141] on link "Approved Post Hearing Results Documents" at bounding box center [432, 138] width 245 height 15
click at [717, 743] on span "Next" at bounding box center [720, 741] width 28 height 13
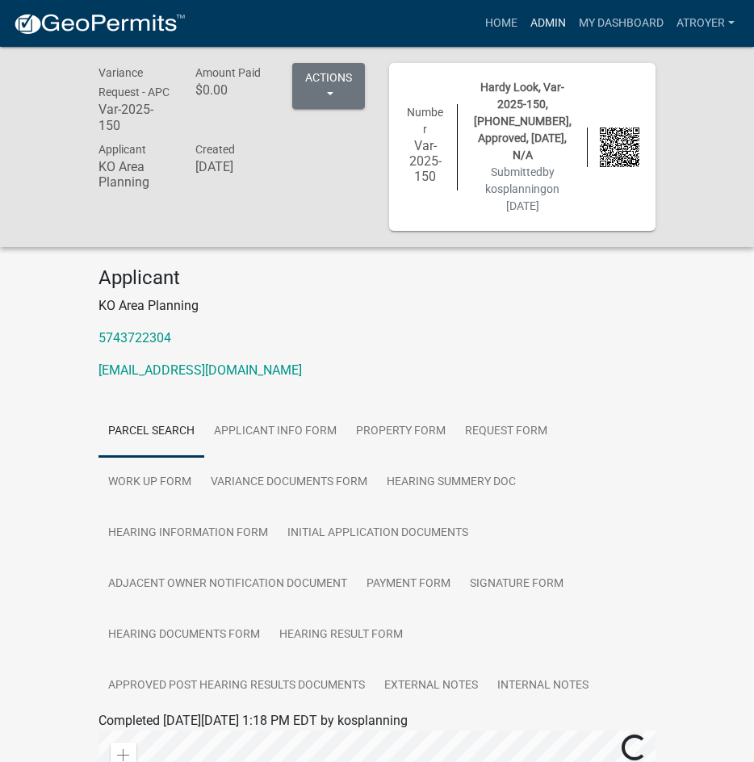
click at [534, 23] on link "Admin" at bounding box center [548, 23] width 48 height 31
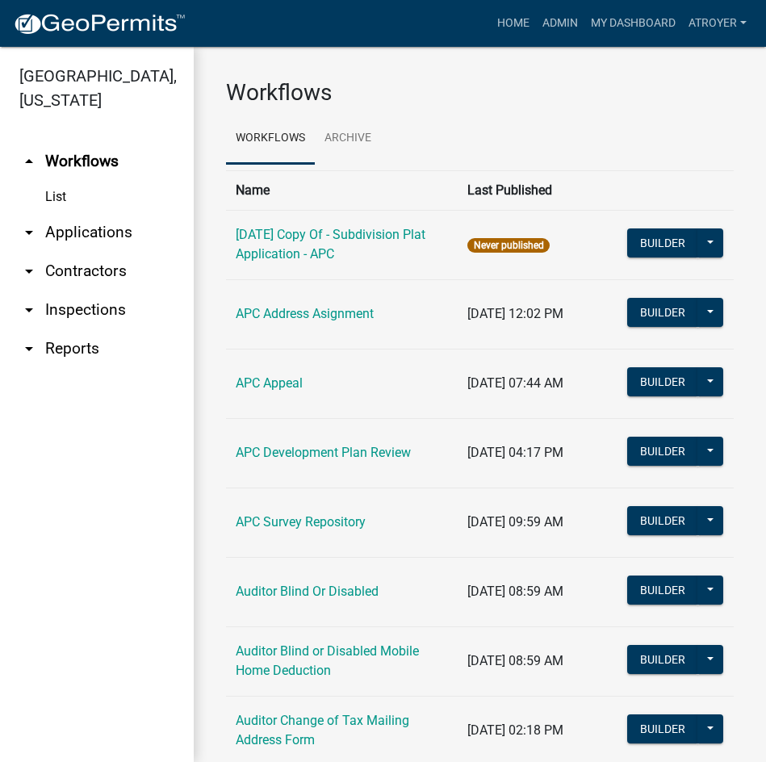
click at [80, 235] on link "arrow_drop_down Applications" at bounding box center [97, 232] width 194 height 39
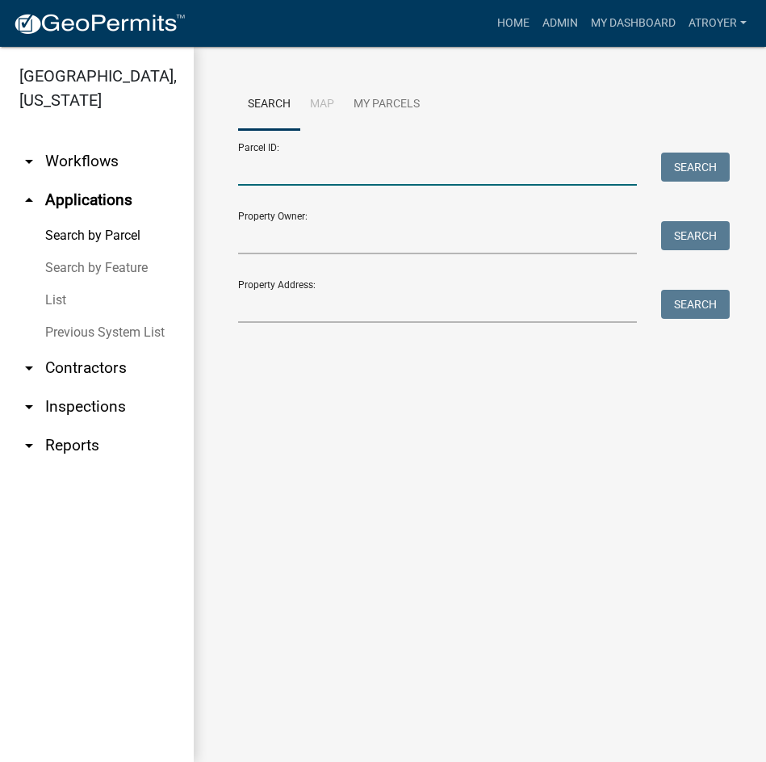
click at [367, 171] on input "Parcel ID:" at bounding box center [437, 169] width 399 height 33
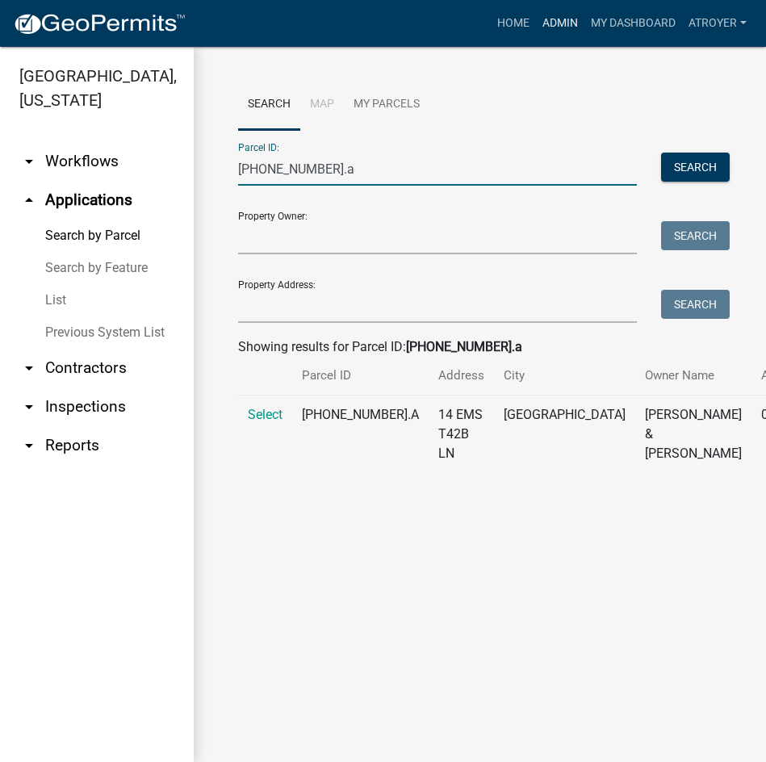
type input "[PHONE_NUMBER].a"
click at [557, 23] on link "Admin" at bounding box center [560, 23] width 48 height 31
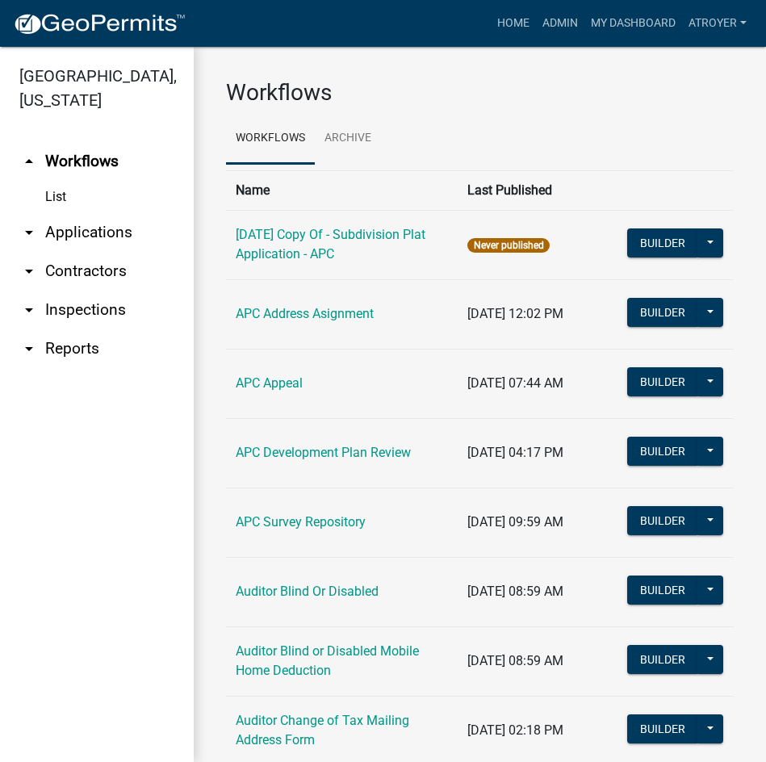
click at [107, 228] on link "arrow_drop_down Applications" at bounding box center [97, 232] width 194 height 39
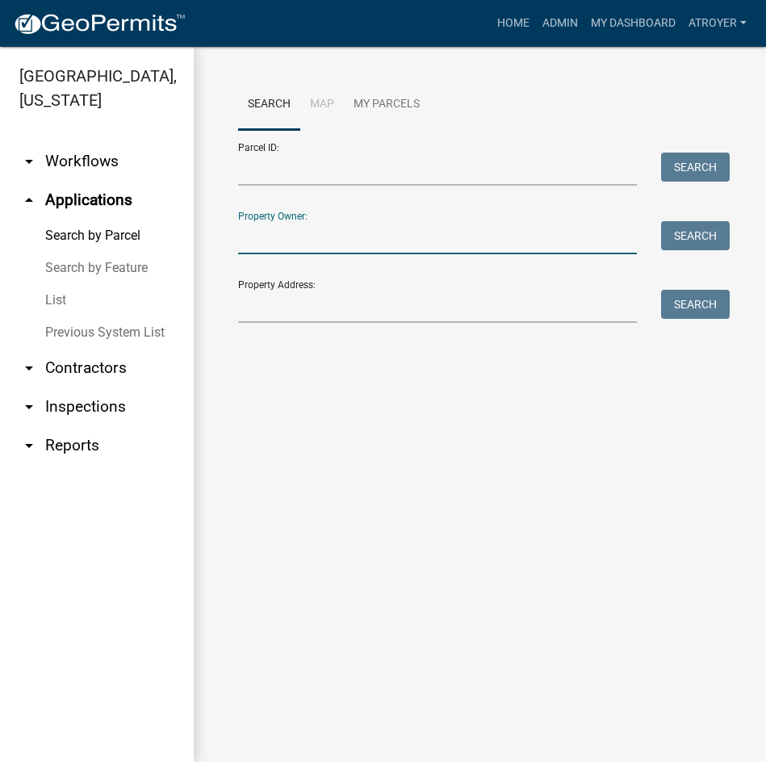
click at [366, 245] on input "Property Owner:" at bounding box center [437, 237] width 399 height 33
type input "j"
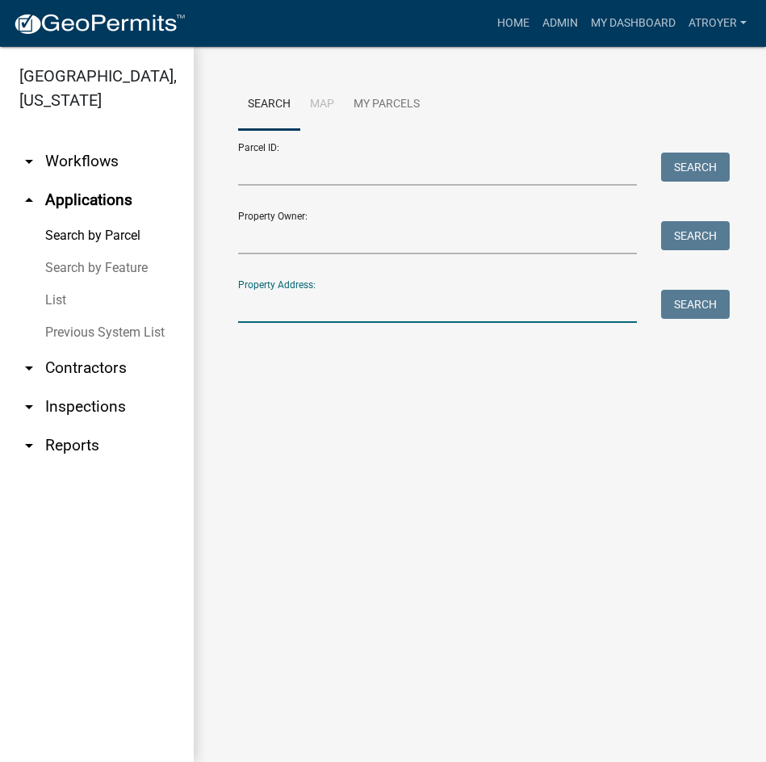
click at [365, 314] on input "Property Address:" at bounding box center [437, 306] width 399 height 33
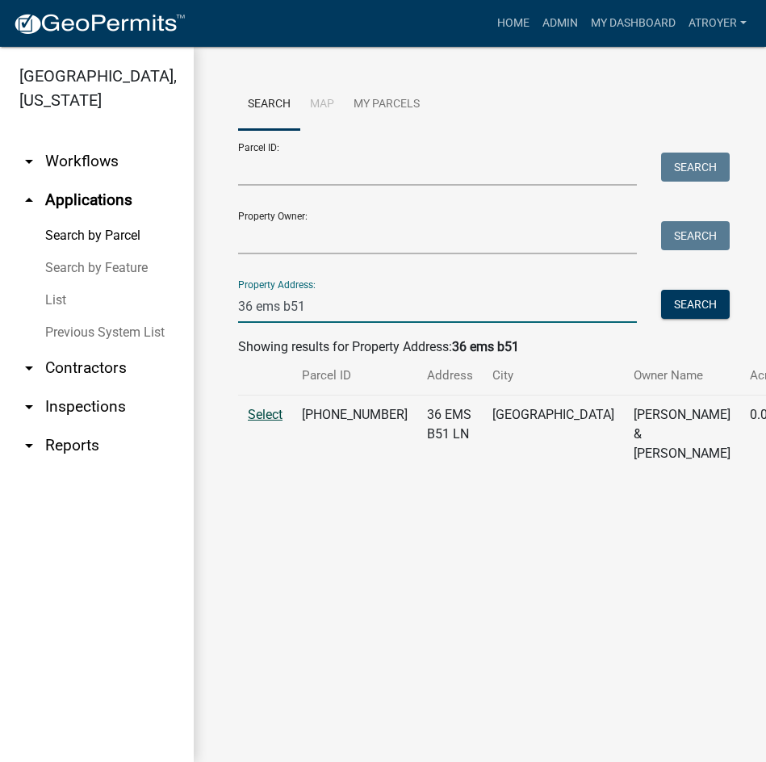
type input "36 ems b51"
click at [271, 422] on span "Select" at bounding box center [265, 414] width 35 height 15
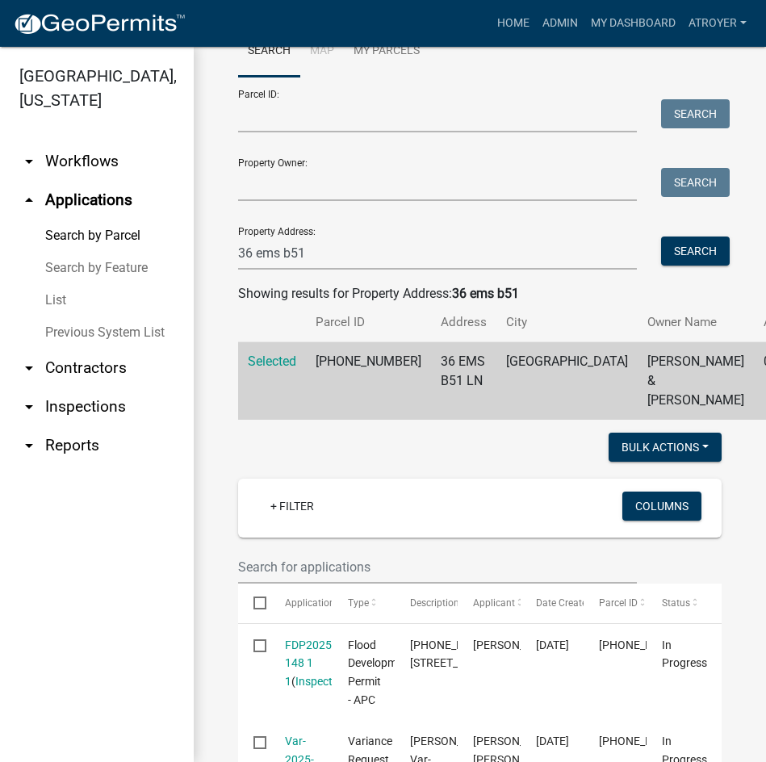
scroll to position [242, 0]
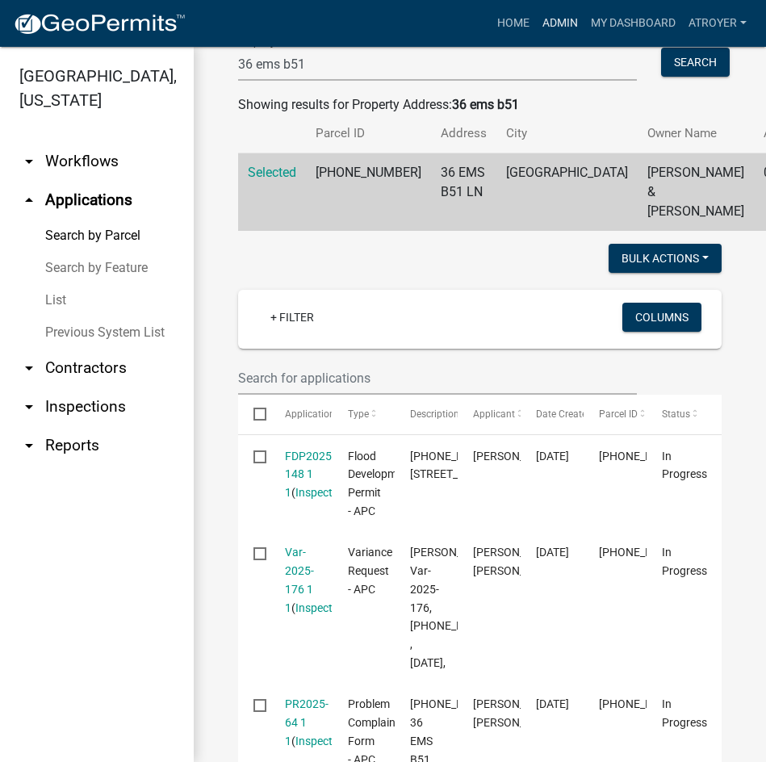
click at [555, 22] on link "Admin" at bounding box center [560, 23] width 48 height 31
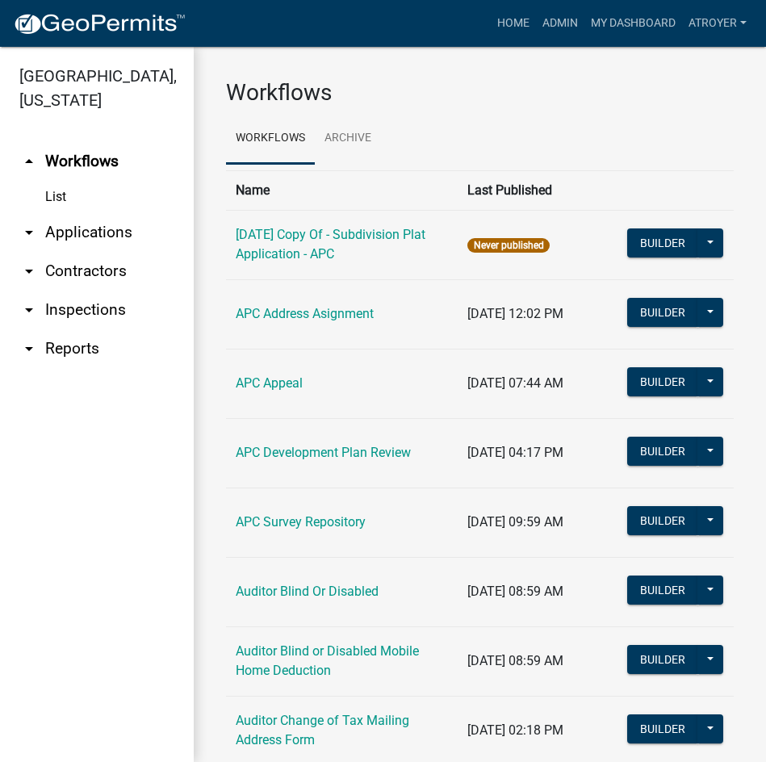
click at [90, 228] on link "arrow_drop_down Applications" at bounding box center [97, 232] width 194 height 39
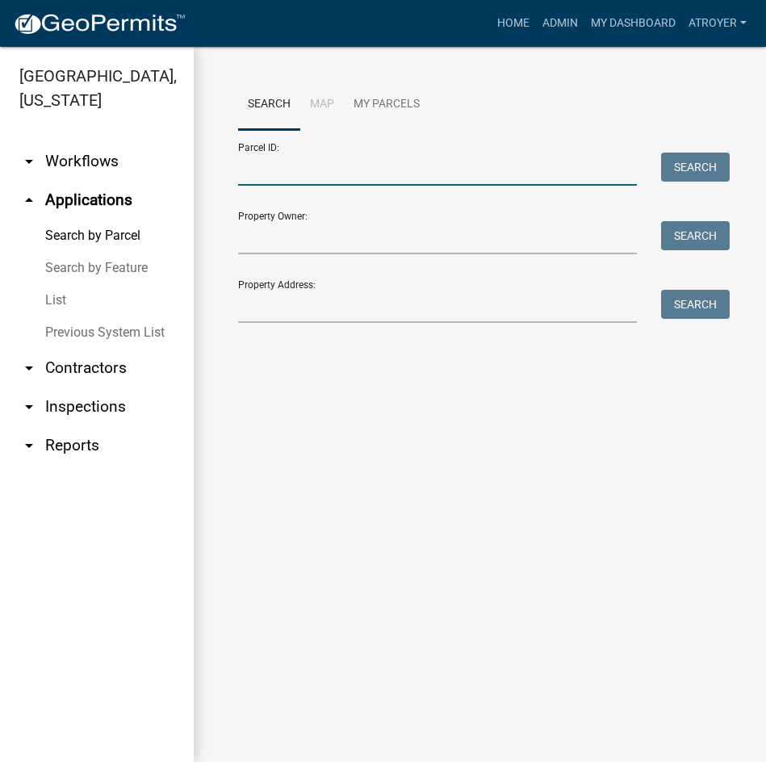
click at [394, 182] on input "Parcel ID:" at bounding box center [437, 169] width 399 height 33
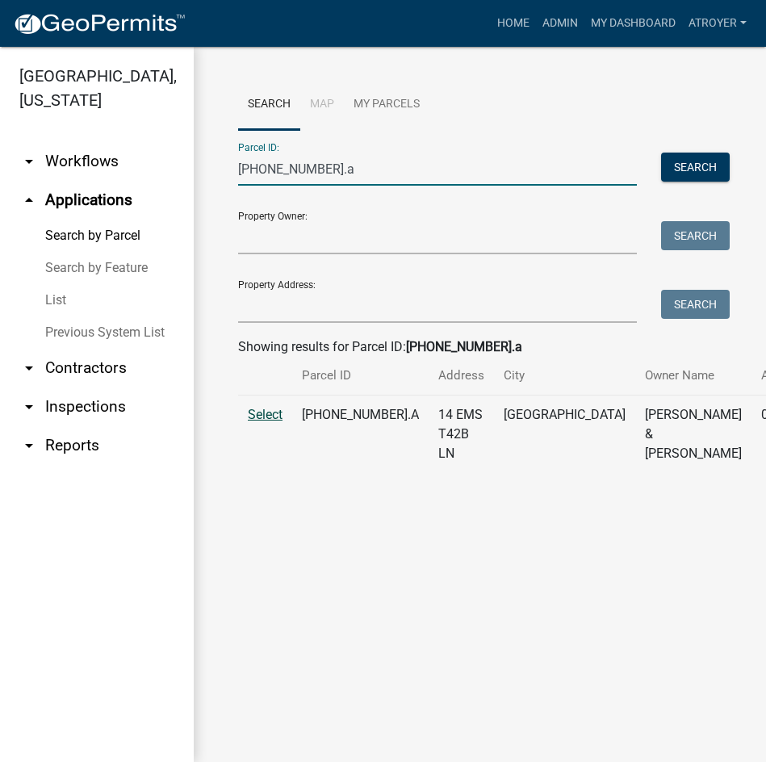
type input "[PHONE_NUMBER].a"
click at [263, 422] on span "Select" at bounding box center [265, 414] width 35 height 15
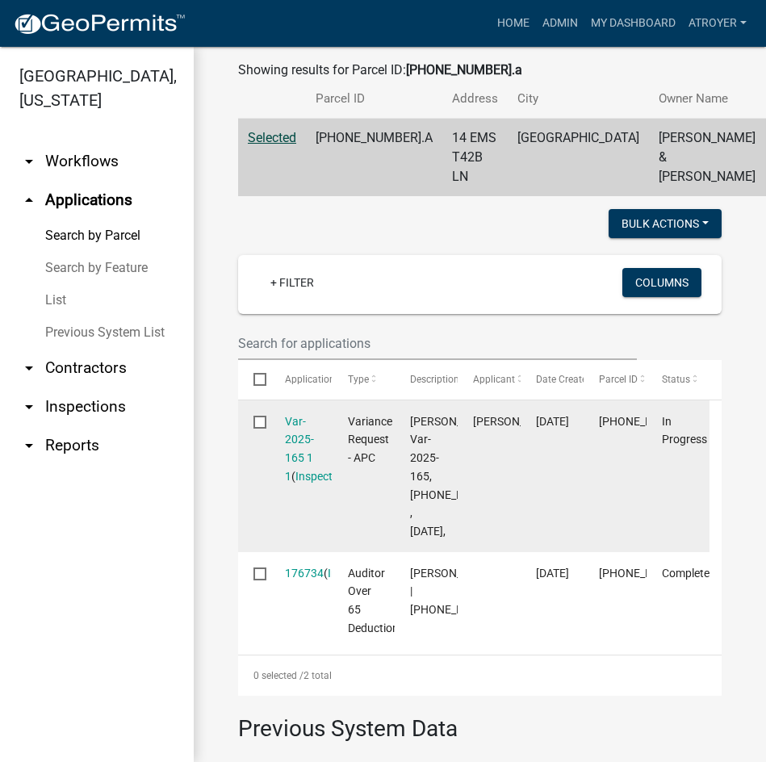
scroll to position [323, 0]
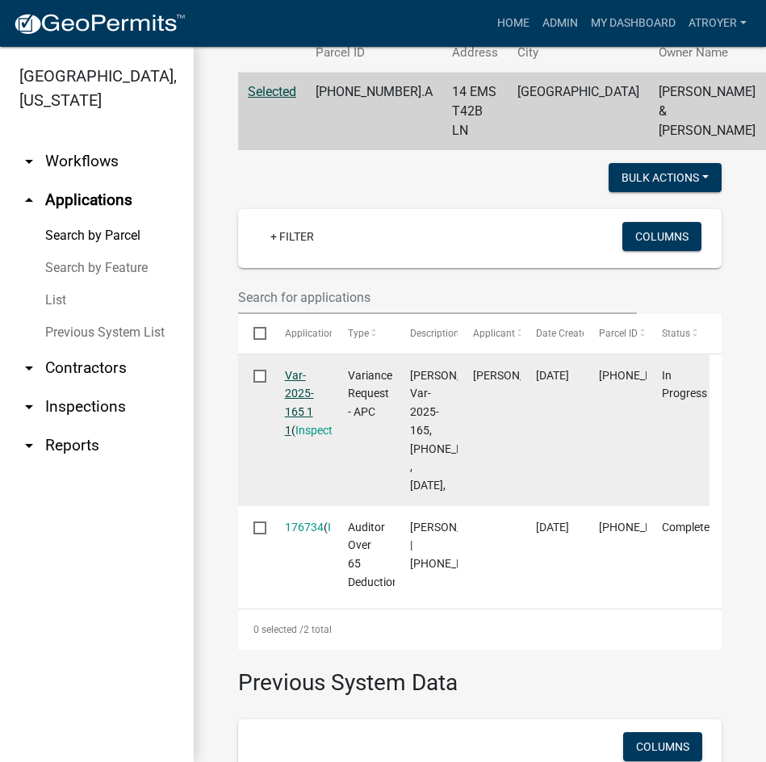
click at [294, 432] on link "Var-2025-165 1 1" at bounding box center [299, 403] width 29 height 68
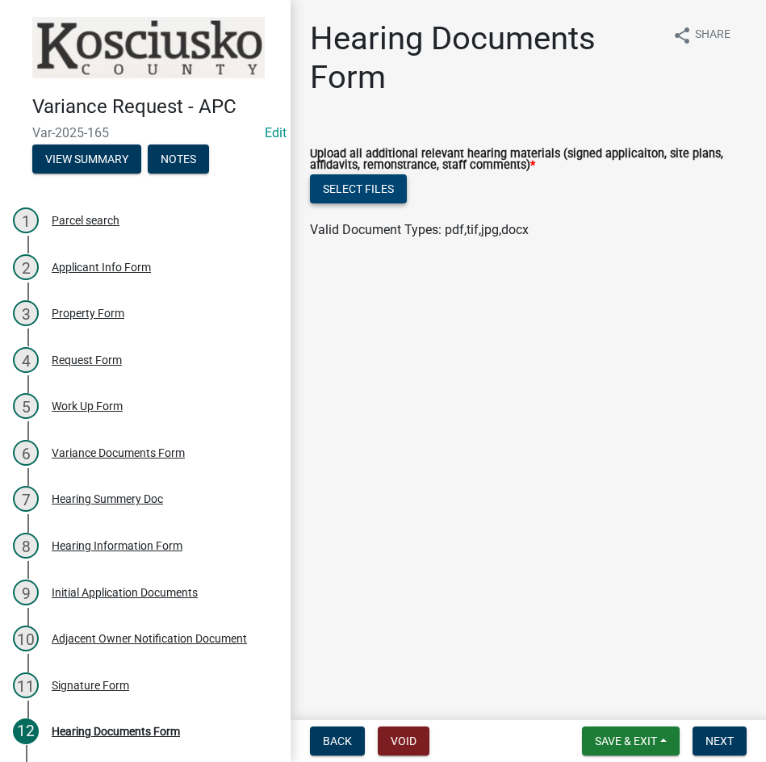
click at [360, 194] on button "Select files" at bounding box center [358, 188] width 97 height 29
click at [358, 188] on button "Select files" at bounding box center [358, 188] width 97 height 29
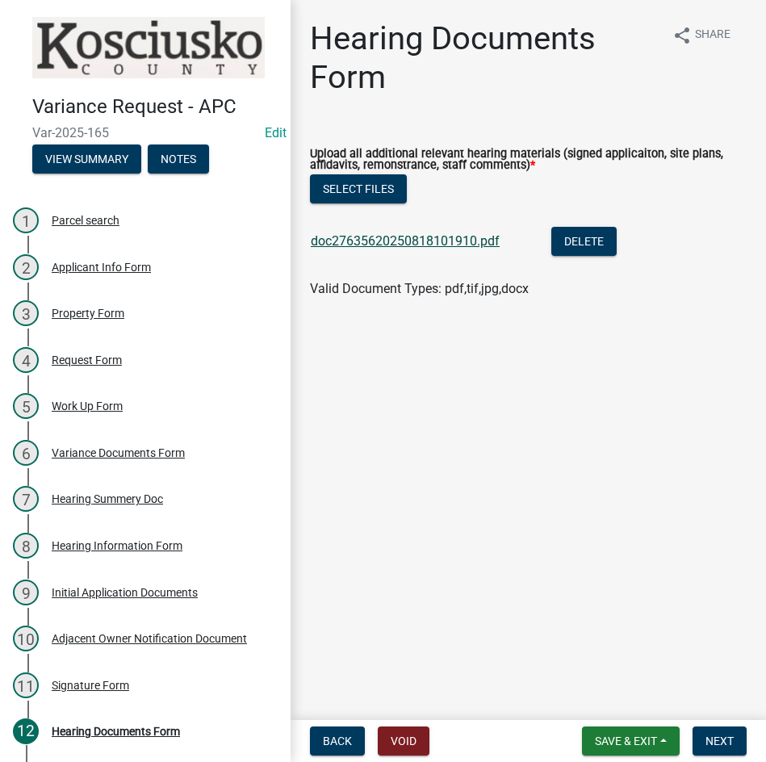
click at [404, 240] on link "doc27635620250818101910.pdf" at bounding box center [405, 240] width 189 height 15
click at [706, 743] on span "Next" at bounding box center [720, 741] width 28 height 13
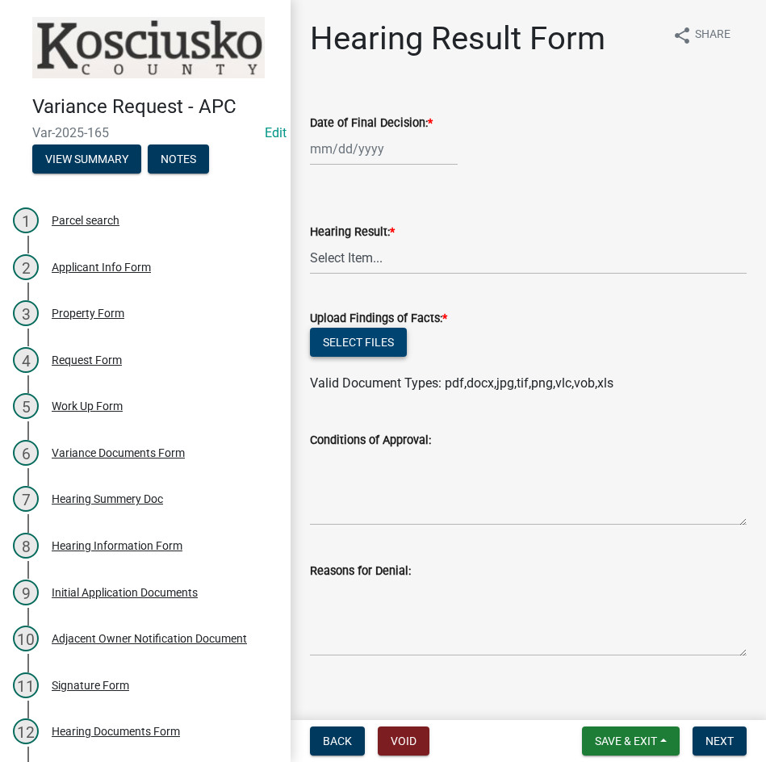
click at [361, 338] on button "Select files" at bounding box center [358, 342] width 97 height 29
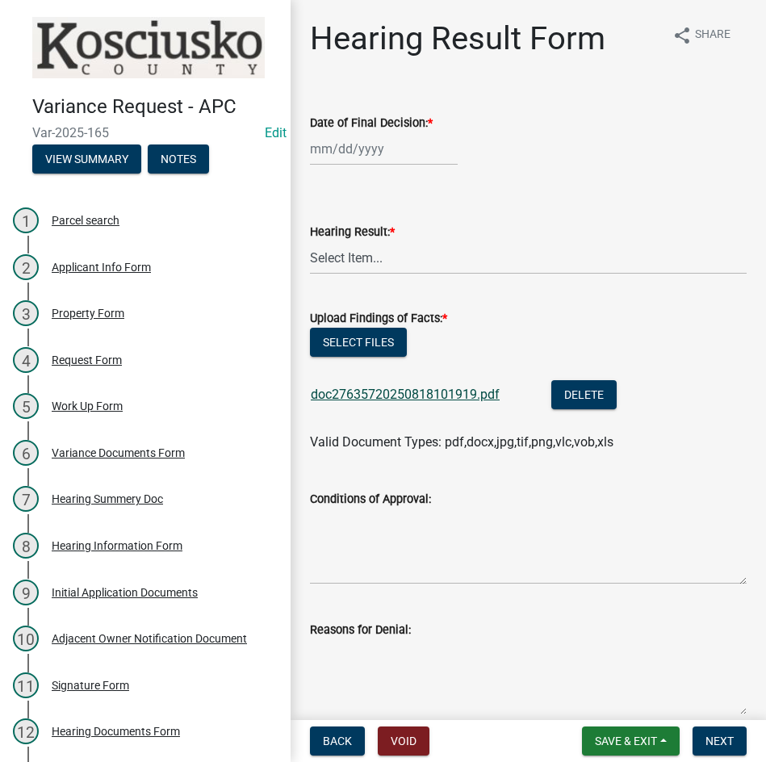
click at [423, 396] on link "doc27635720250818101919.pdf" at bounding box center [405, 394] width 189 height 15
click at [366, 335] on button "Select files" at bounding box center [358, 342] width 97 height 29
click at [404, 151] on div at bounding box center [384, 148] width 148 height 33
select select "8"
select select "2025"
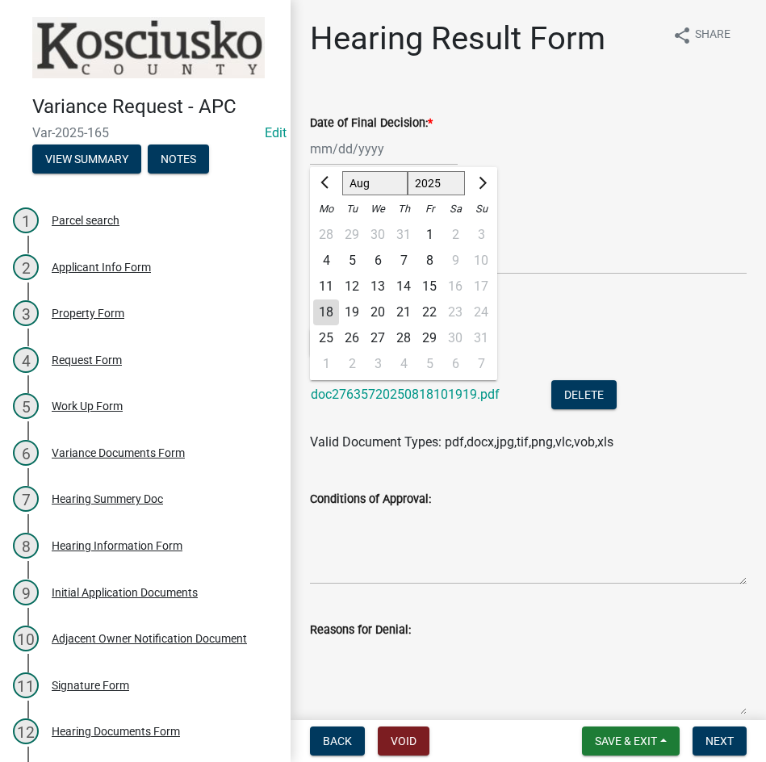
click at [325, 287] on div "11" at bounding box center [326, 287] width 26 height 26
type input "[DATE]"
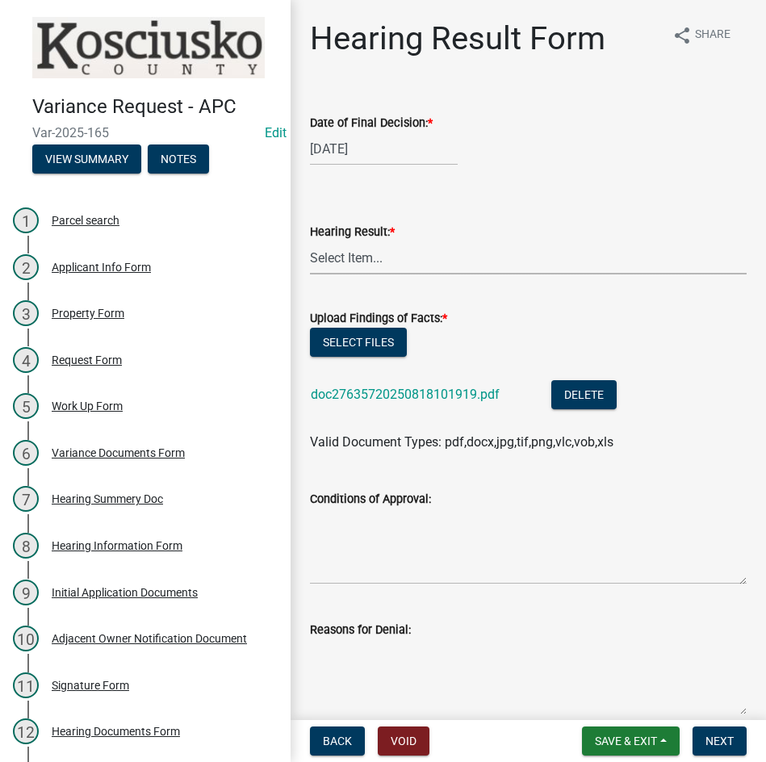
click at [402, 260] on select "Select Item... Approved Denied Withdrawn/Dropped" at bounding box center [528, 257] width 437 height 33
click at [310, 241] on select "Select Item... Approved Denied Withdrawn/Dropped" at bounding box center [528, 257] width 437 height 33
select select "808690c7-bf4f-4afa-b87c-7c10797e051c"
click at [360, 530] on textarea "Conditions of Approval:" at bounding box center [528, 547] width 437 height 76
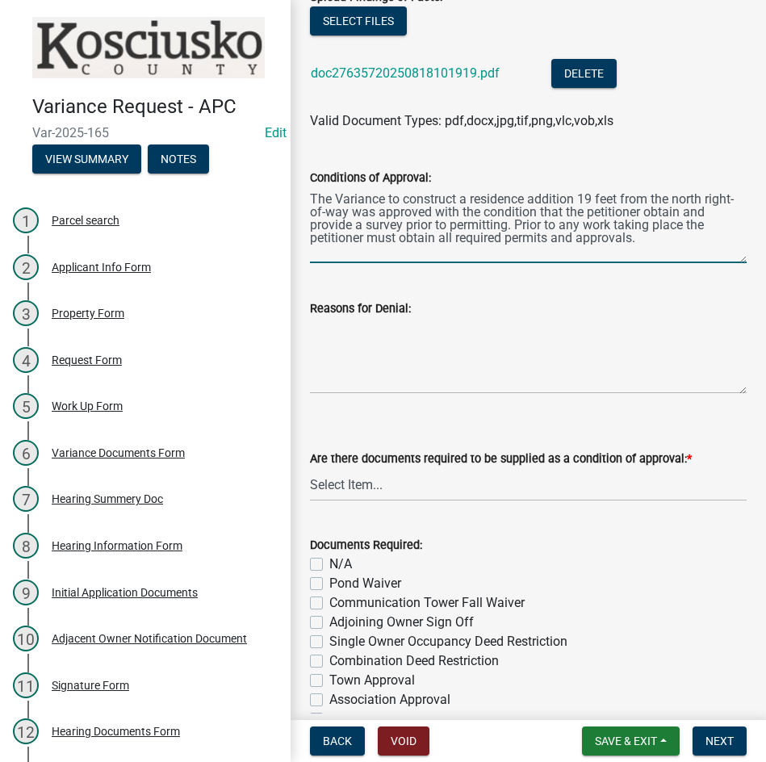
scroll to position [323, 0]
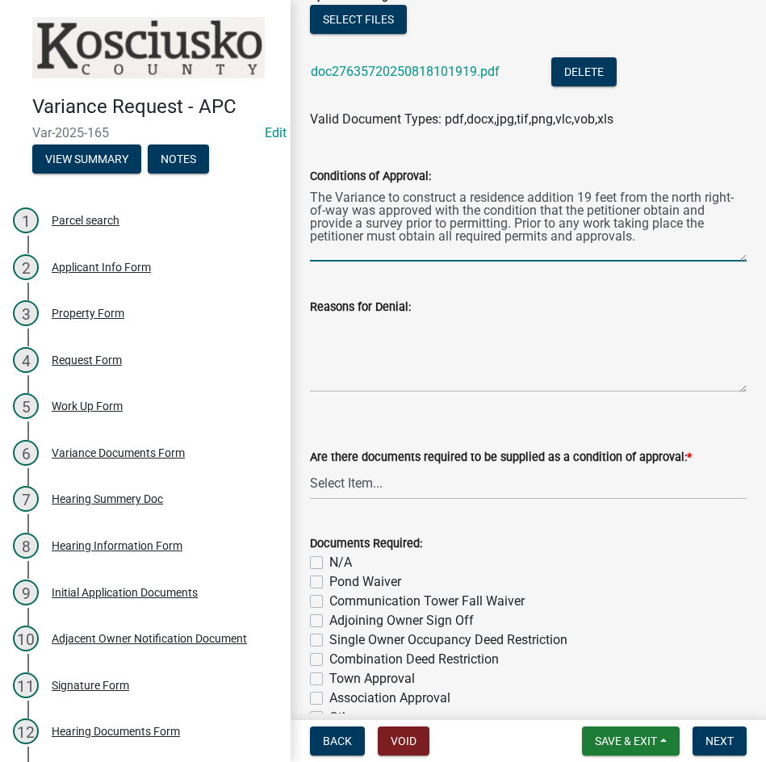
type textarea "The Variance to construct a residence addition 19 feet from the north right-of-…"
click at [453, 488] on select "Select Item... Yes No N/A" at bounding box center [528, 483] width 437 height 33
click at [310, 467] on select "Select Item... Yes No N/A" at bounding box center [528, 483] width 437 height 33
select select "ff6cc449-edf6-45e5-9fe1-01429fdc05a7"
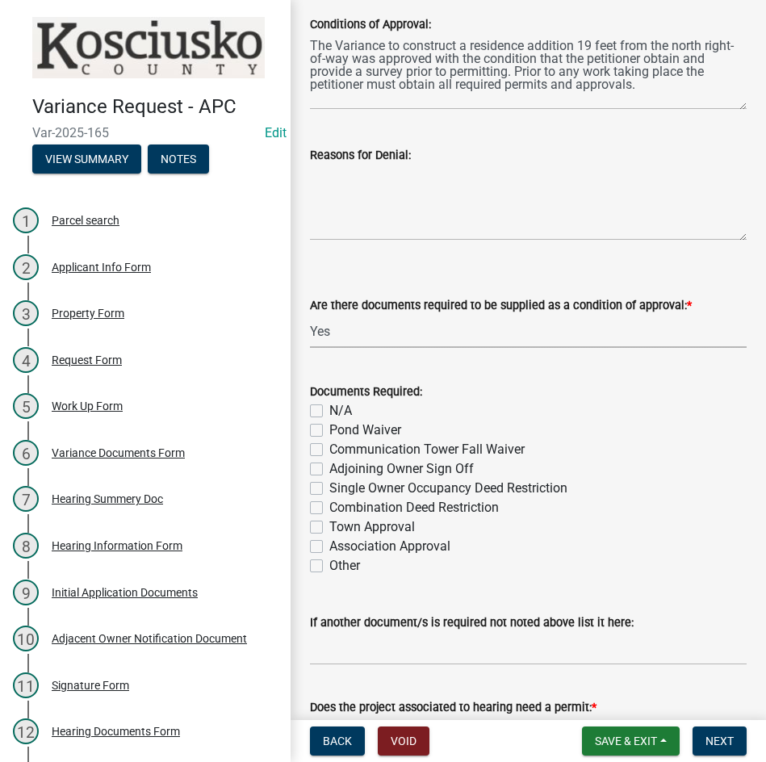
scroll to position [565, 0]
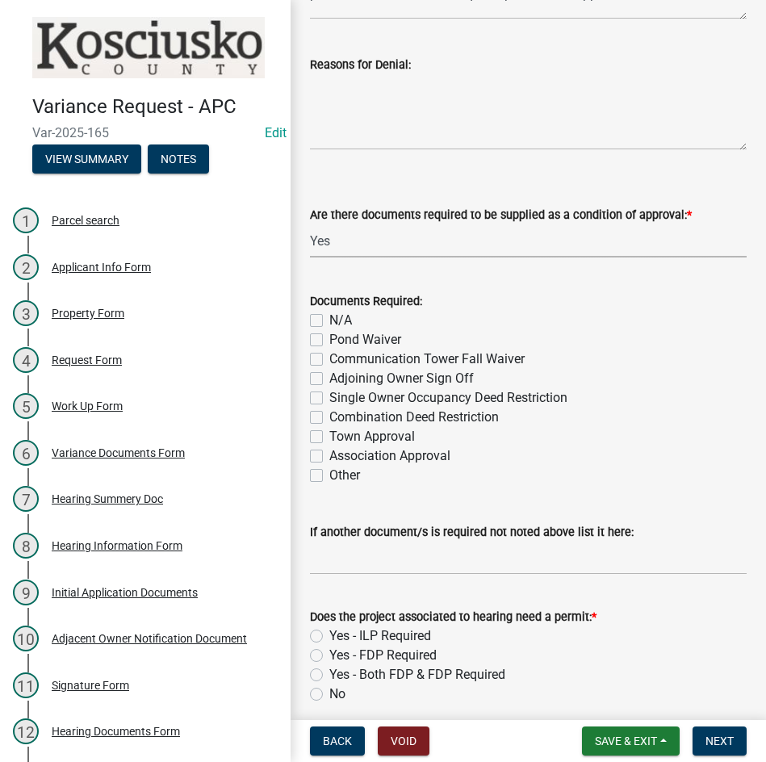
click at [329, 478] on label "Other" at bounding box center [344, 475] width 31 height 19
click at [329, 476] on input "Other" at bounding box center [334, 471] width 10 height 10
checkbox input "true"
checkbox input "false"
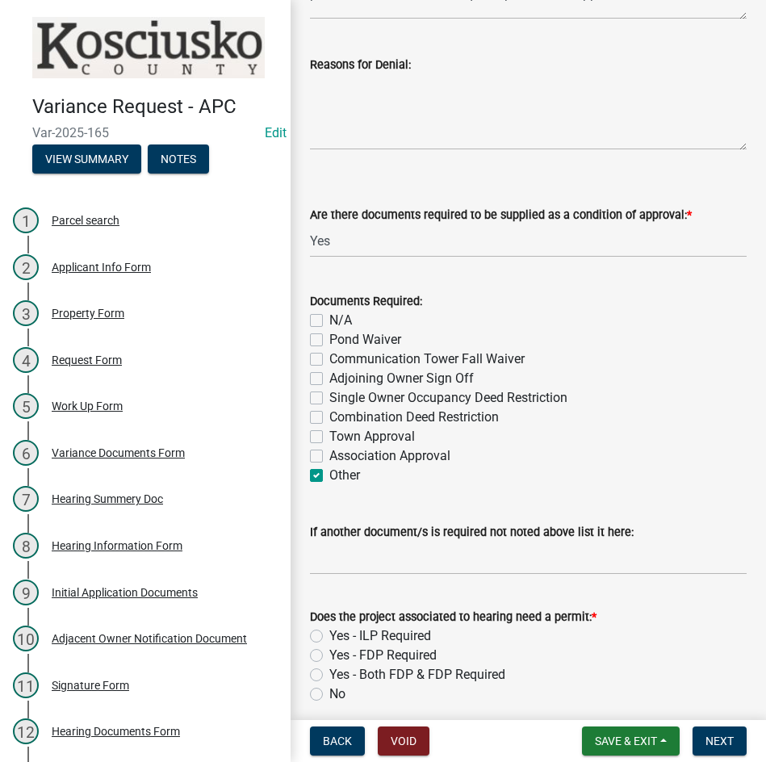
checkbox input "false"
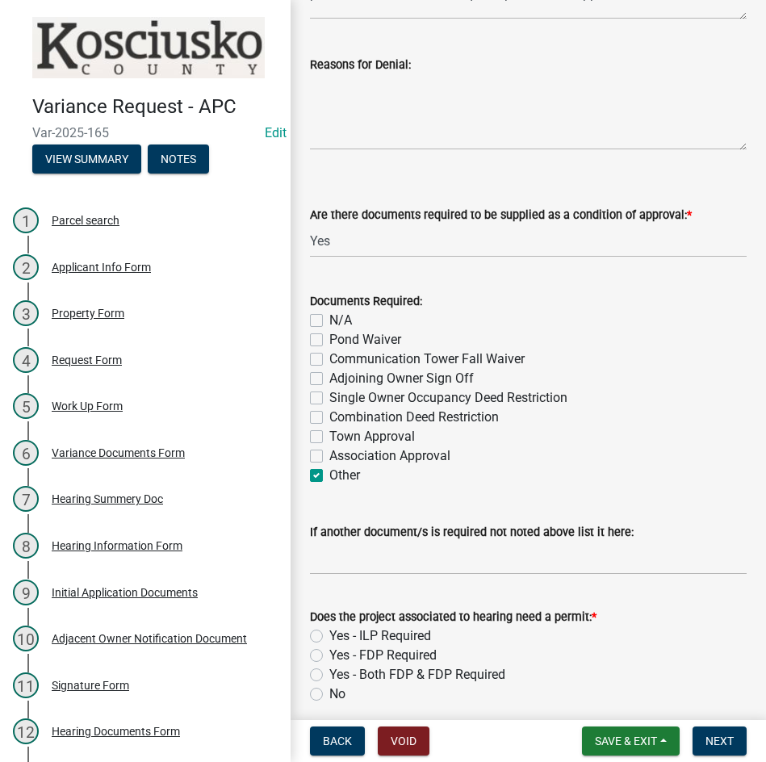
checkbox input "false"
checkbox input "true"
click at [419, 559] on input "If another document/s is required not noted above list it here:" at bounding box center [528, 558] width 437 height 33
type input "Survey"
click at [621, 744] on span "Save & Exit" at bounding box center [626, 741] width 62 height 13
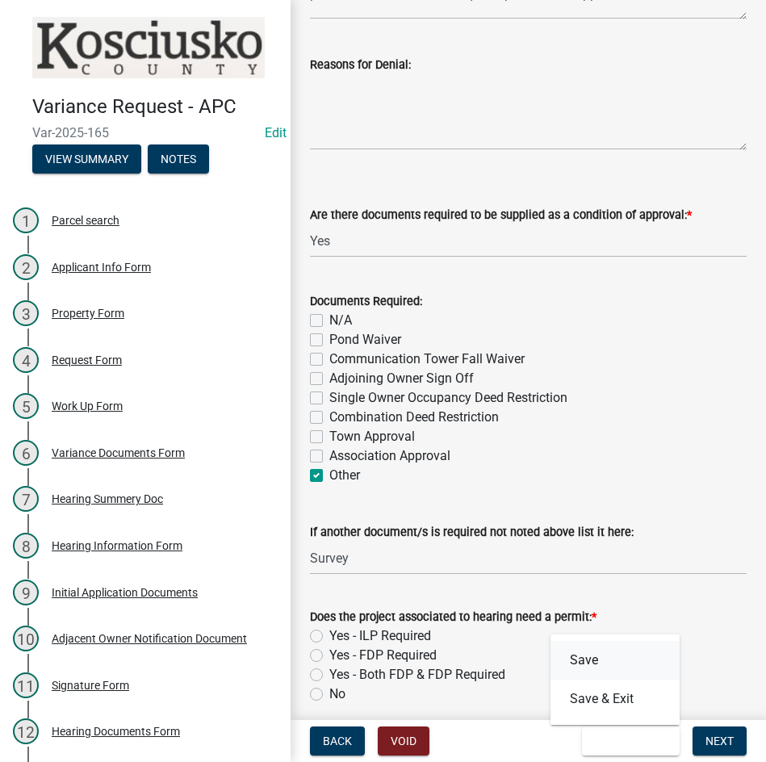
drag, startPoint x: 590, startPoint y: 665, endPoint x: 580, endPoint y: 653, distance: 16.0
click at [590, 664] on button "Save" at bounding box center [615, 660] width 129 height 39
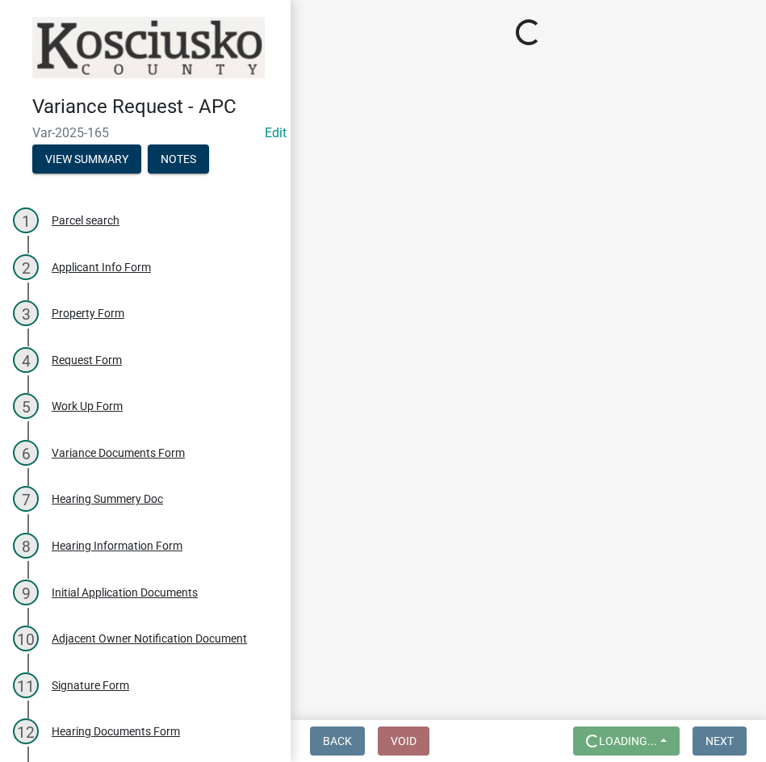
scroll to position [0, 0]
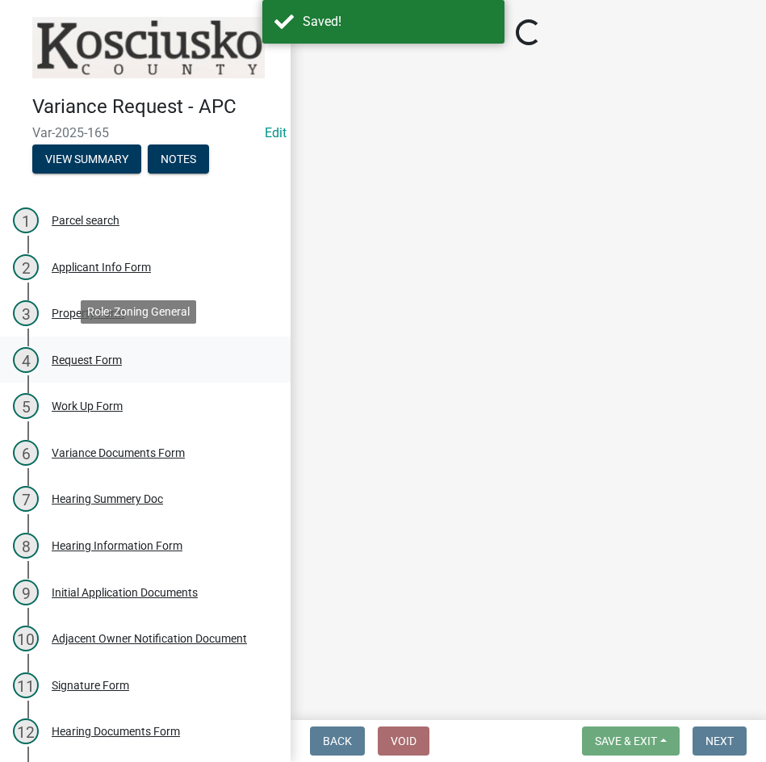
select select "808690c7-bf4f-4afa-b87c-7c10797e051c"
select select "ff6cc449-edf6-45e5-9fe1-01429fdc05a7"
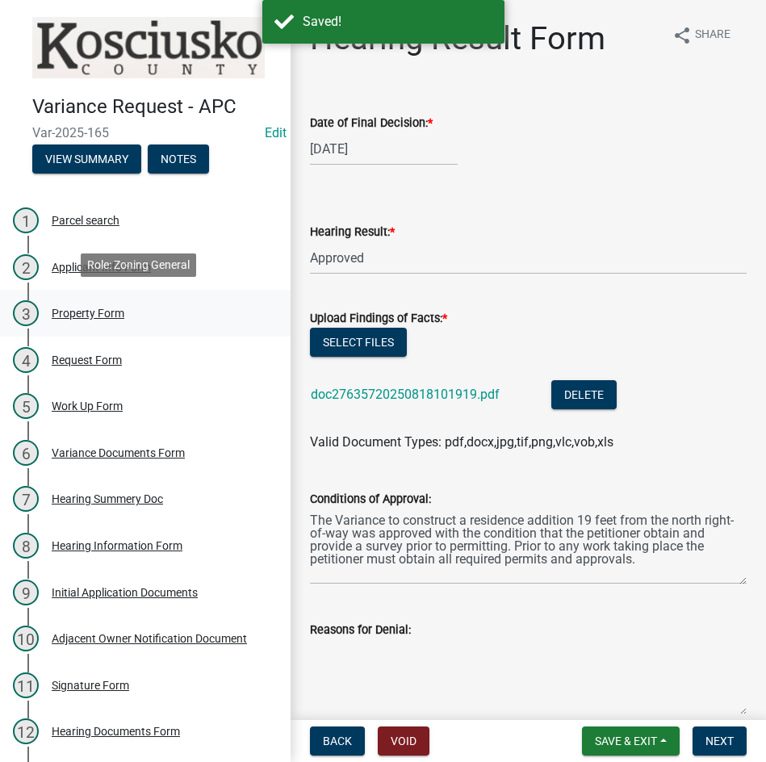
click at [90, 315] on div "Property Form" at bounding box center [88, 313] width 73 height 11
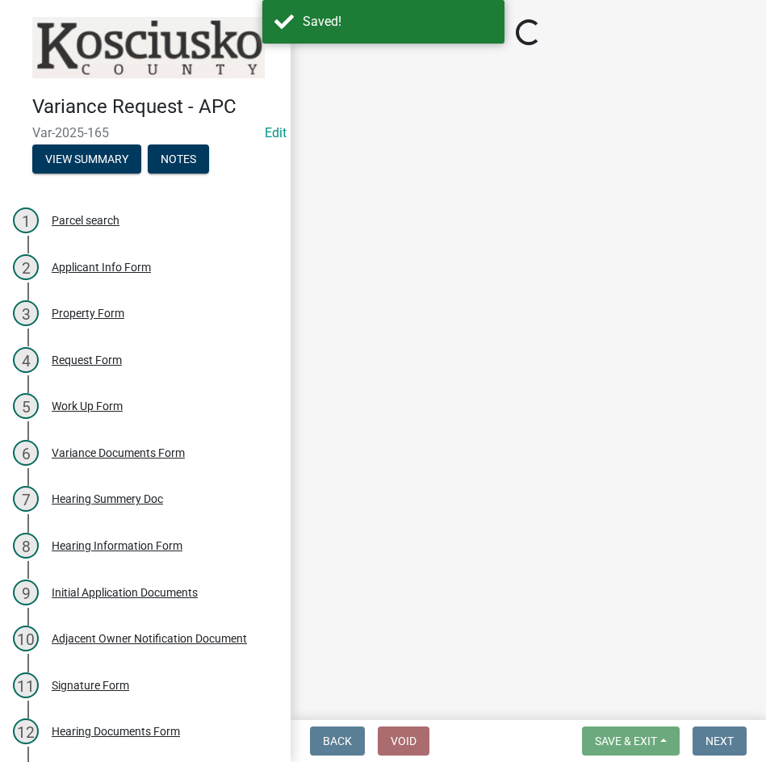
select select "1146270b-2111-4e23-bf7f-74ce85cf7041"
select select "a970d481-4b24-4397-adea-9fa616519827"
select select "8c3b6099-7925-4df4-a459-01e50184b84c"
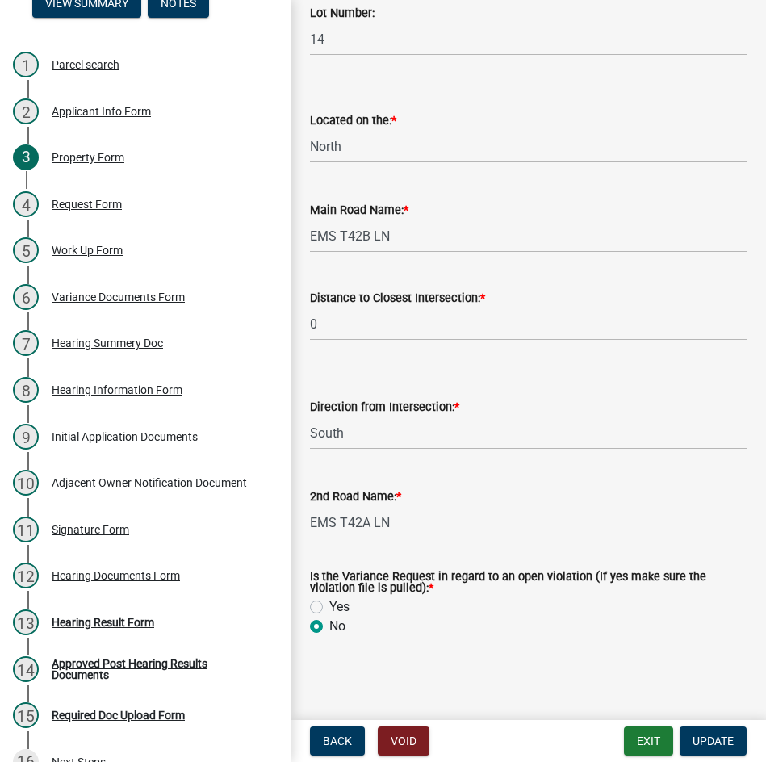
scroll to position [182, 0]
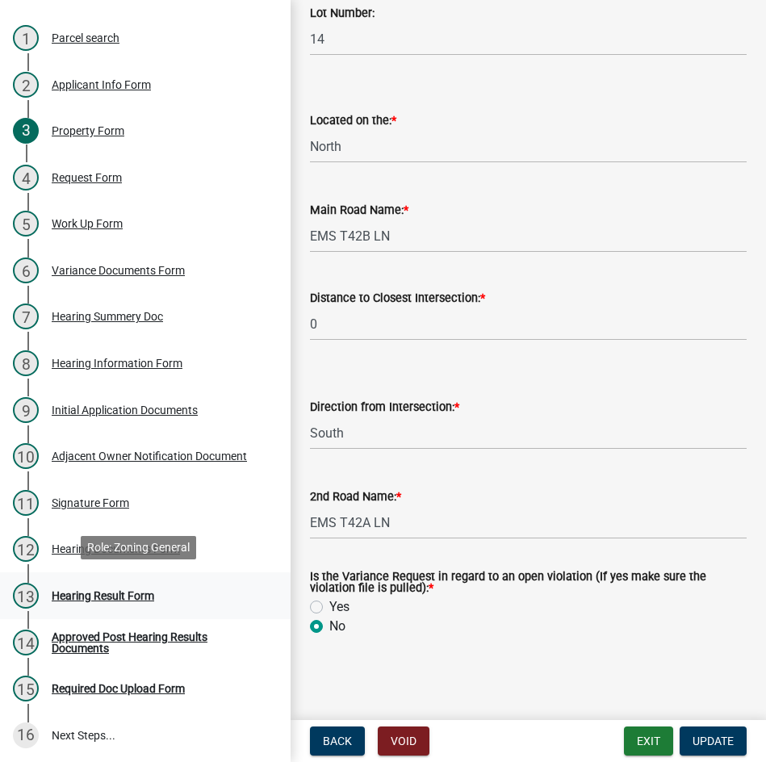
click at [111, 595] on div "Hearing Result Form" at bounding box center [103, 595] width 103 height 11
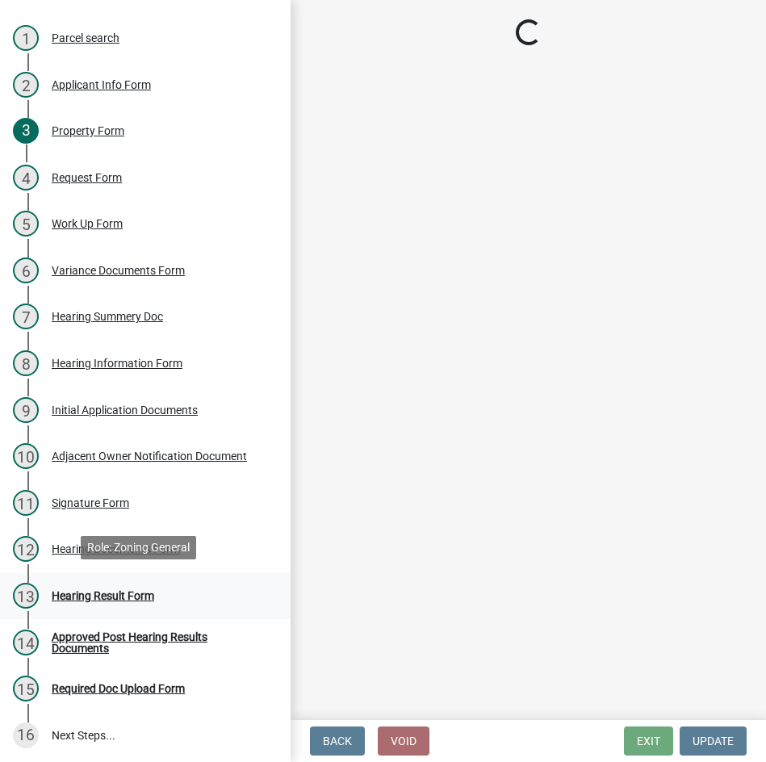
scroll to position [0, 0]
select select "808690c7-bf4f-4afa-b87c-7c10797e051c"
select select "ff6cc449-edf6-45e5-9fe1-01429fdc05a7"
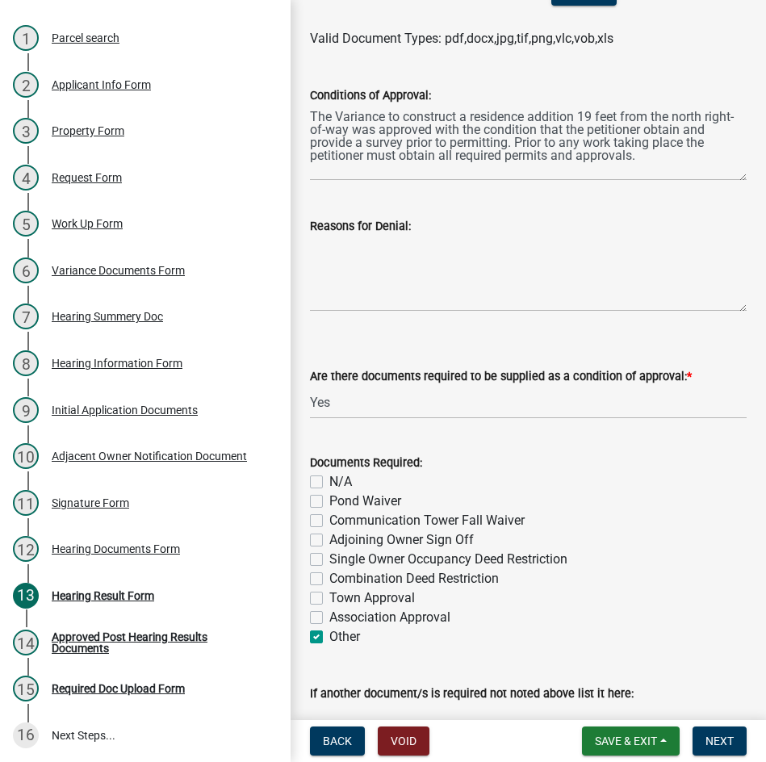
scroll to position [633, 0]
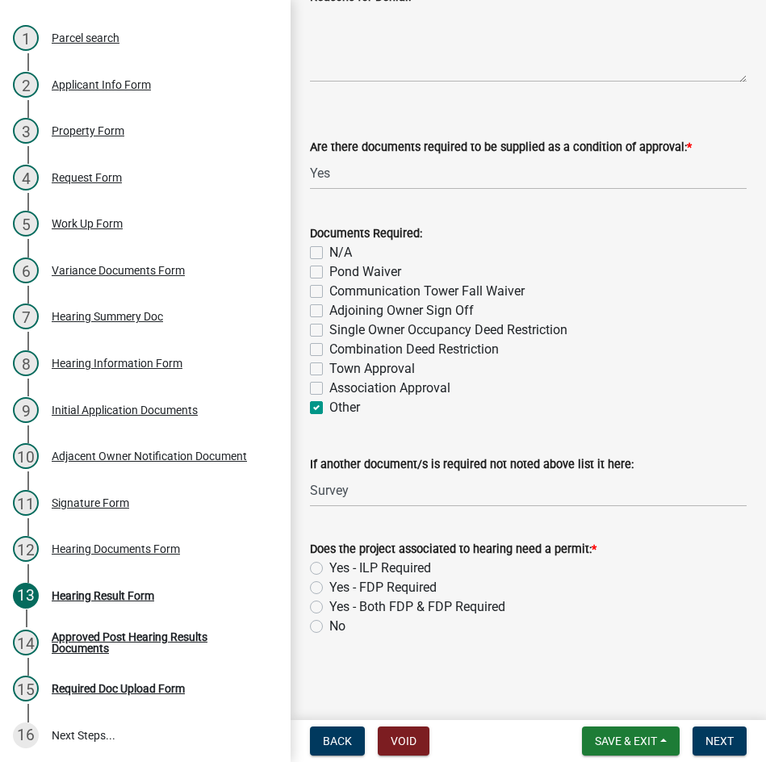
click at [329, 567] on label "Yes - ILP Required" at bounding box center [380, 568] width 102 height 19
click at [329, 567] on input "Yes - ILP Required" at bounding box center [334, 564] width 10 height 10
radio input "true"
click at [719, 739] on span "Next" at bounding box center [720, 741] width 28 height 13
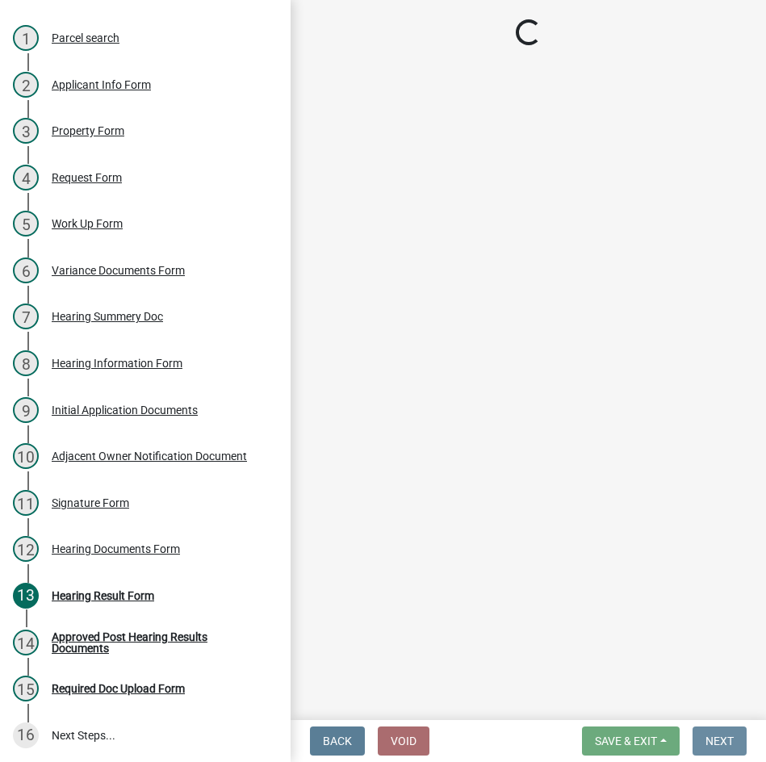
scroll to position [0, 0]
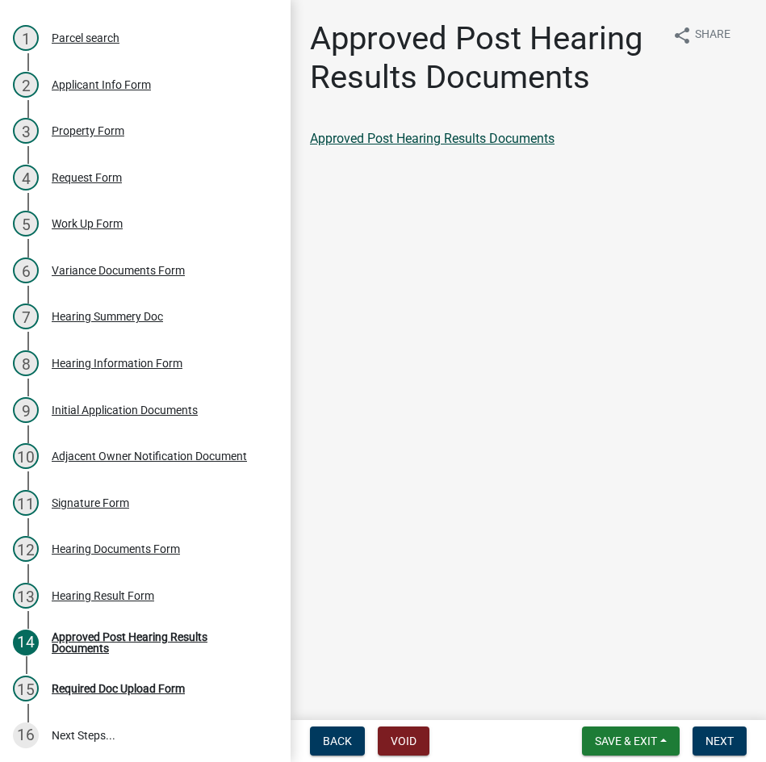
click at [433, 136] on link "Approved Post Hearing Results Documents" at bounding box center [432, 138] width 245 height 15
click at [715, 735] on span "Next" at bounding box center [720, 741] width 28 height 13
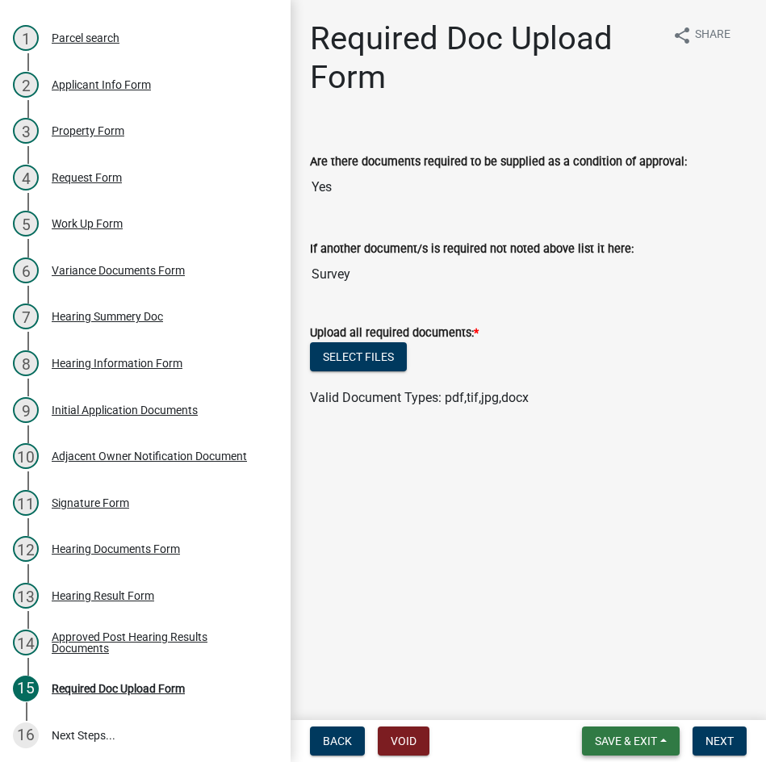
click at [631, 737] on span "Save & Exit" at bounding box center [626, 741] width 62 height 13
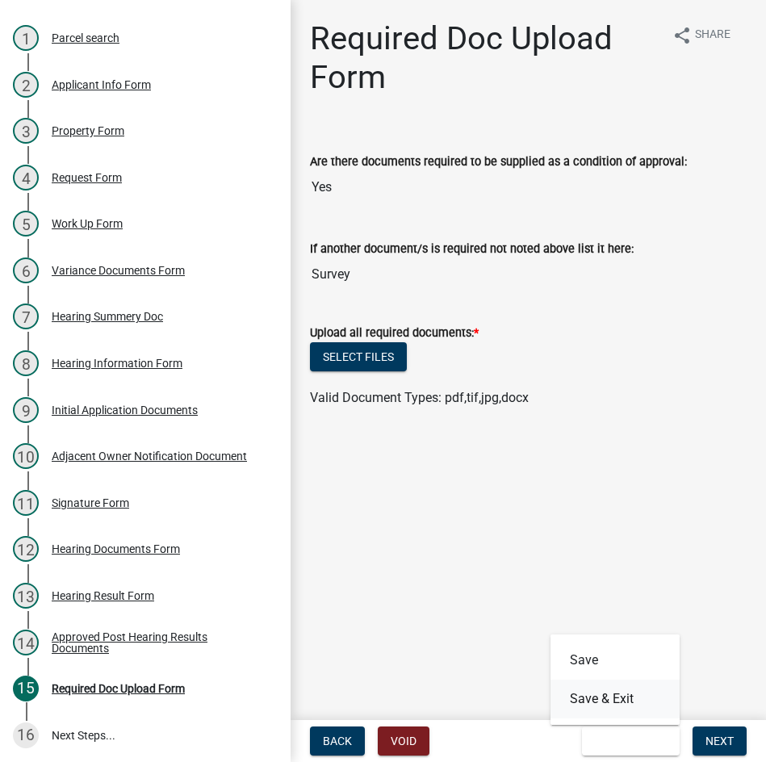
click at [610, 696] on button "Save & Exit" at bounding box center [615, 699] width 129 height 39
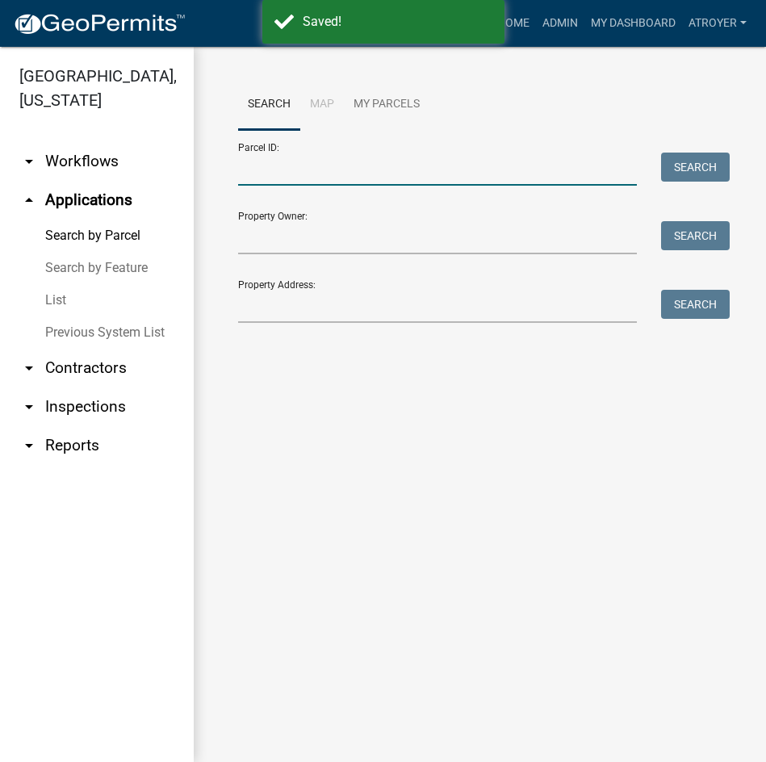
click at [367, 162] on input "Parcel ID:" at bounding box center [437, 169] width 399 height 33
